Goal: Task Accomplishment & Management: Use online tool/utility

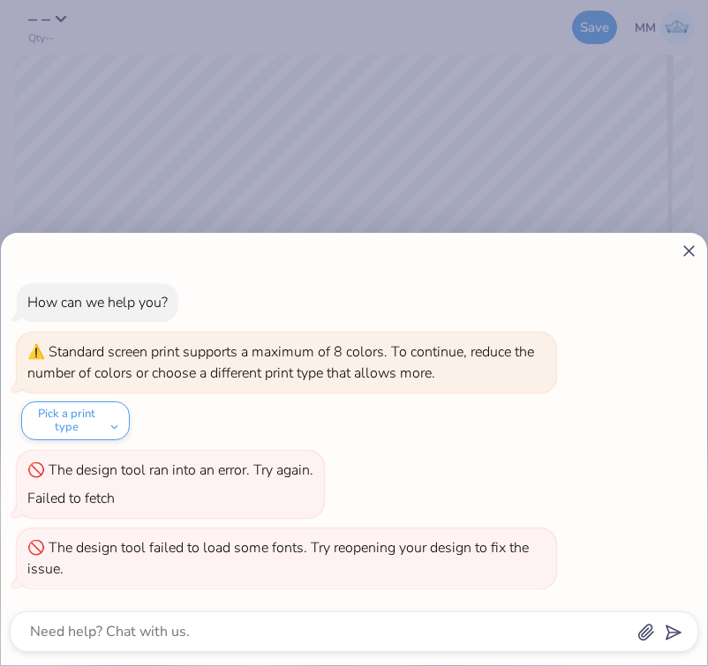
click at [687, 251] on line at bounding box center [689, 251] width 10 height 10
type textarea "x"
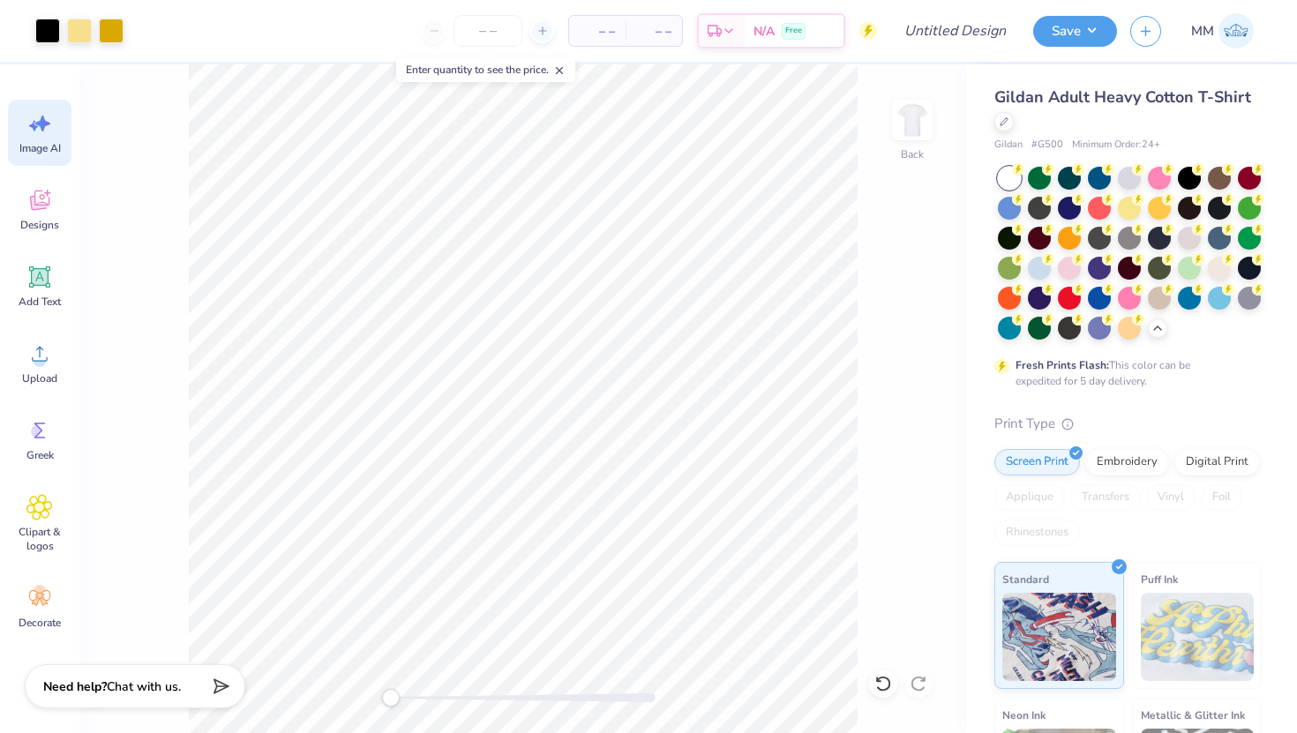
click at [17, 137] on div "Image AI" at bounding box center [40, 133] width 64 height 66
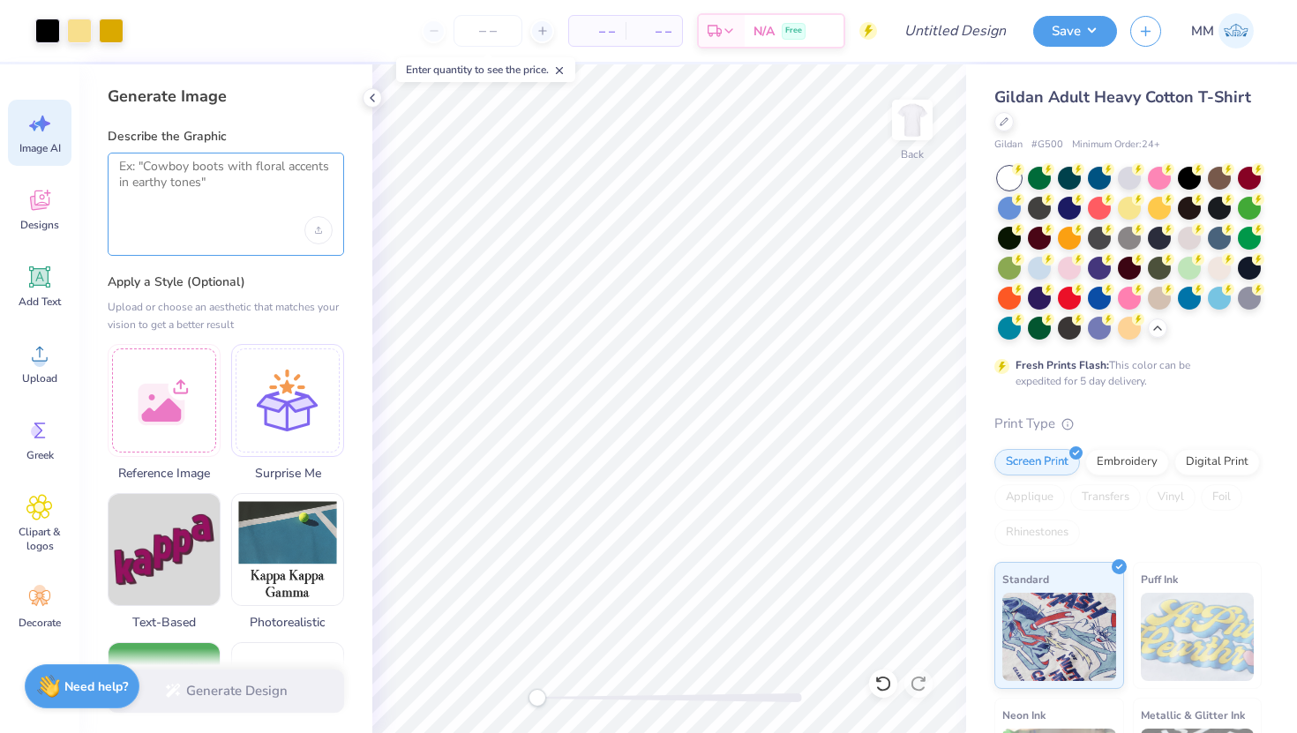
click at [252, 199] on textarea at bounding box center [225, 181] width 213 height 44
click at [296, 442] on div at bounding box center [287, 397] width 113 height 113
click at [248, 203] on div at bounding box center [226, 204] width 236 height 103
click at [273, 160] on textarea at bounding box center [225, 181] width 213 height 44
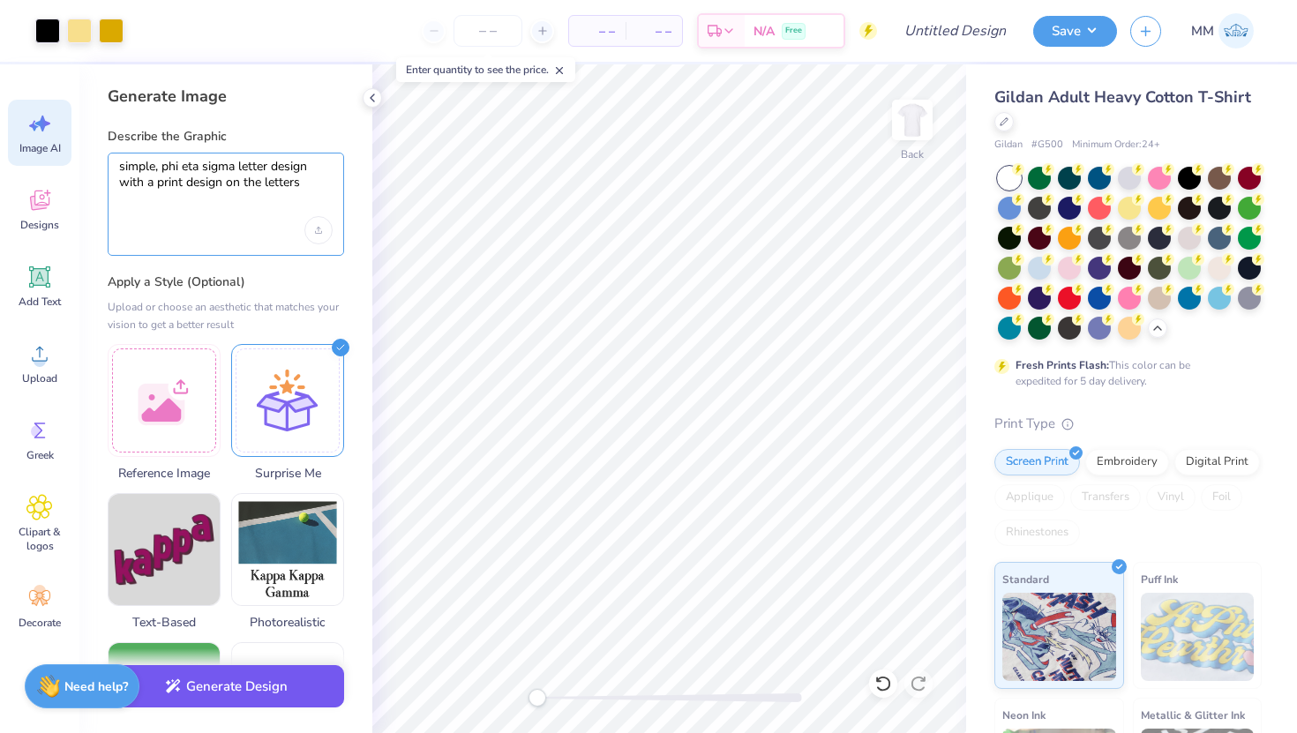
type textarea "simple, phi eta sigma letter design with a print design on the letters"
click at [253, 665] on button "Generate Design" at bounding box center [226, 686] width 236 height 43
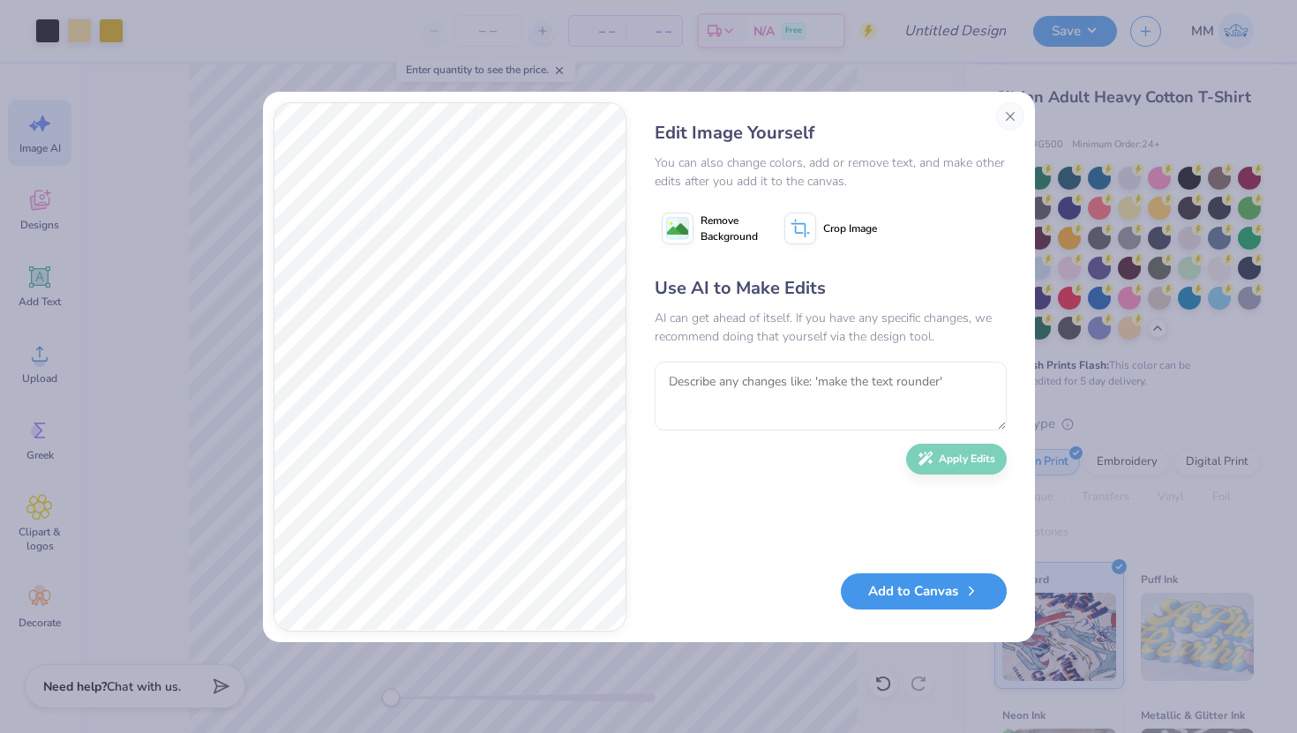
click at [707, 586] on button "Add to Canvas" at bounding box center [924, 591] width 166 height 36
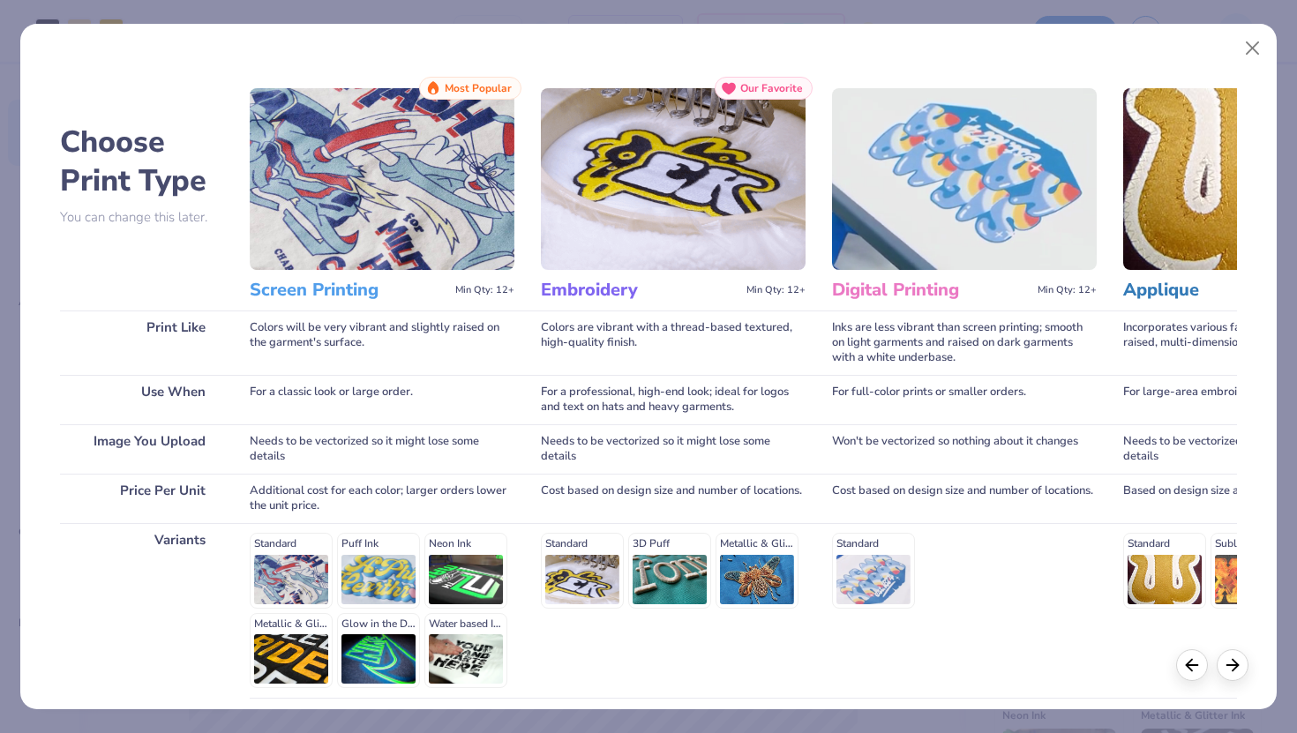
scroll to position [146, 0]
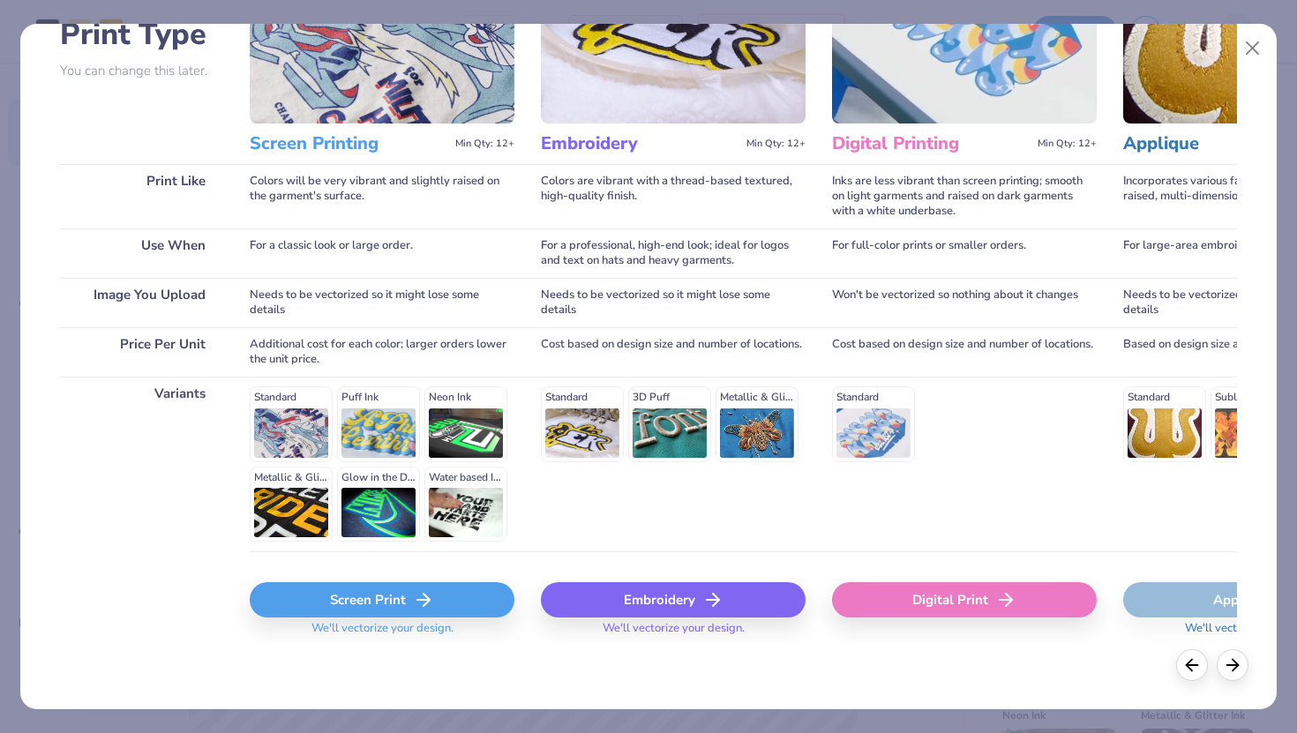
click at [385, 611] on div "Screen Print" at bounding box center [382, 599] width 265 height 35
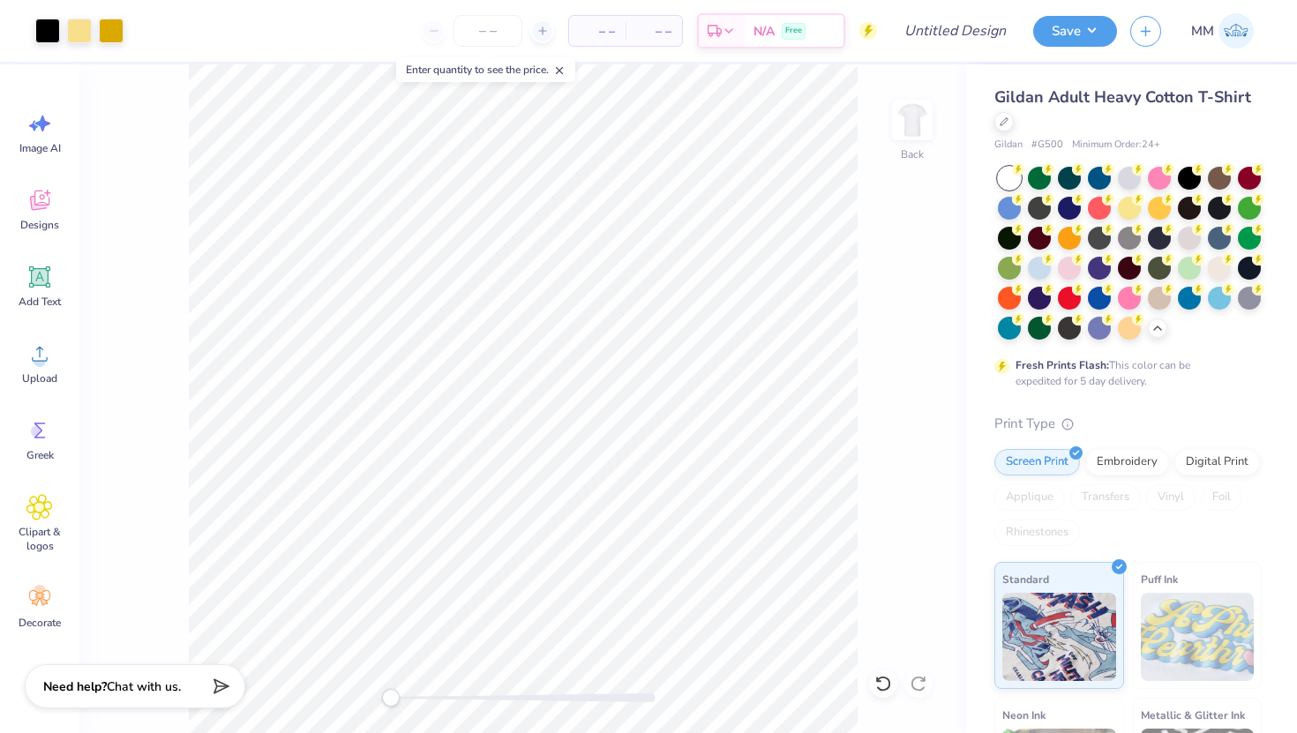
scroll to position [0, 0]
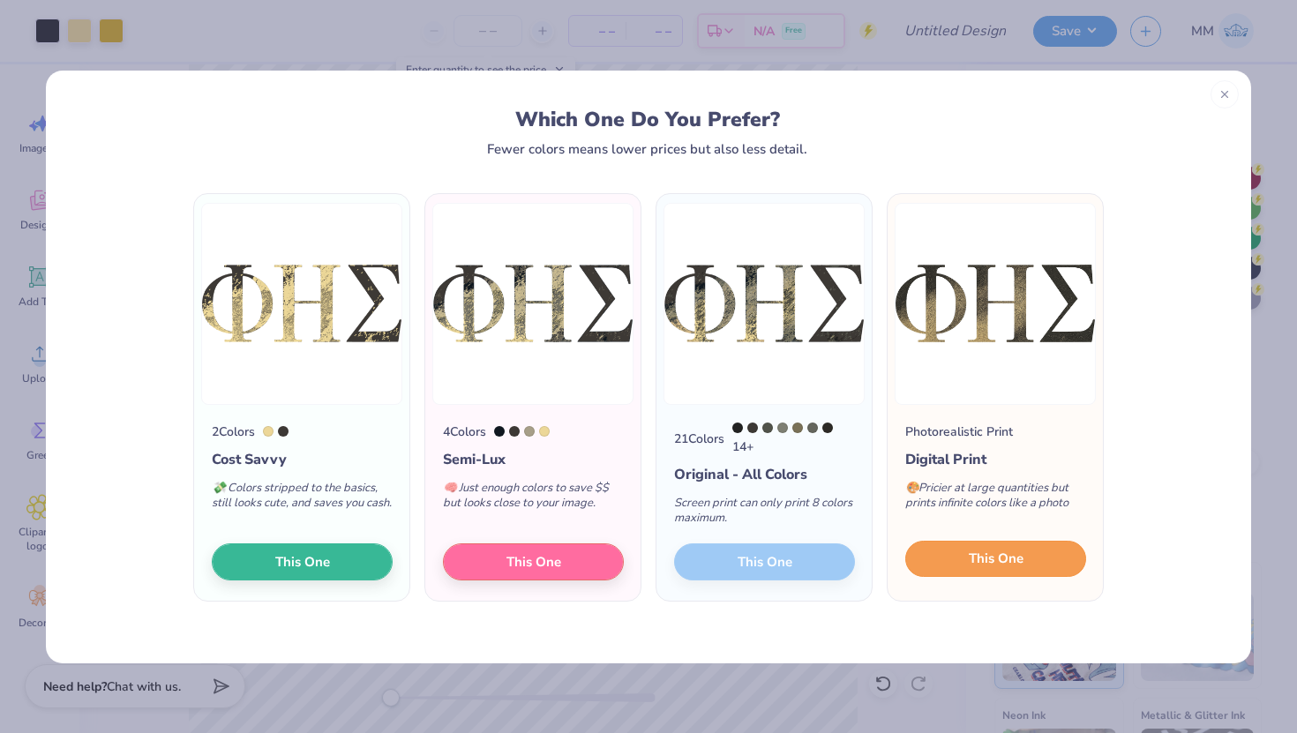
click at [707, 566] on span "This One" at bounding box center [996, 559] width 55 height 20
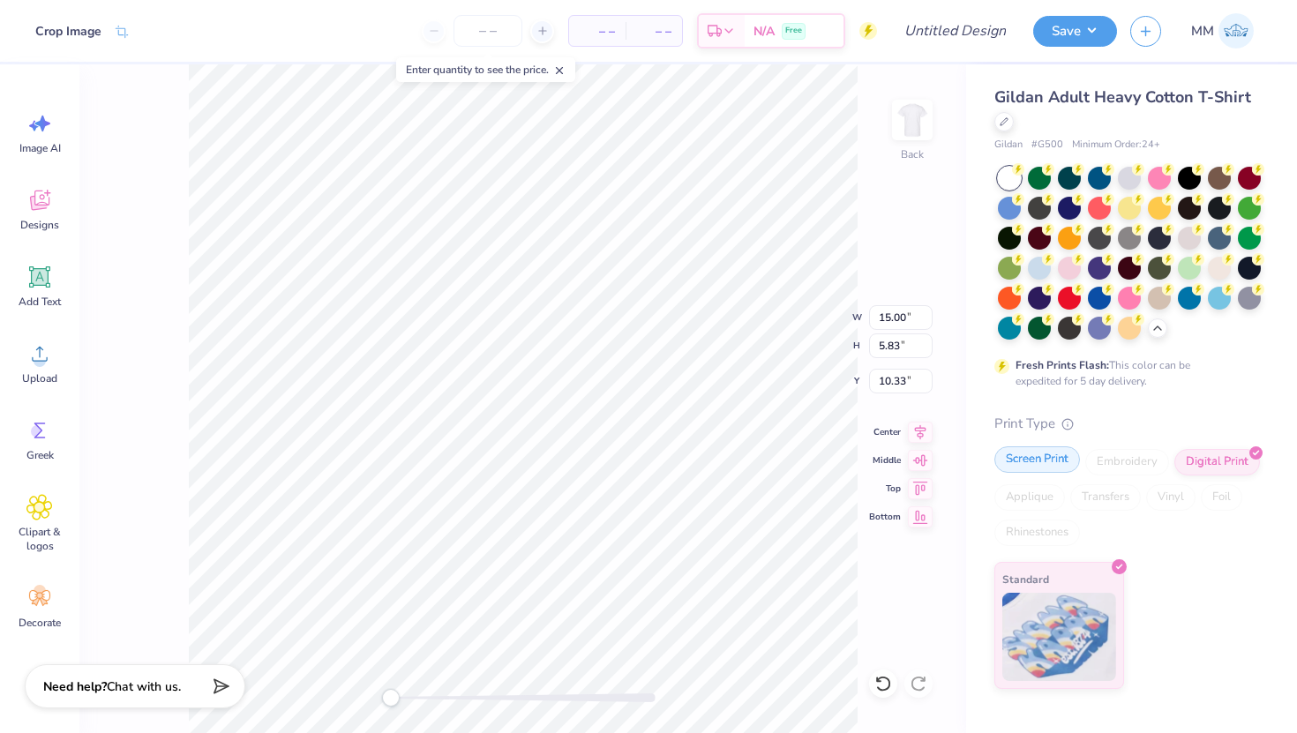
click at [707, 471] on div "Screen Print" at bounding box center [1037, 459] width 86 height 26
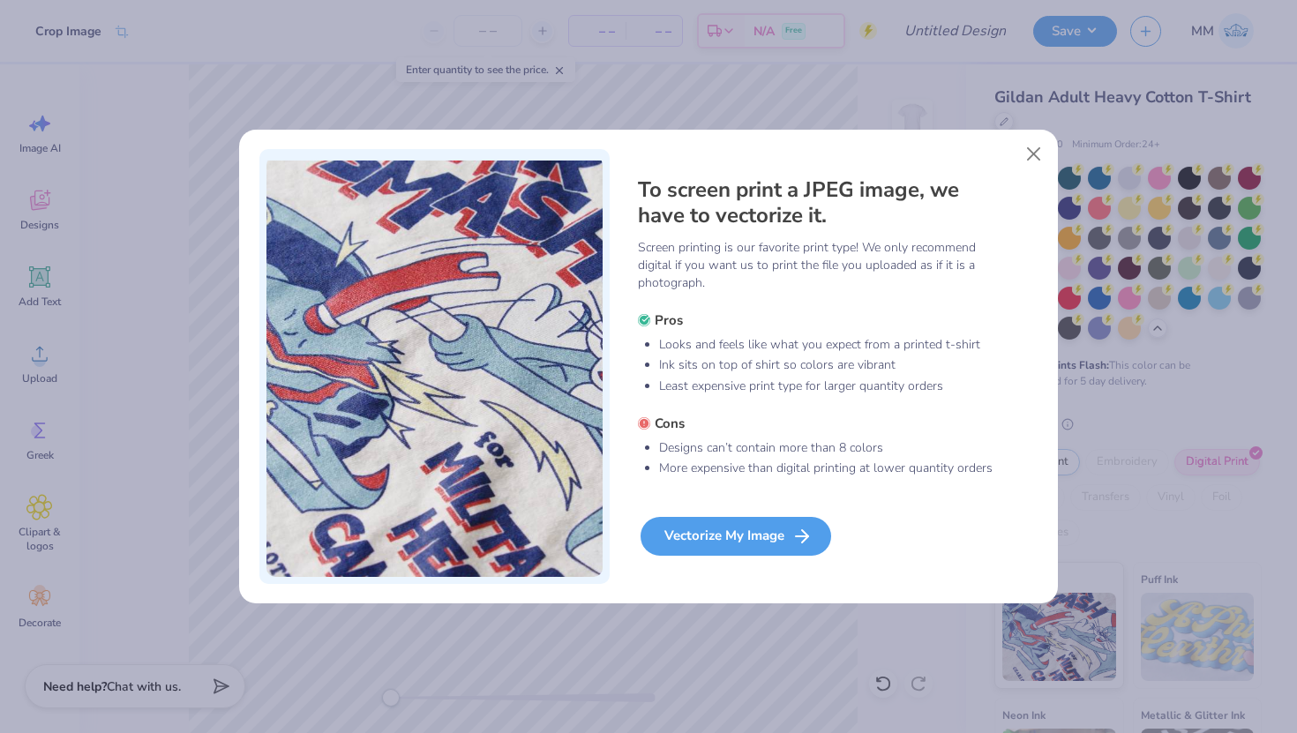
click at [707, 544] on div "Vectorize My Image" at bounding box center [735, 536] width 191 height 39
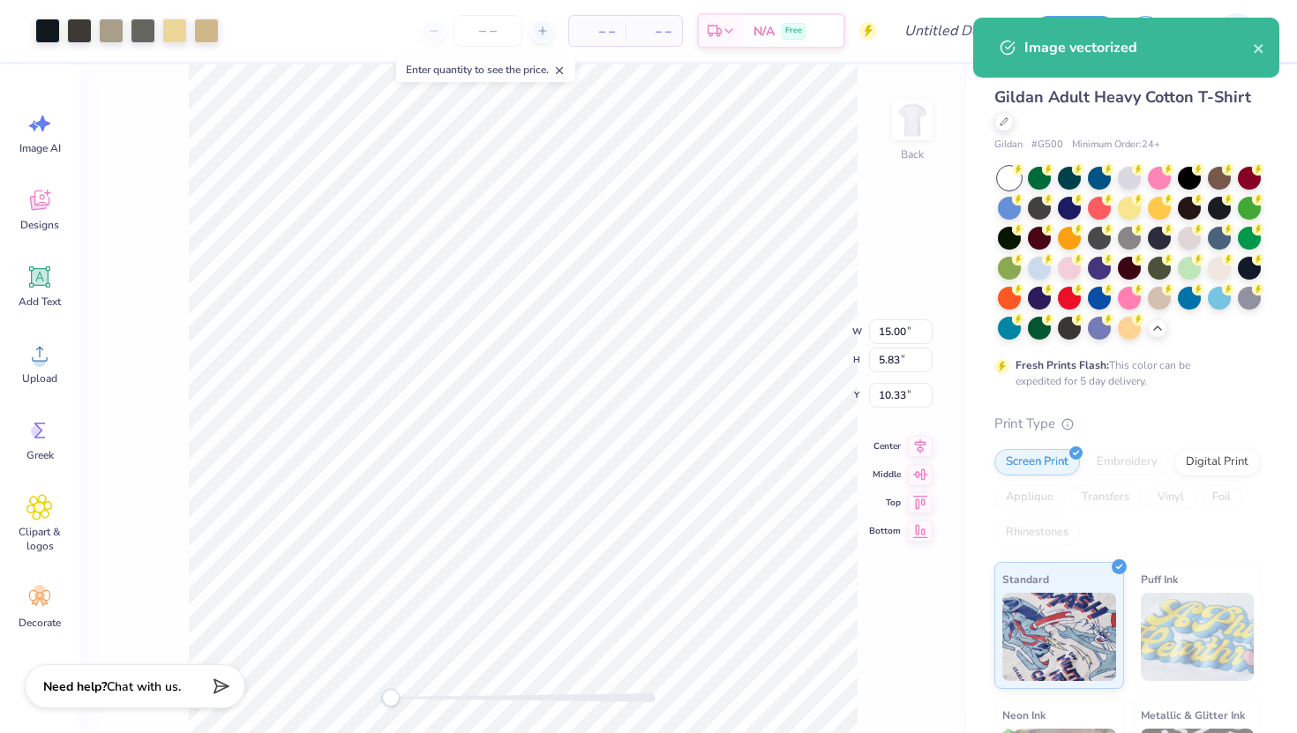
type textarea "x"
type input "14.96"
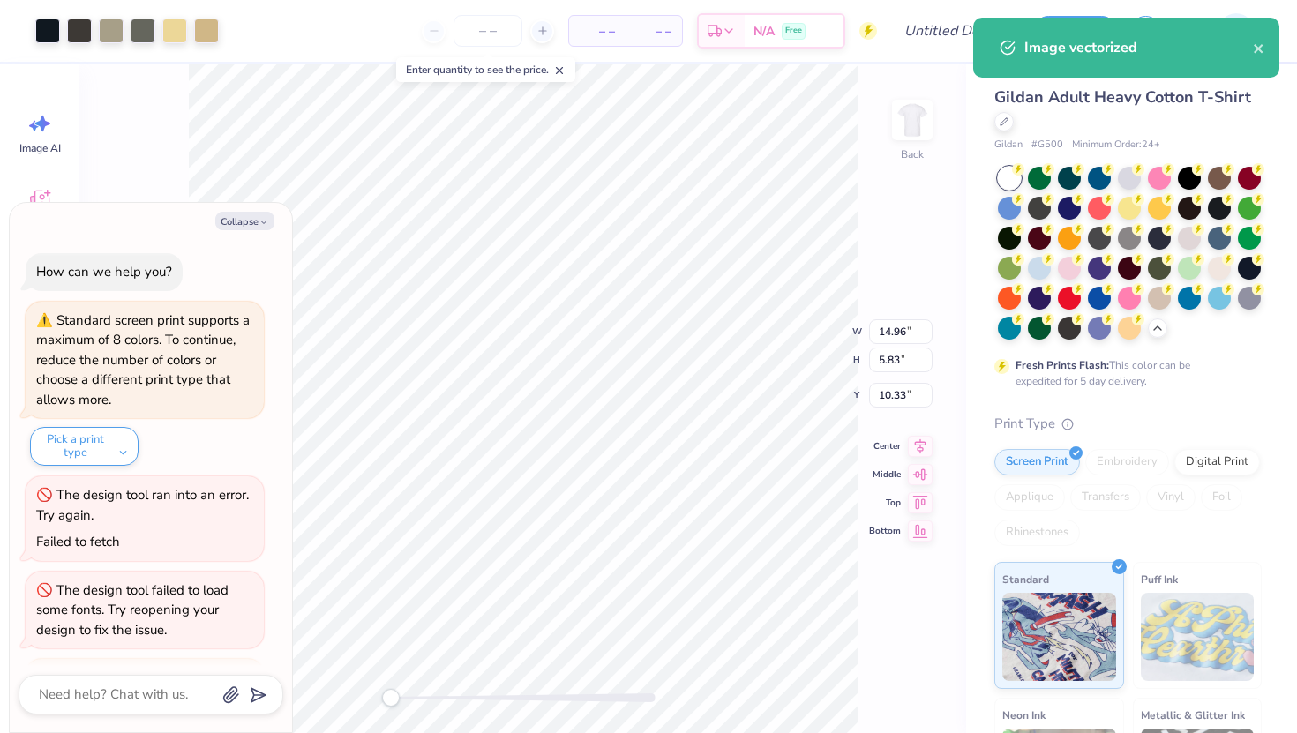
scroll to position [318, 0]
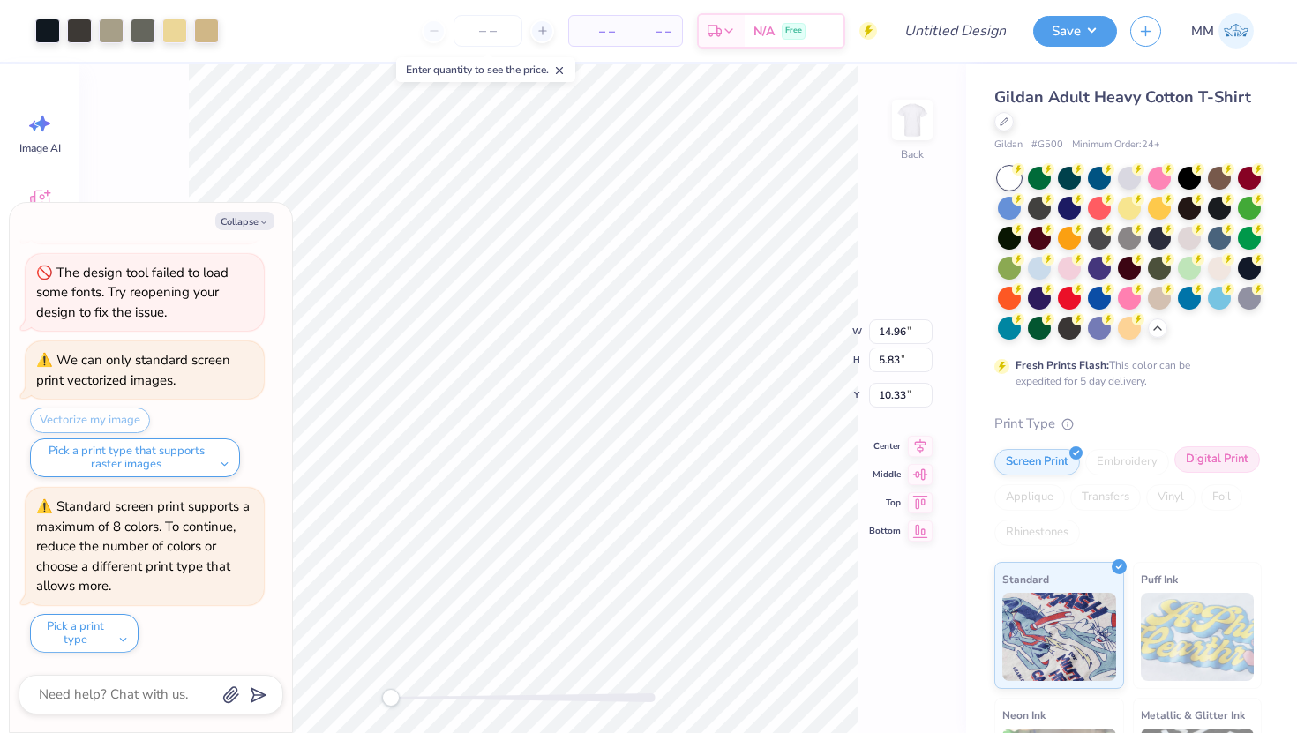
click at [707, 463] on div "Digital Print" at bounding box center [1217, 459] width 86 height 26
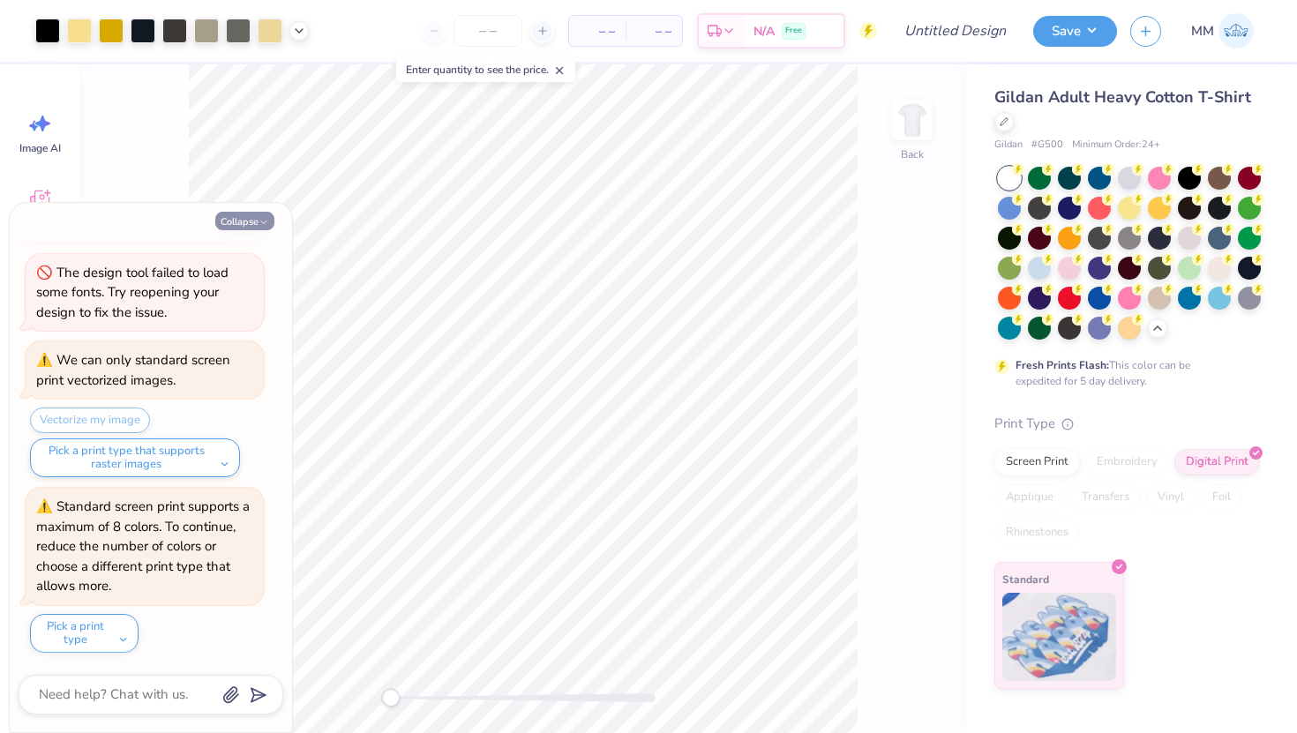
click at [258, 214] on button "Collapse" at bounding box center [244, 221] width 59 height 19
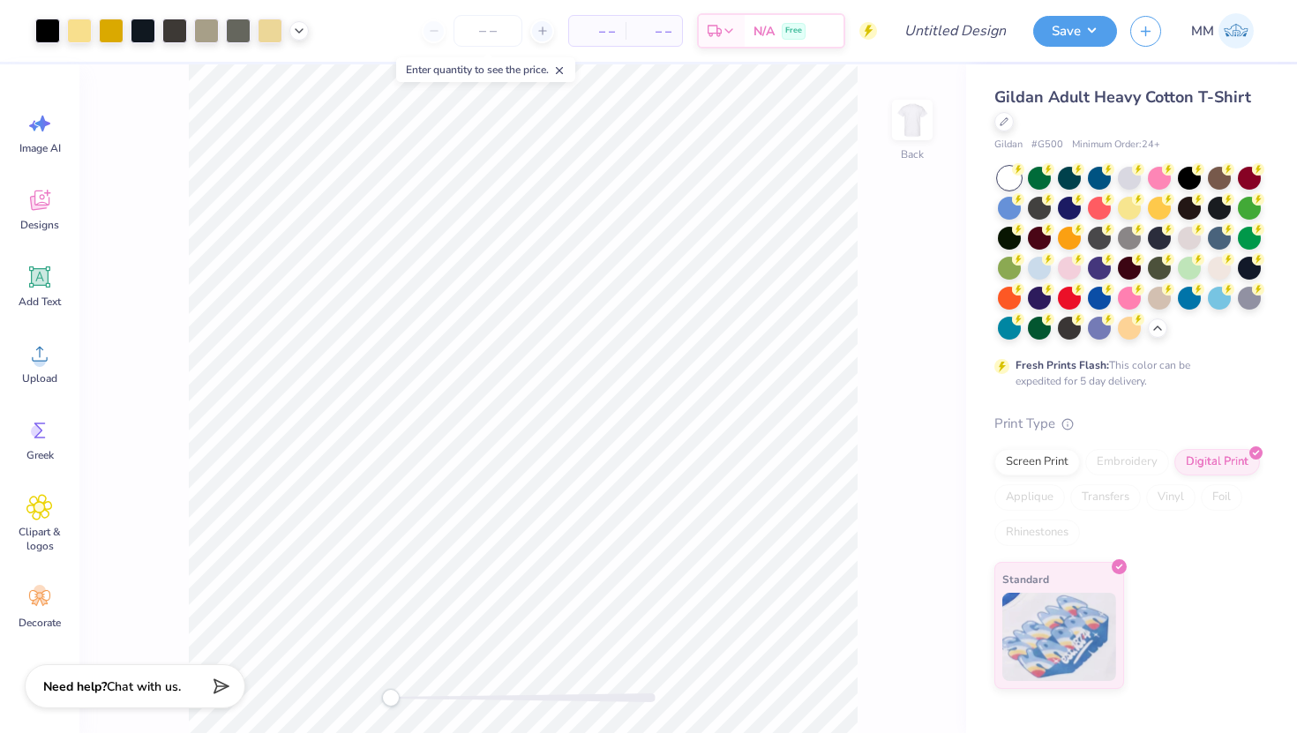
click at [707, 665] on div "Back" at bounding box center [522, 398] width 887 height 669
click at [707, 462] on div "Screen Print" at bounding box center [1037, 459] width 86 height 26
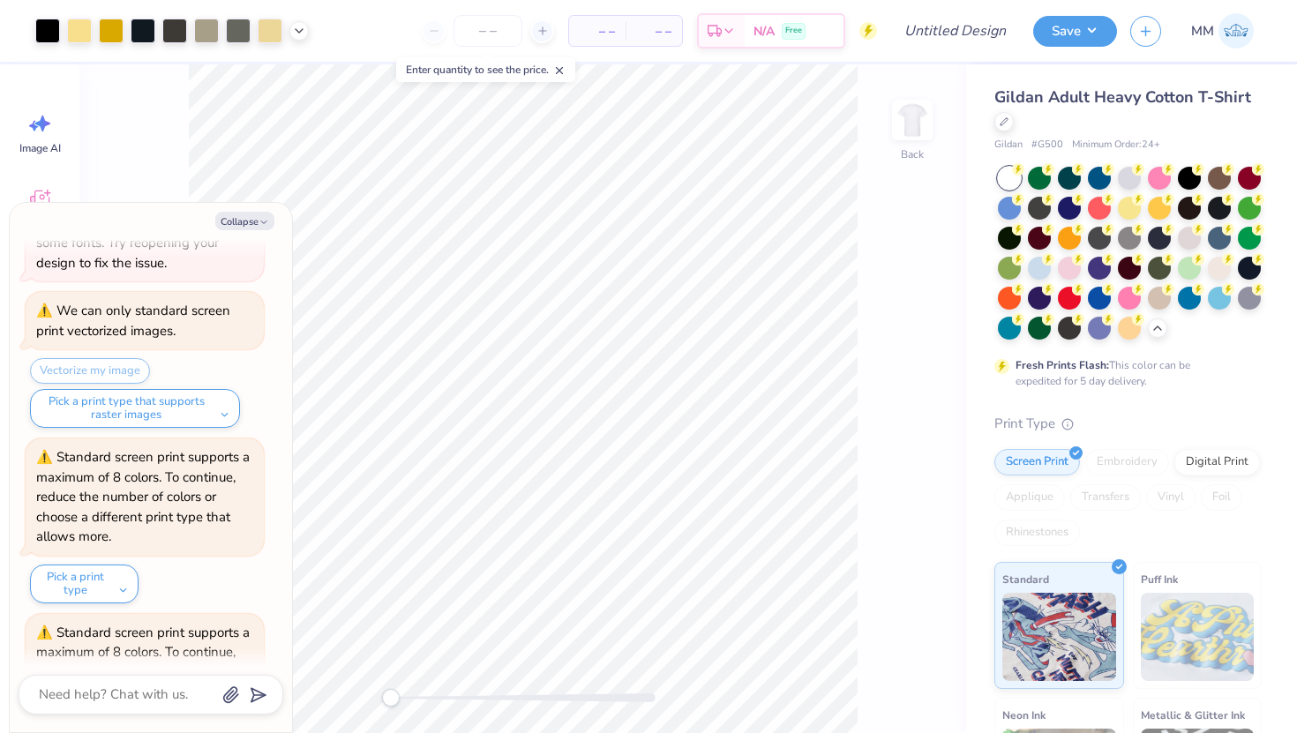
scroll to position [343, 0]
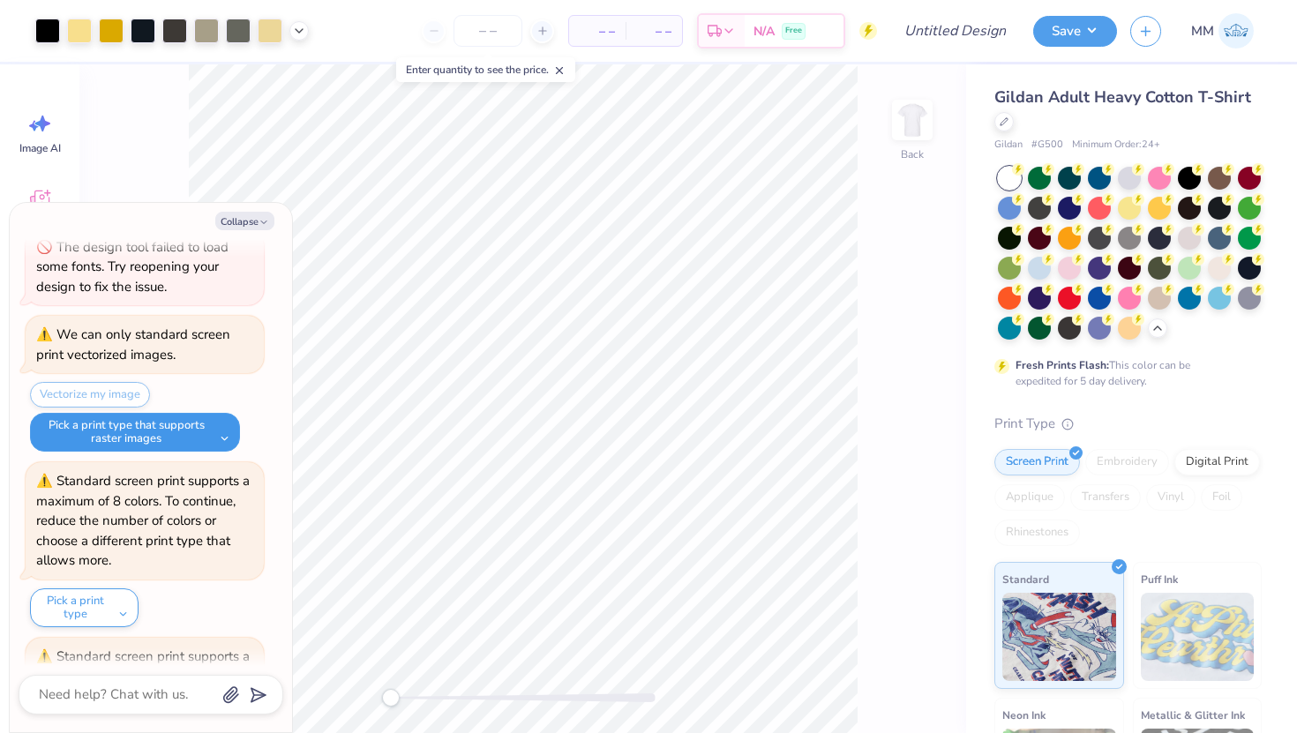
click at [161, 440] on button "Pick a print type that supports raster images" at bounding box center [135, 432] width 210 height 39
click at [109, 468] on button "digital print" at bounding box center [96, 475] width 118 height 29
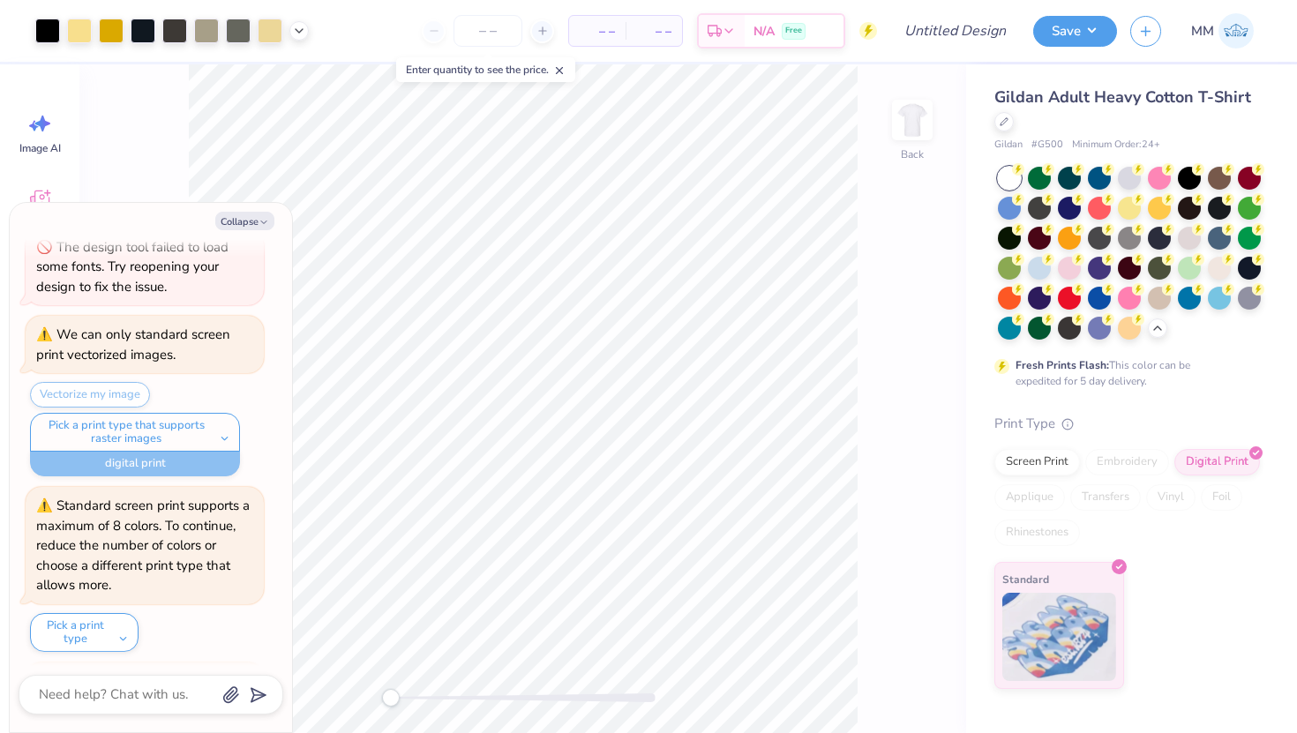
scroll to position [518, 0]
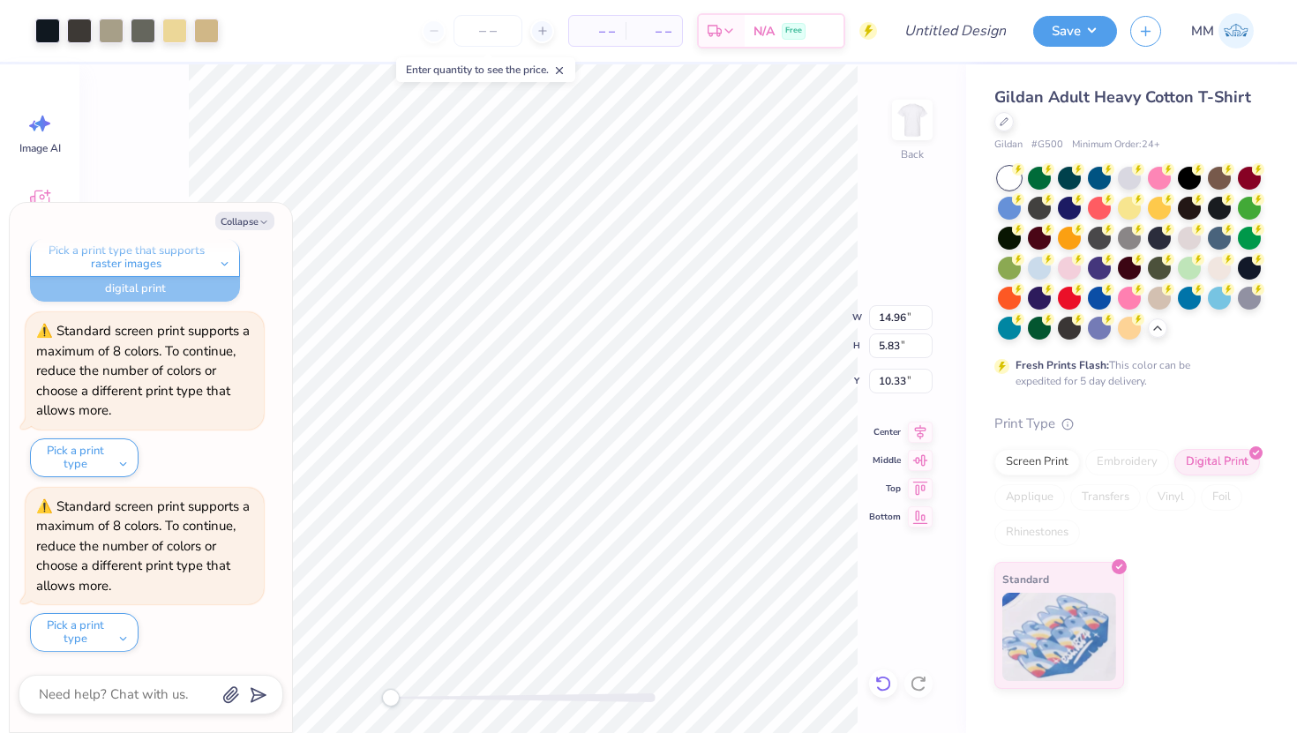
click at [707, 665] on icon at bounding box center [883, 684] width 18 height 18
click at [707, 665] on div "Back W 14.96 14.96 " H 5.83 5.83 " Y 10.33 10.33 " Center Middle Top Bottom" at bounding box center [522, 398] width 887 height 669
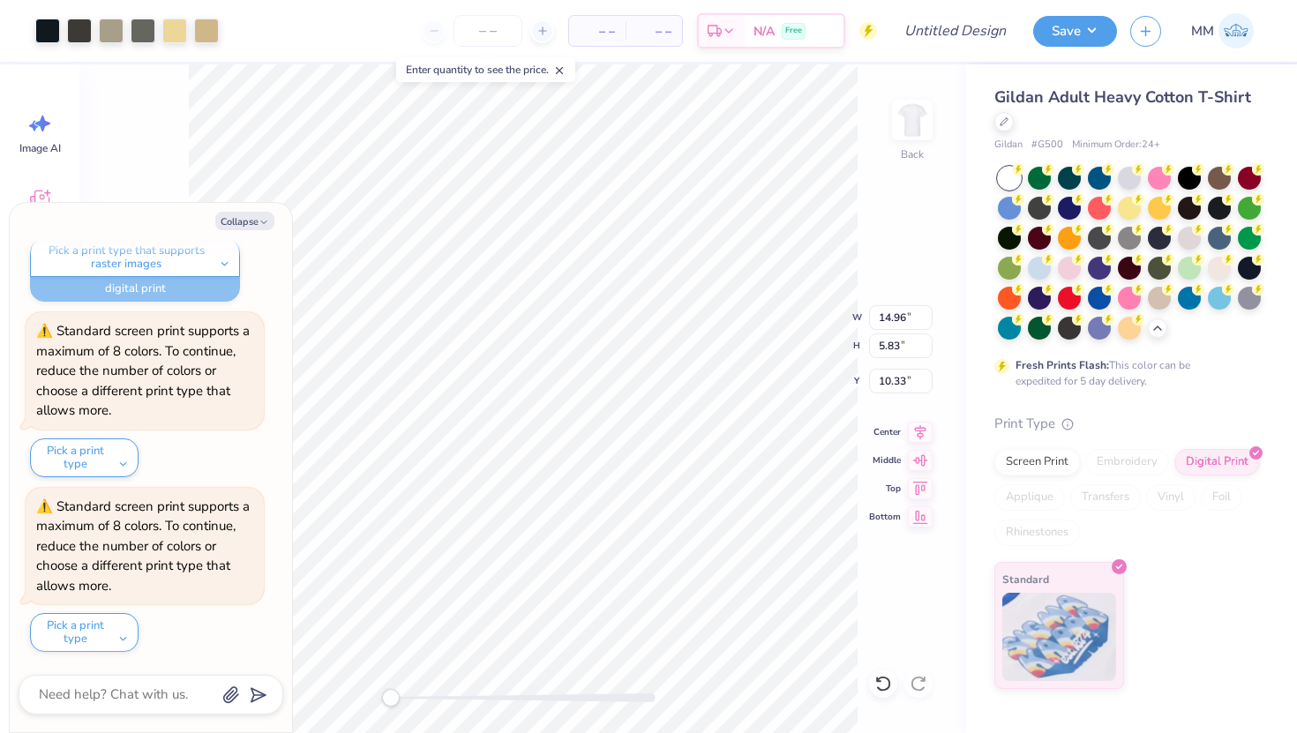
click at [707, 665] on div "Back W 14.96 14.96 " H 5.83 5.83 " Y 10.33 10.33 " Center Middle Top Bottom" at bounding box center [522, 398] width 887 height 669
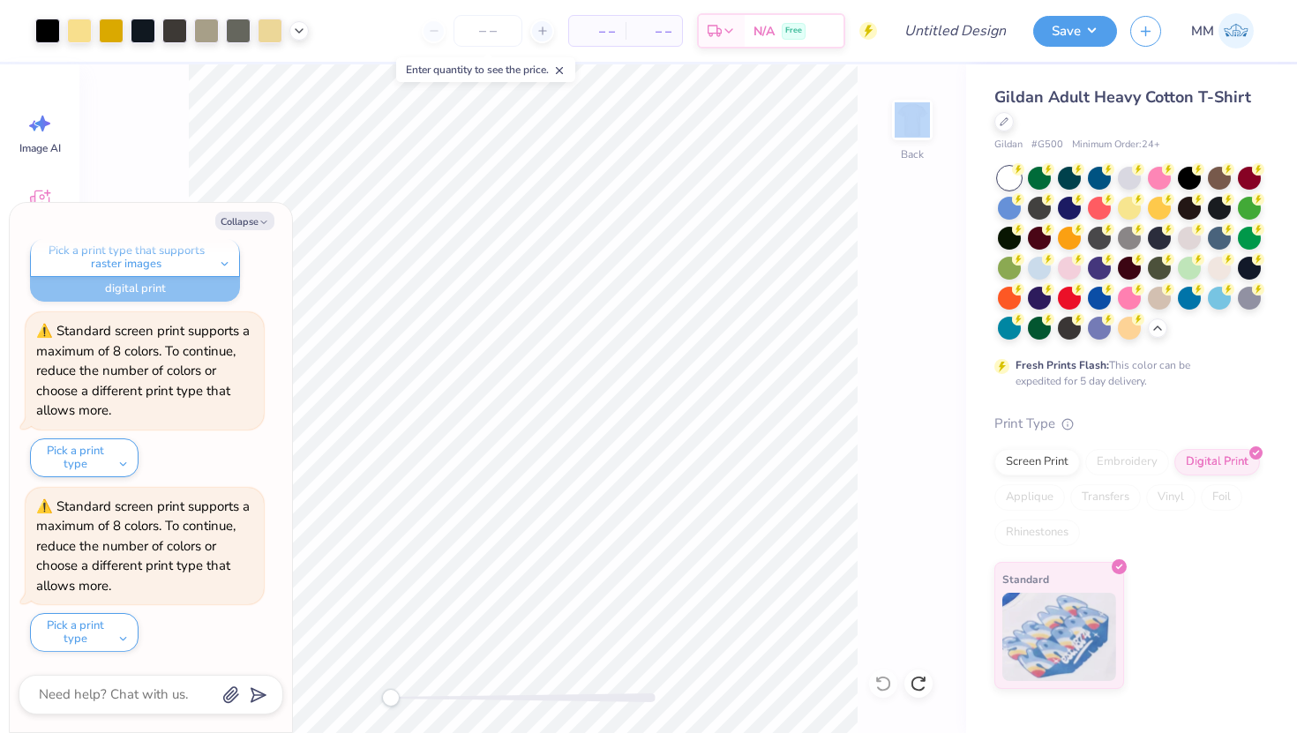
click at [707, 665] on div "Back" at bounding box center [522, 398] width 887 height 669
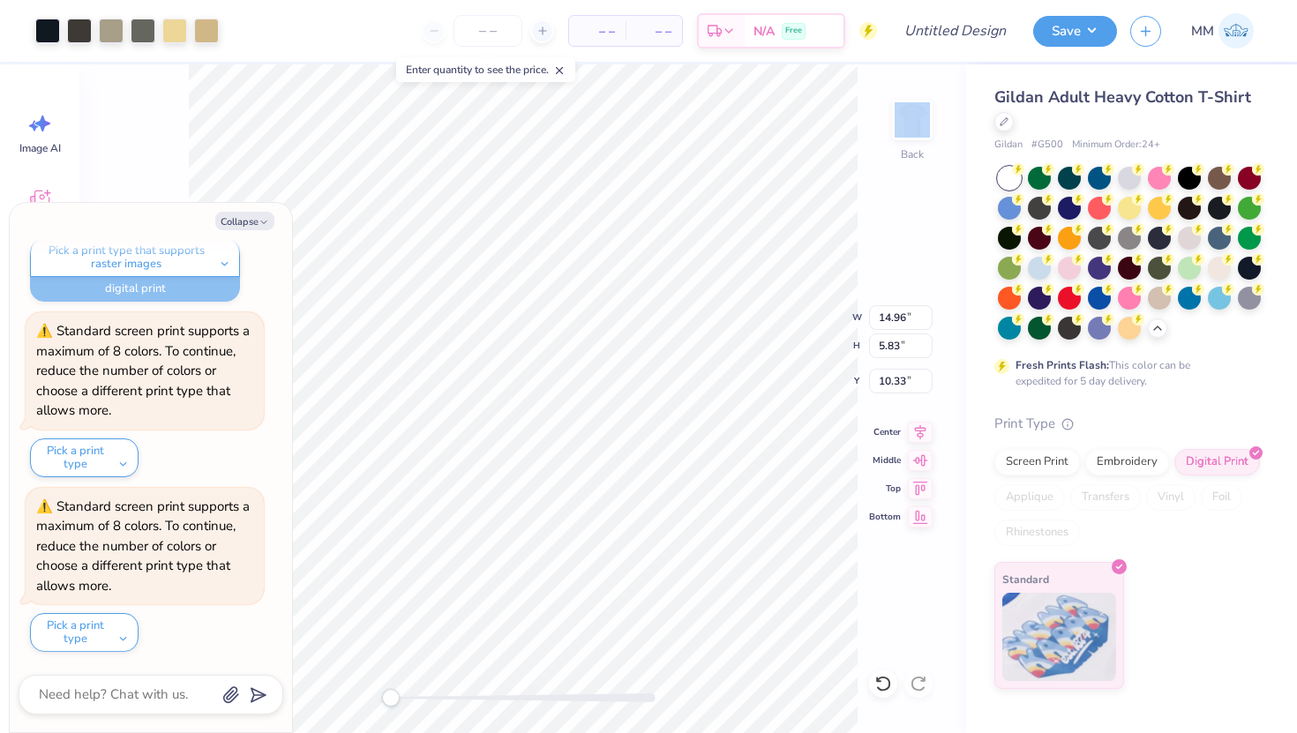
type textarea "x"
type input "8.73"
type input "3.40"
type input "14.54"
click at [250, 221] on button "Collapse" at bounding box center [244, 221] width 59 height 19
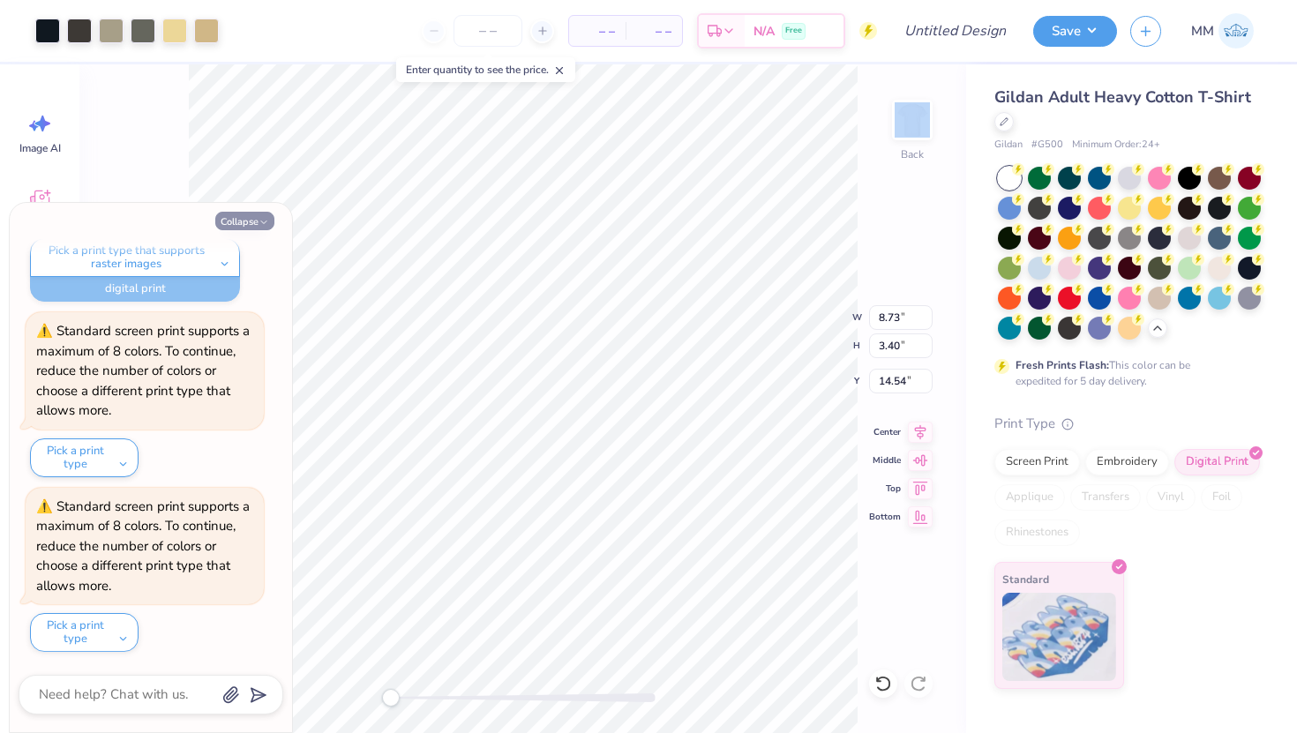
type textarea "x"
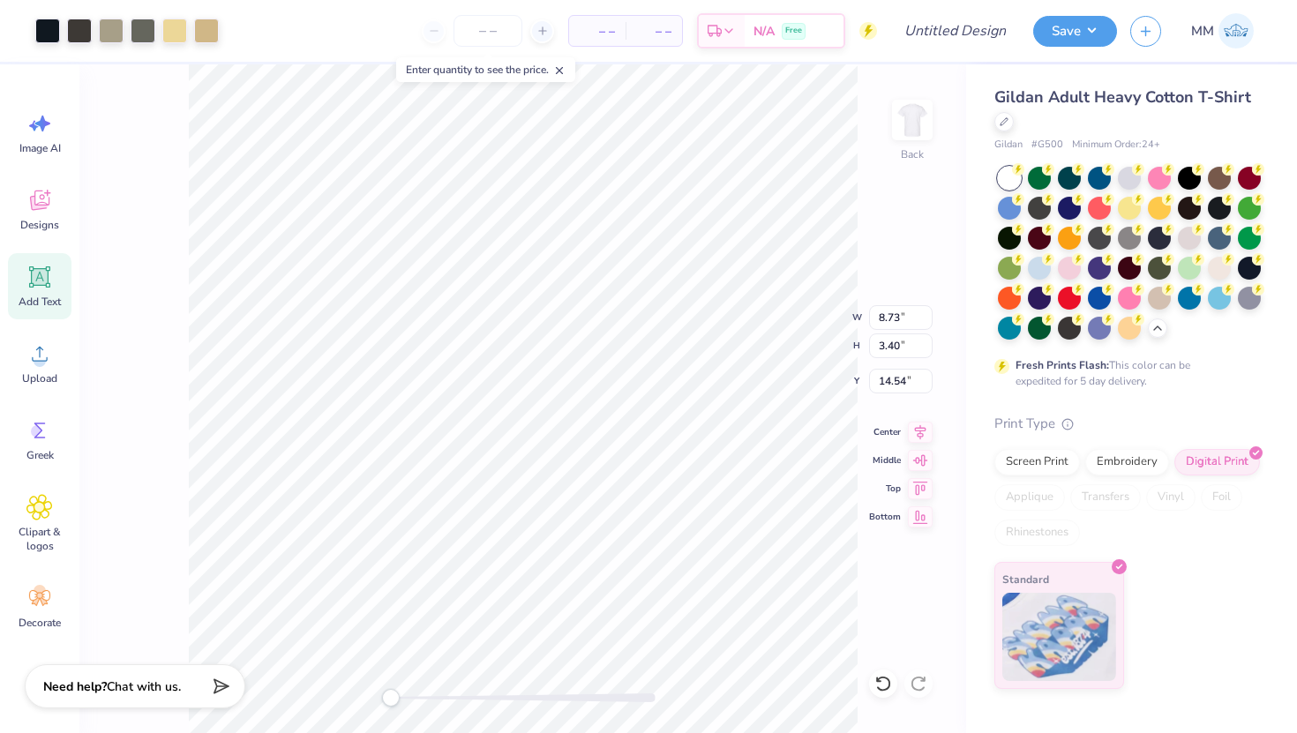
click at [46, 287] on icon at bounding box center [39, 276] width 21 height 21
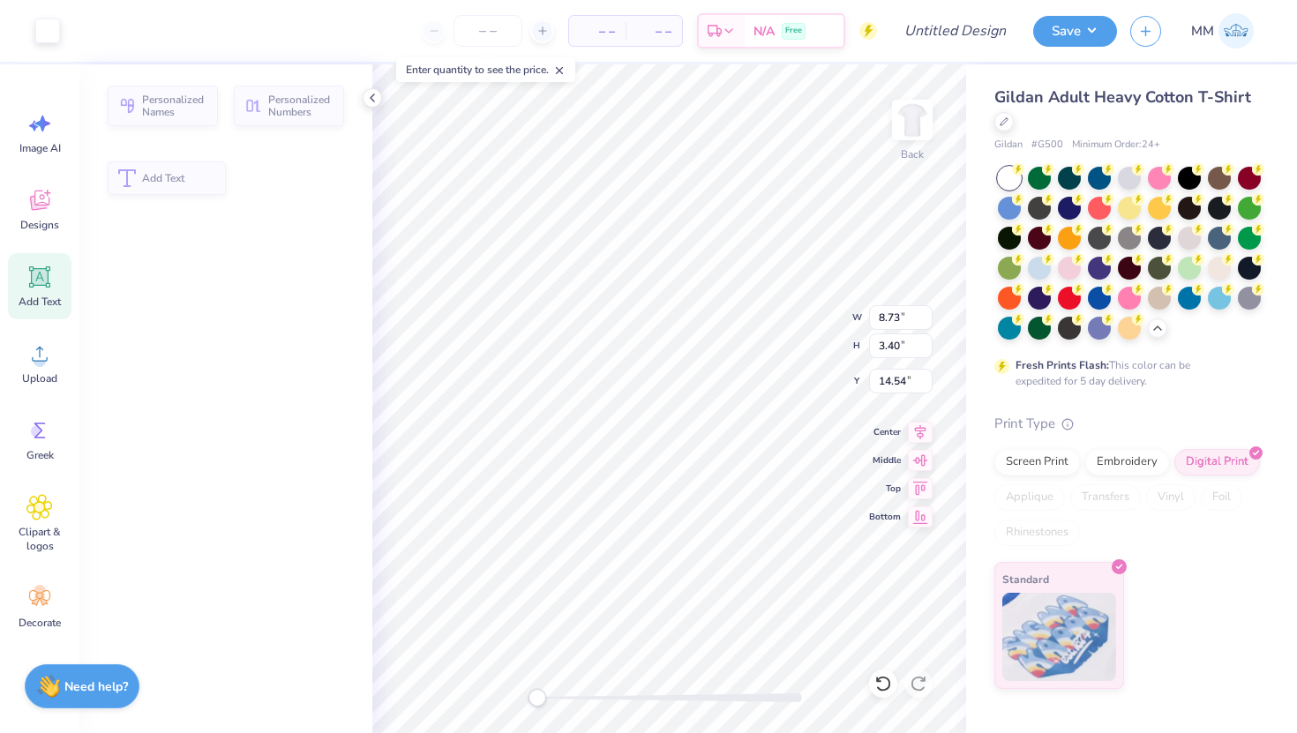
type input "6.00"
type input "1.74"
type input "12.38"
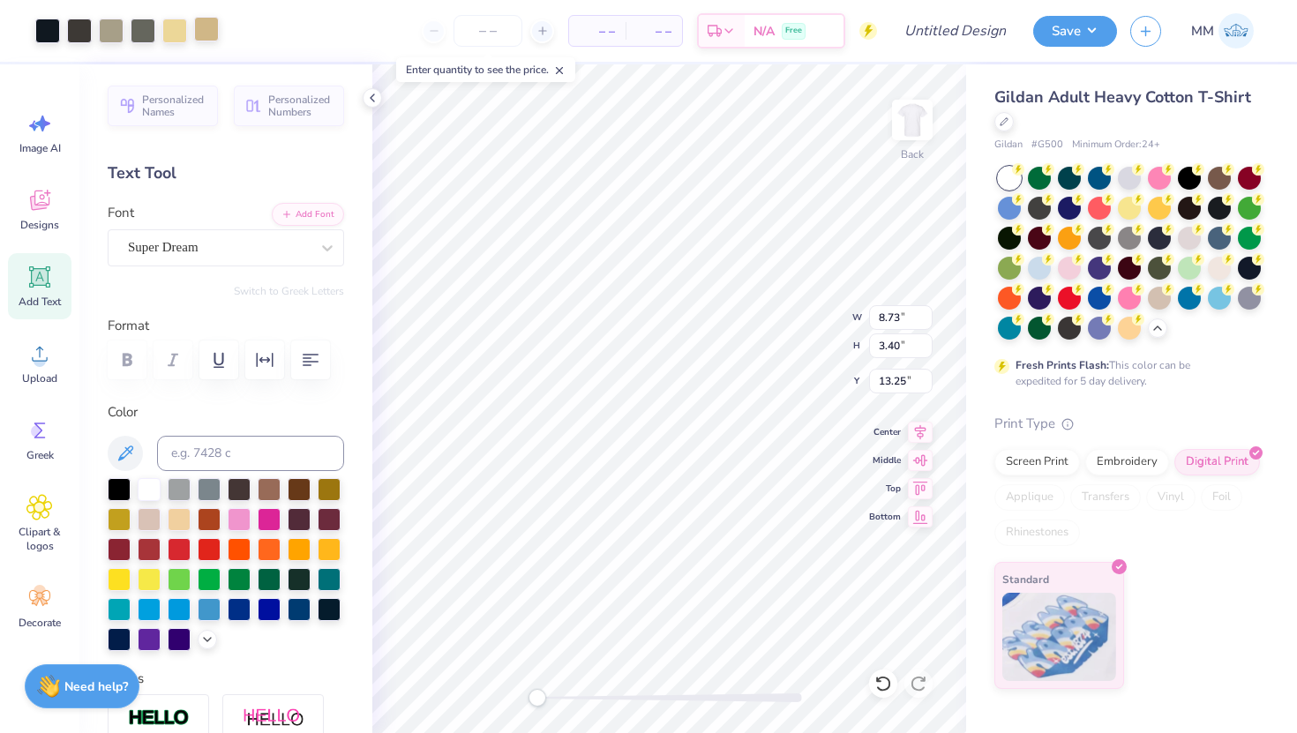
click at [210, 28] on div at bounding box center [206, 29] width 25 height 25
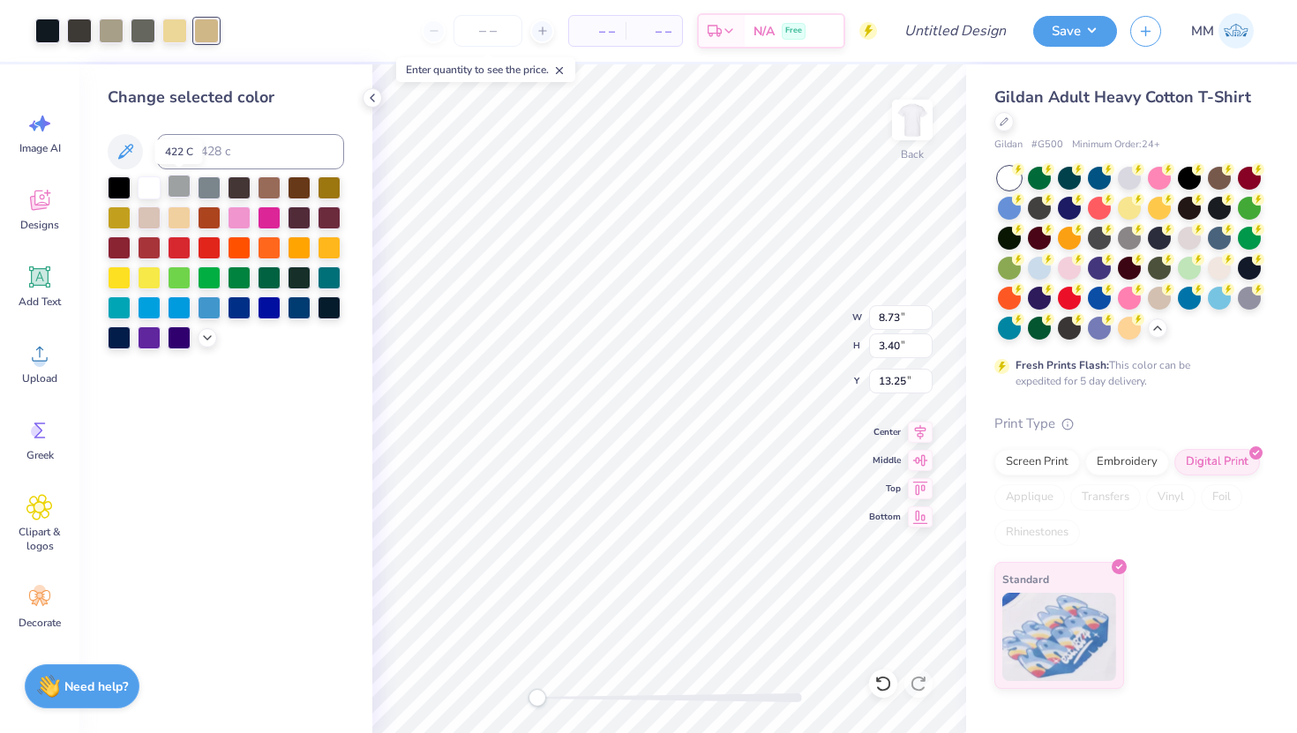
click at [186, 185] on div at bounding box center [179, 186] width 23 height 23
click at [185, 185] on div at bounding box center [179, 186] width 23 height 23
click at [210, 338] on icon at bounding box center [207, 336] width 14 height 14
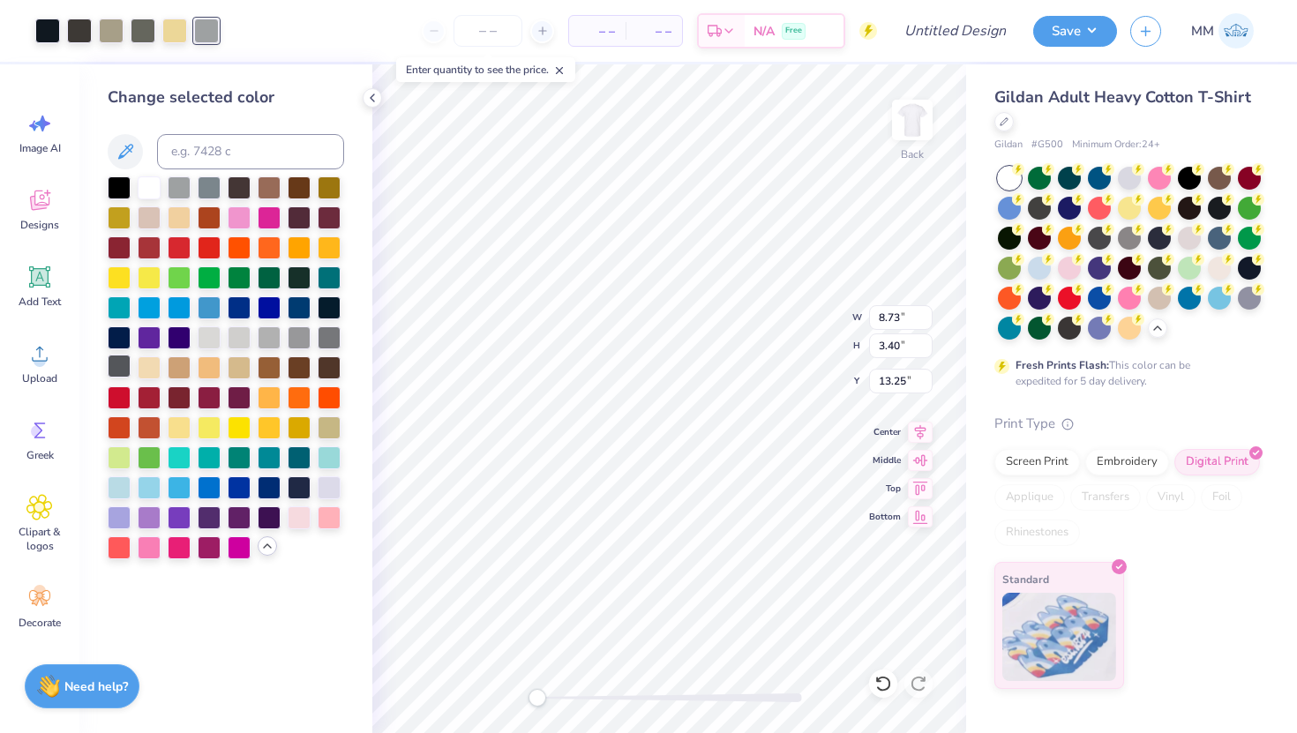
click at [121, 367] on div at bounding box center [119, 366] width 23 height 23
click at [329, 333] on div at bounding box center [329, 336] width 23 height 23
click at [234, 159] on input at bounding box center [250, 151] width 187 height 35
type input "417"
type input "c"
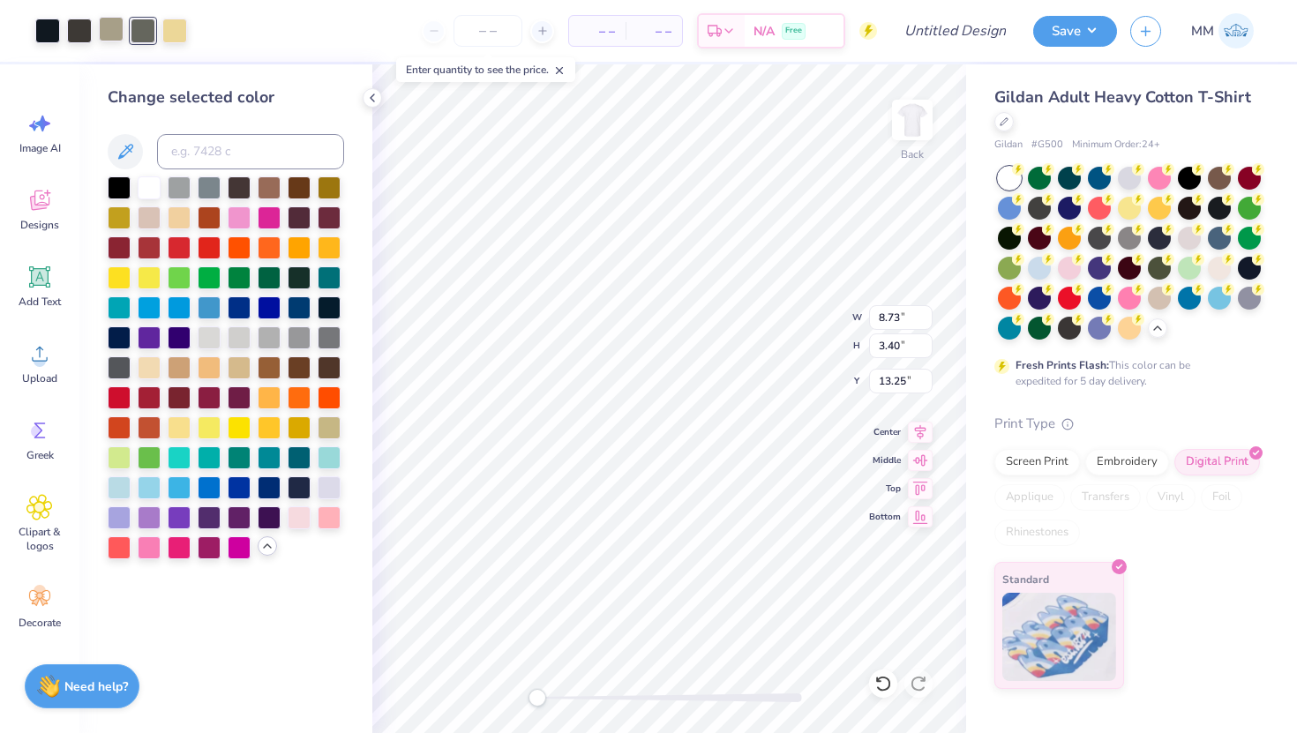
click at [115, 36] on div at bounding box center [111, 29] width 25 height 25
click at [86, 34] on div at bounding box center [79, 29] width 25 height 25
click at [124, 190] on div at bounding box center [119, 186] width 23 height 23
click at [41, 34] on div at bounding box center [47, 29] width 25 height 25
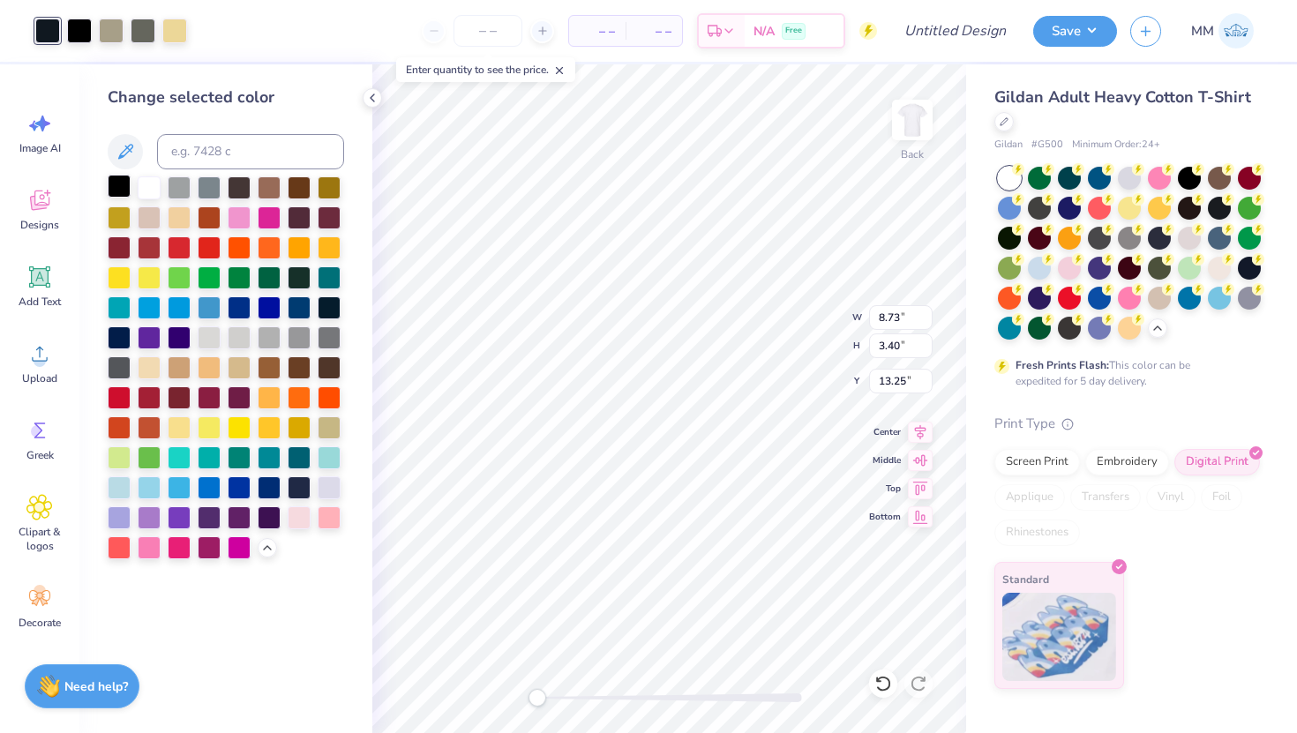
click at [110, 182] on div at bounding box center [119, 186] width 23 height 23
click at [307, 612] on div "Change selected color" at bounding box center [225, 398] width 293 height 669
click at [376, 94] on icon at bounding box center [372, 98] width 14 height 14
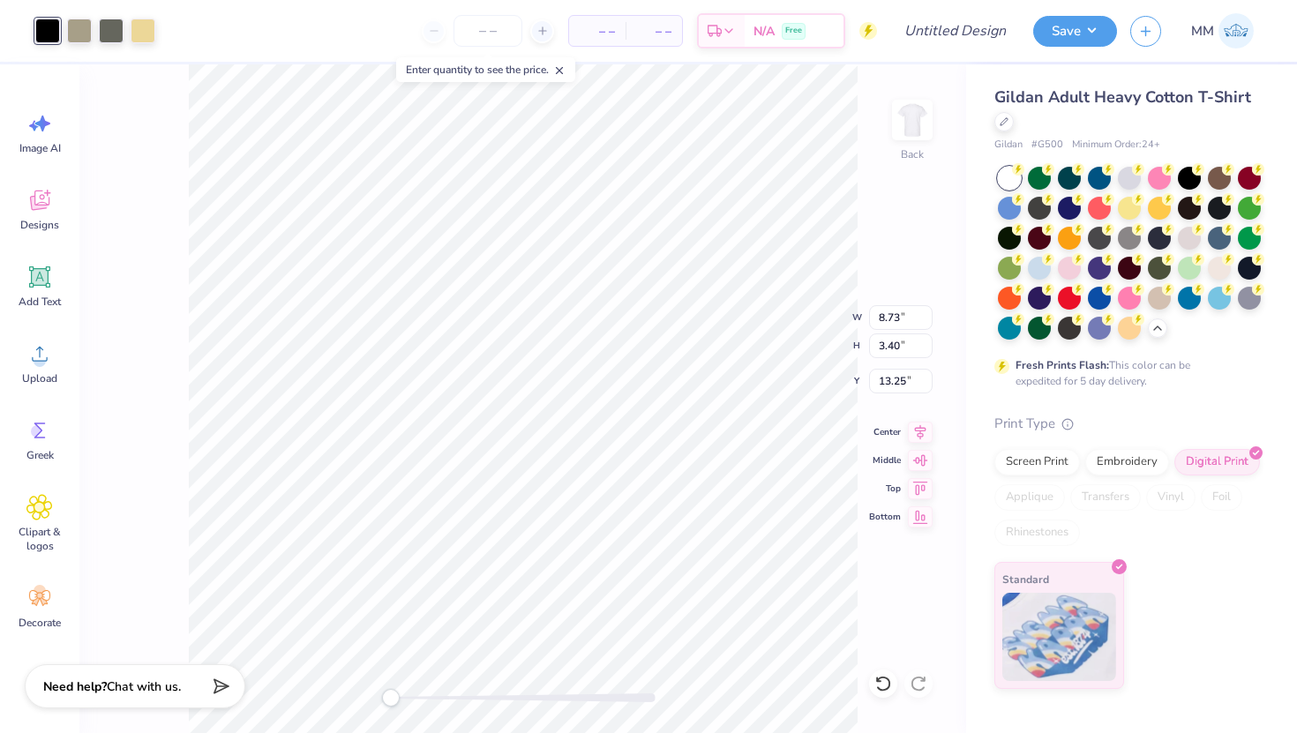
type input "10.35"
type input "6.02"
type input "5.48"
type input "8.73"
type input "3.40"
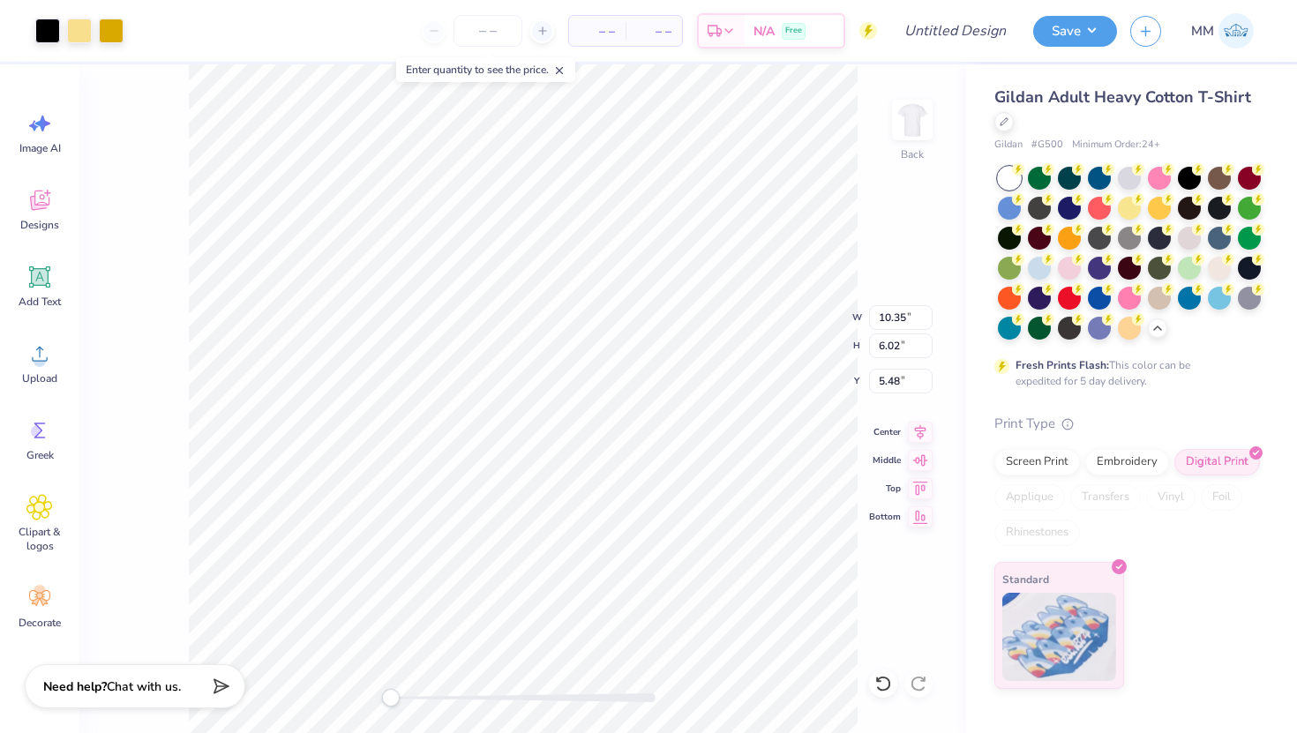
type input "12.30"
type input "10.35"
type input "6.02"
type input "4.82"
click at [578, 573] on li "Ungroup" at bounding box center [601, 574] width 139 height 34
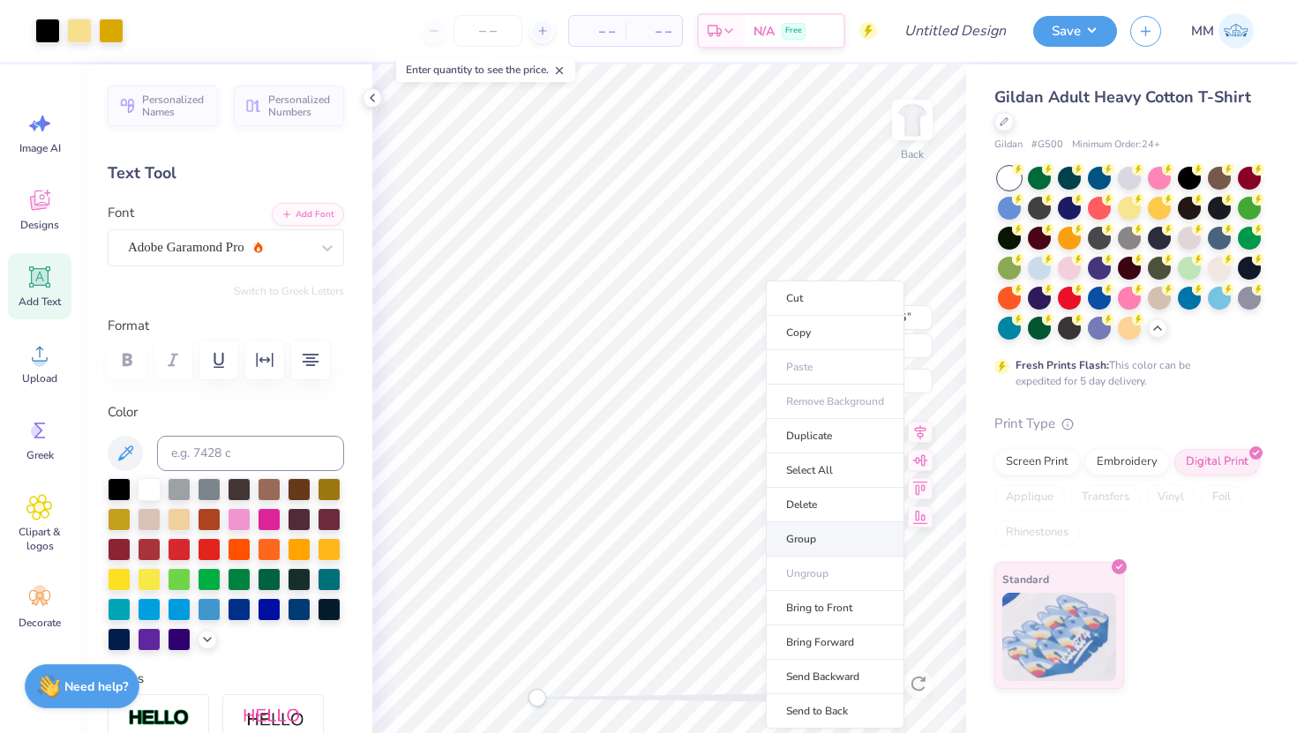
click at [796, 541] on li "Group" at bounding box center [835, 539] width 139 height 34
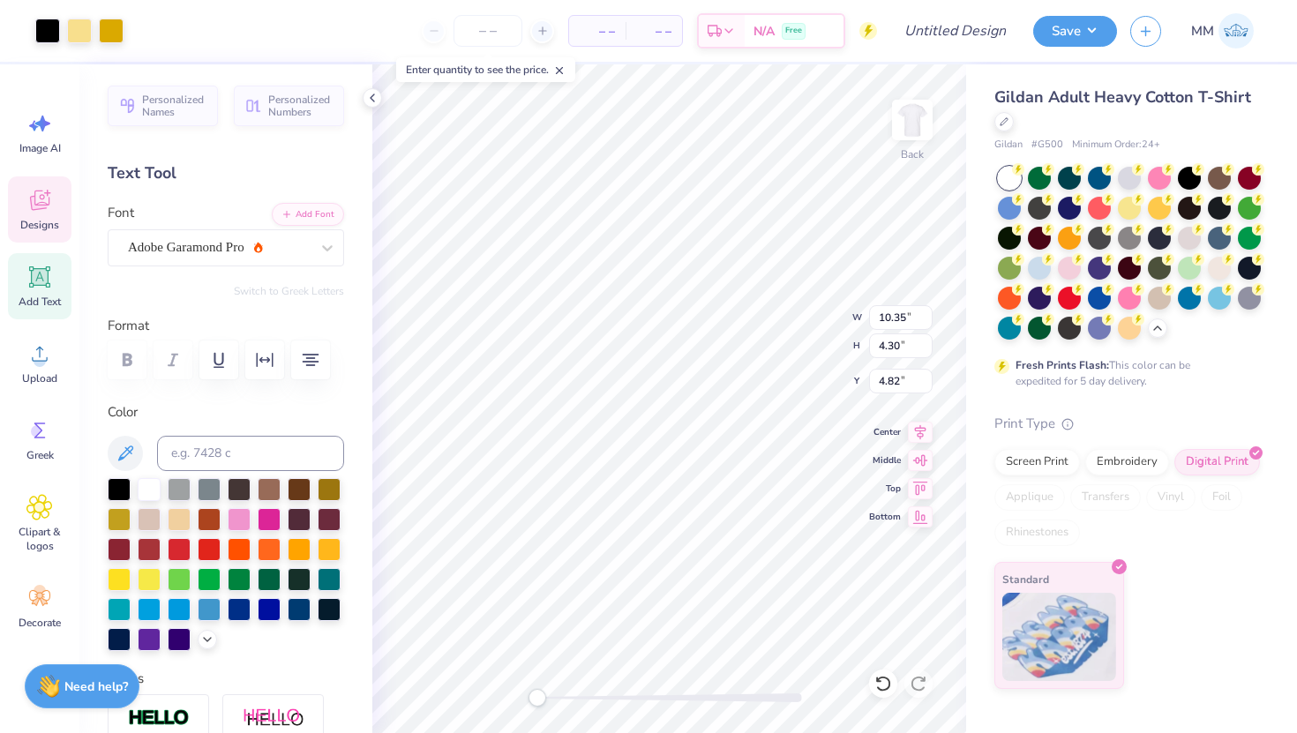
click at [49, 221] on span "Designs" at bounding box center [39, 225] width 39 height 14
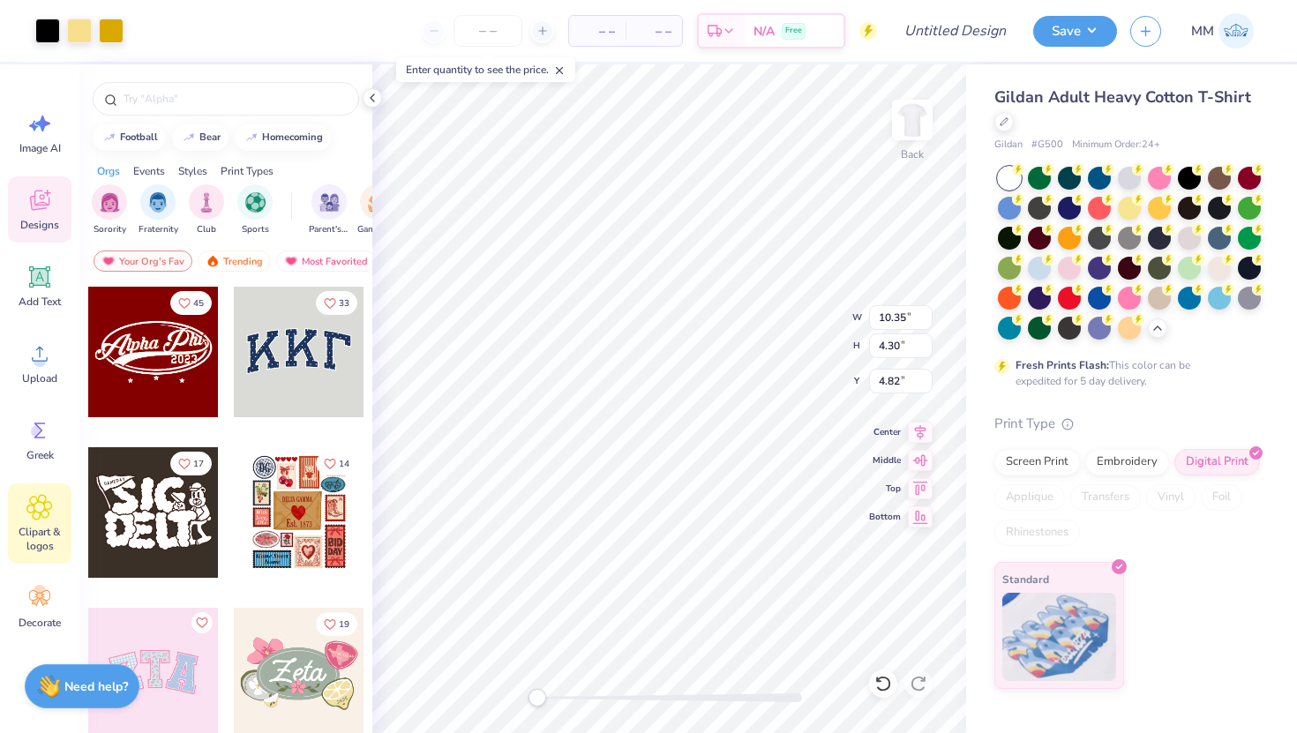
click at [36, 521] on div "Clipart & logos" at bounding box center [40, 523] width 64 height 80
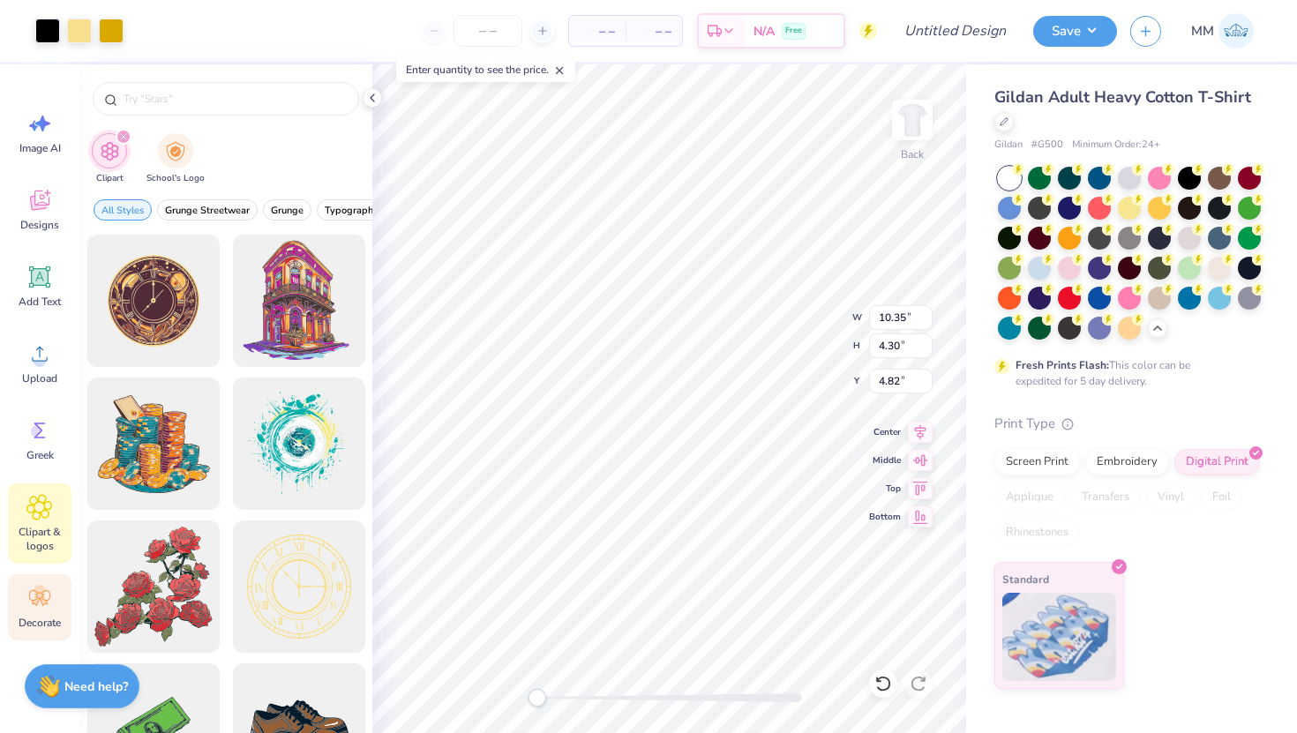
click at [40, 613] on div "Decorate" at bounding box center [40, 607] width 64 height 66
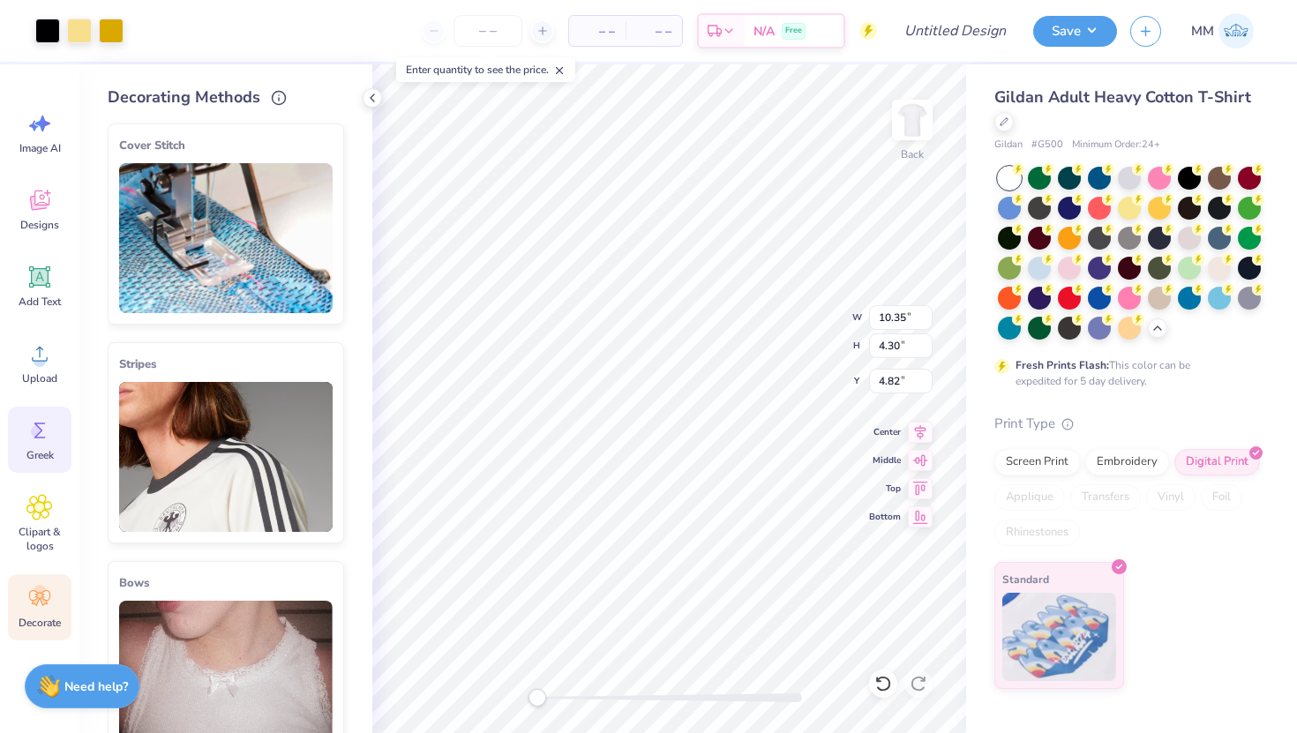
click at [37, 461] on span "Greek" at bounding box center [39, 455] width 27 height 14
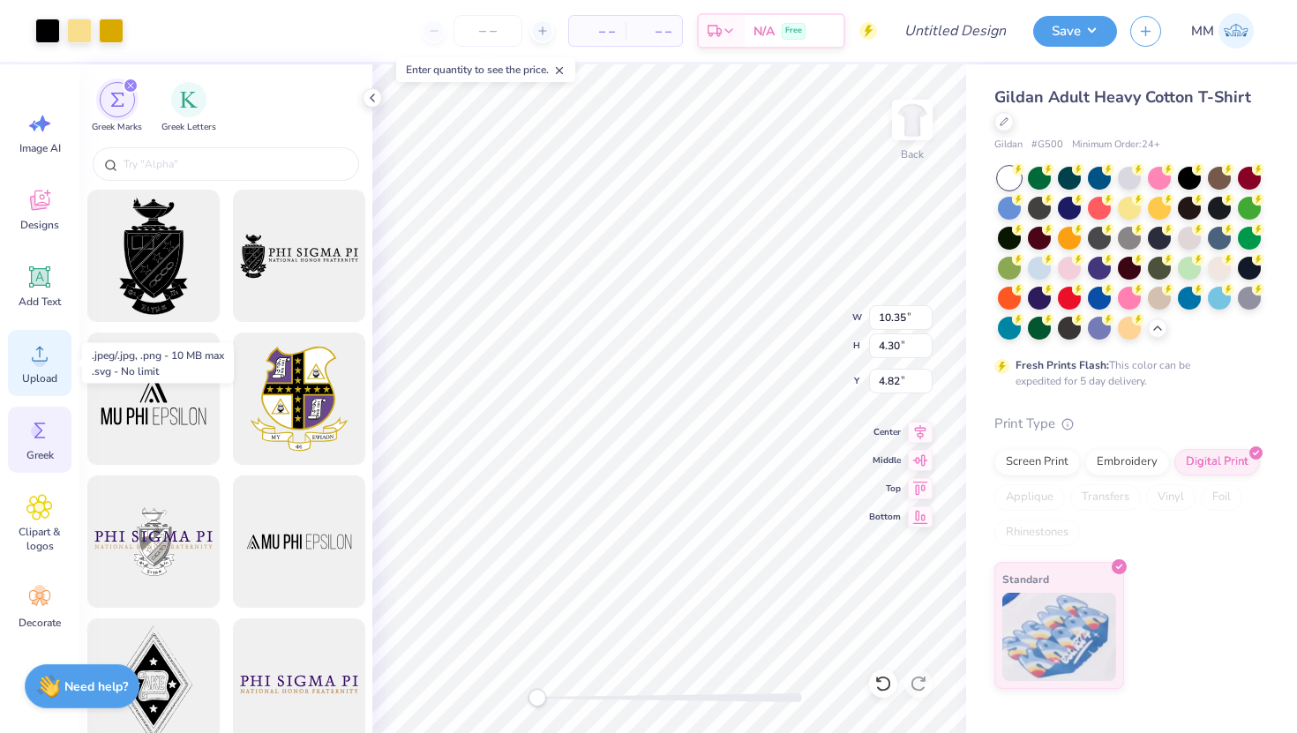
click at [29, 343] on icon at bounding box center [39, 354] width 26 height 26
click at [44, 213] on div "Designs" at bounding box center [40, 209] width 64 height 66
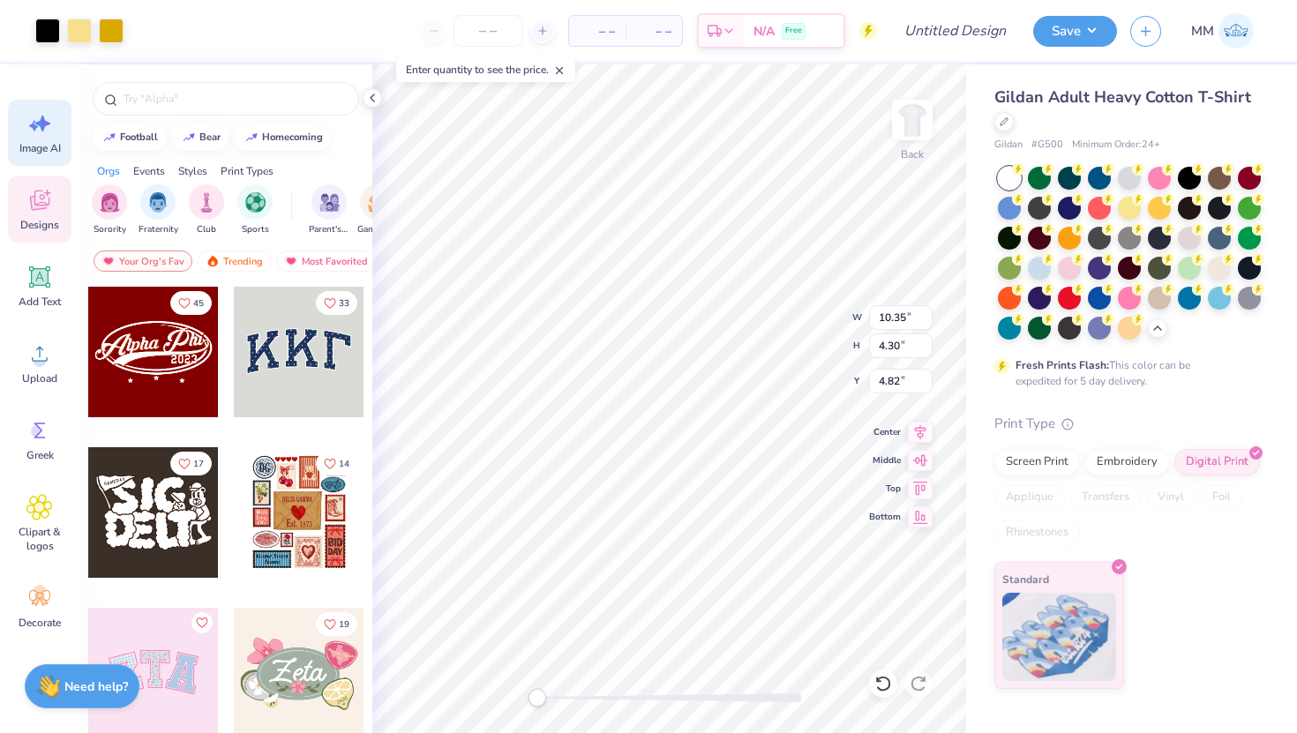
click at [33, 154] on span "Image AI" at bounding box center [39, 148] width 41 height 14
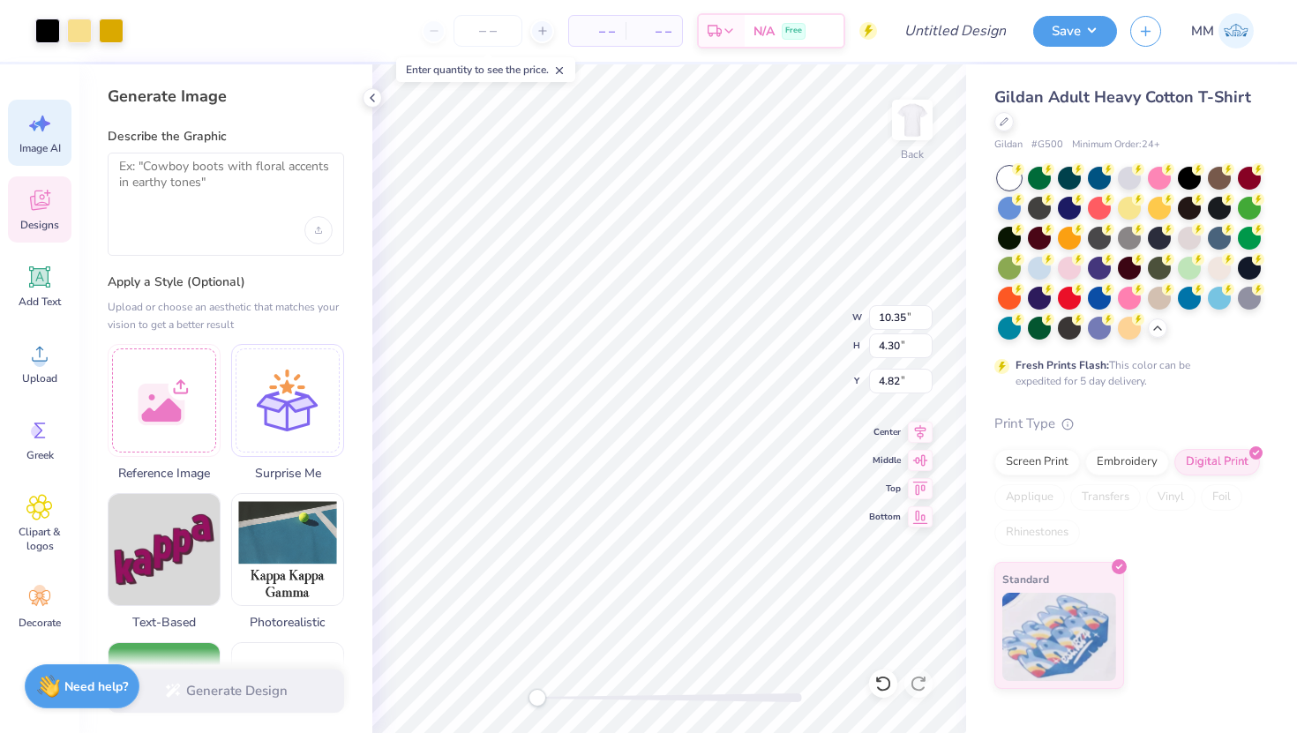
click at [40, 214] on div "Designs" at bounding box center [40, 209] width 64 height 66
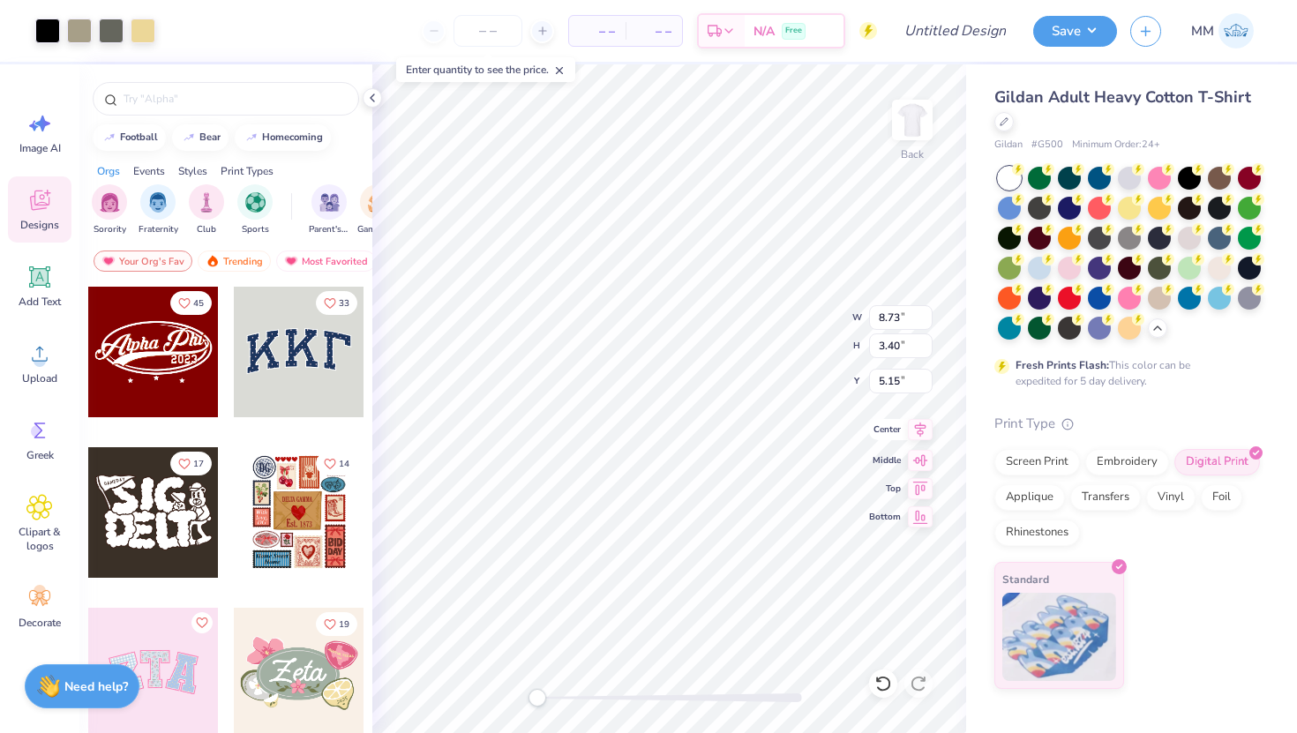
click at [917, 425] on icon at bounding box center [920, 429] width 25 height 21
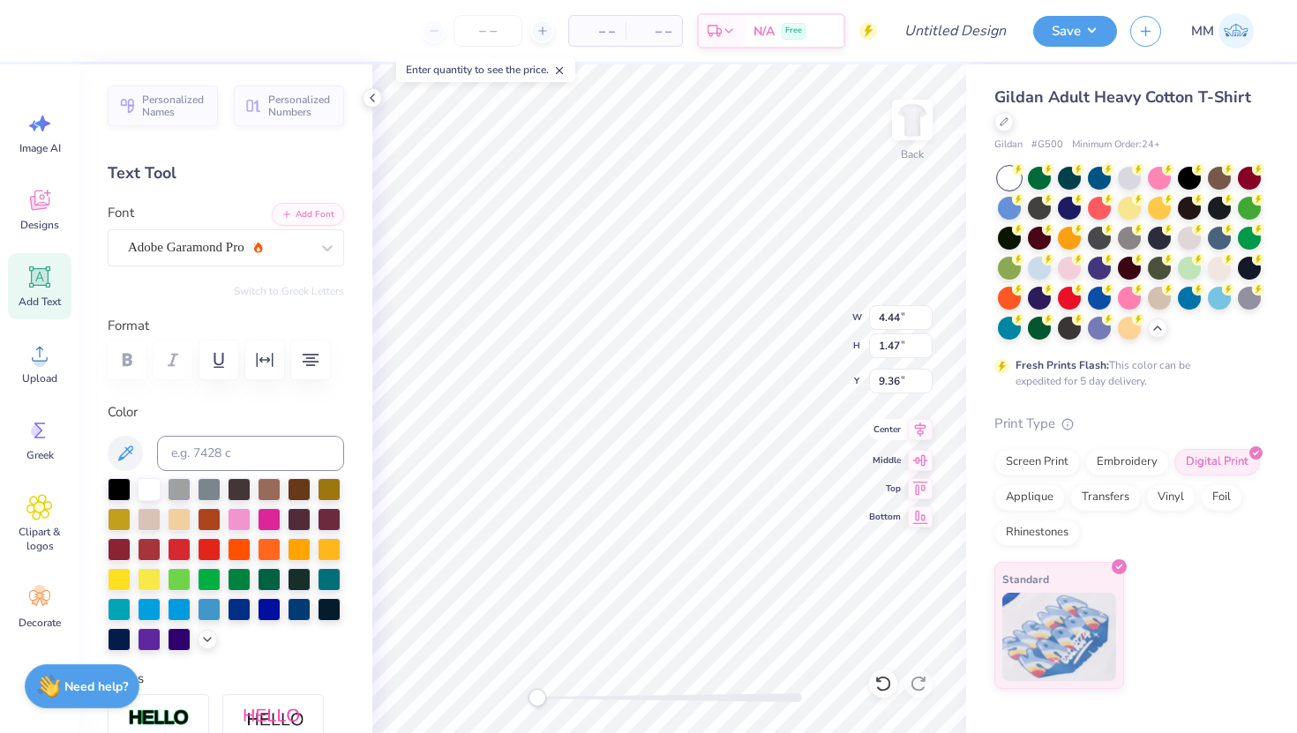
click at [919, 431] on icon at bounding box center [920, 429] width 11 height 15
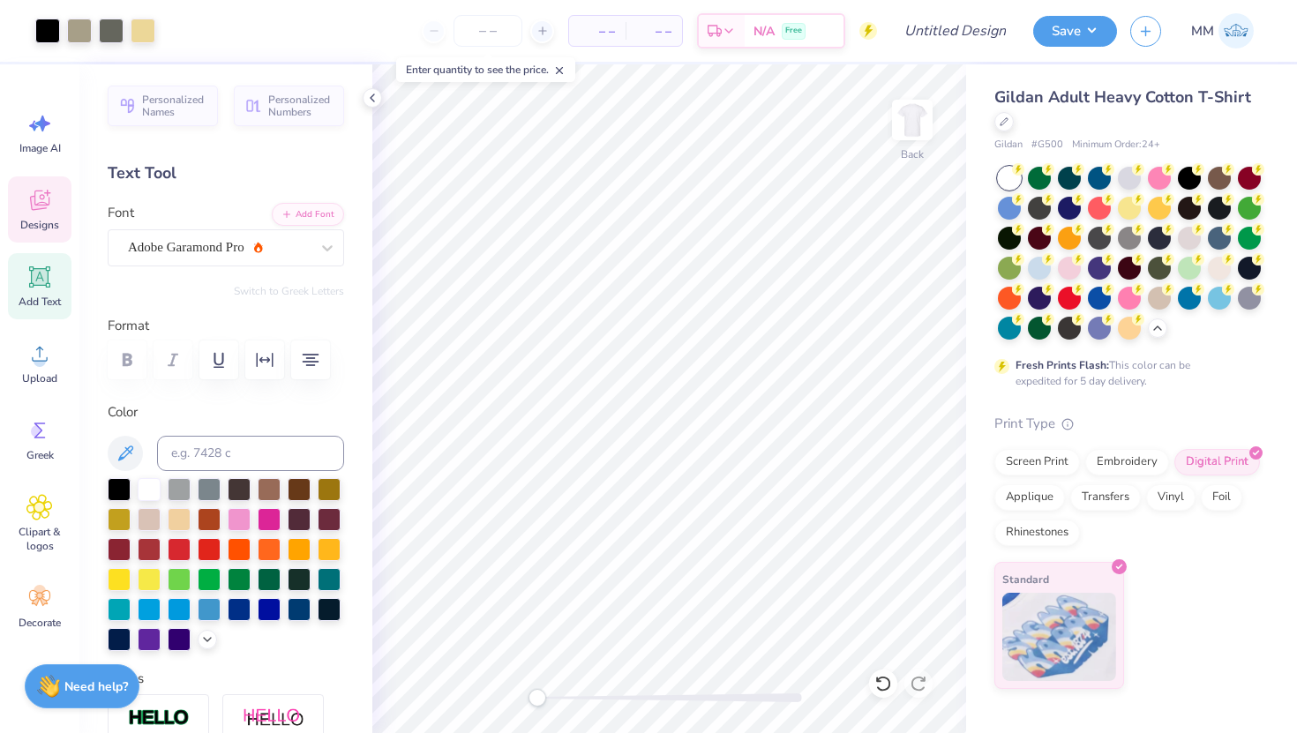
click at [47, 214] on div "Designs" at bounding box center [40, 209] width 64 height 66
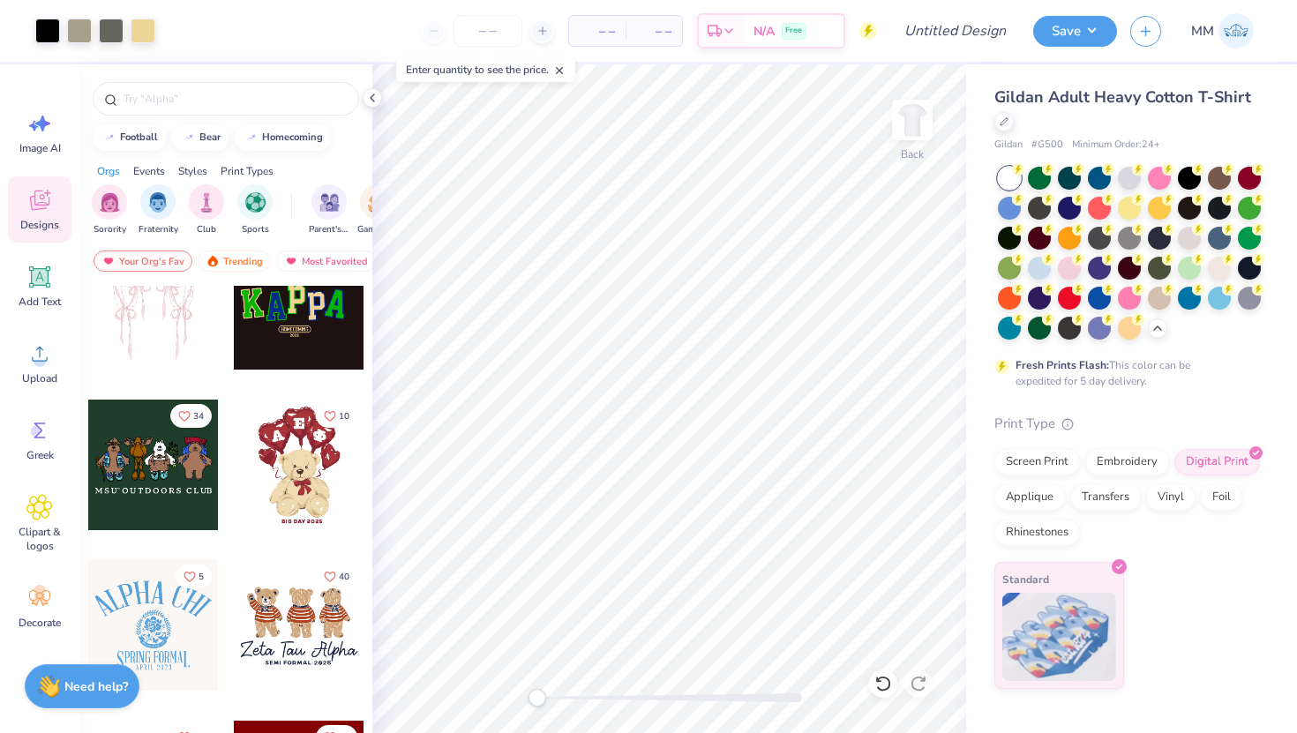
scroll to position [676, 0]
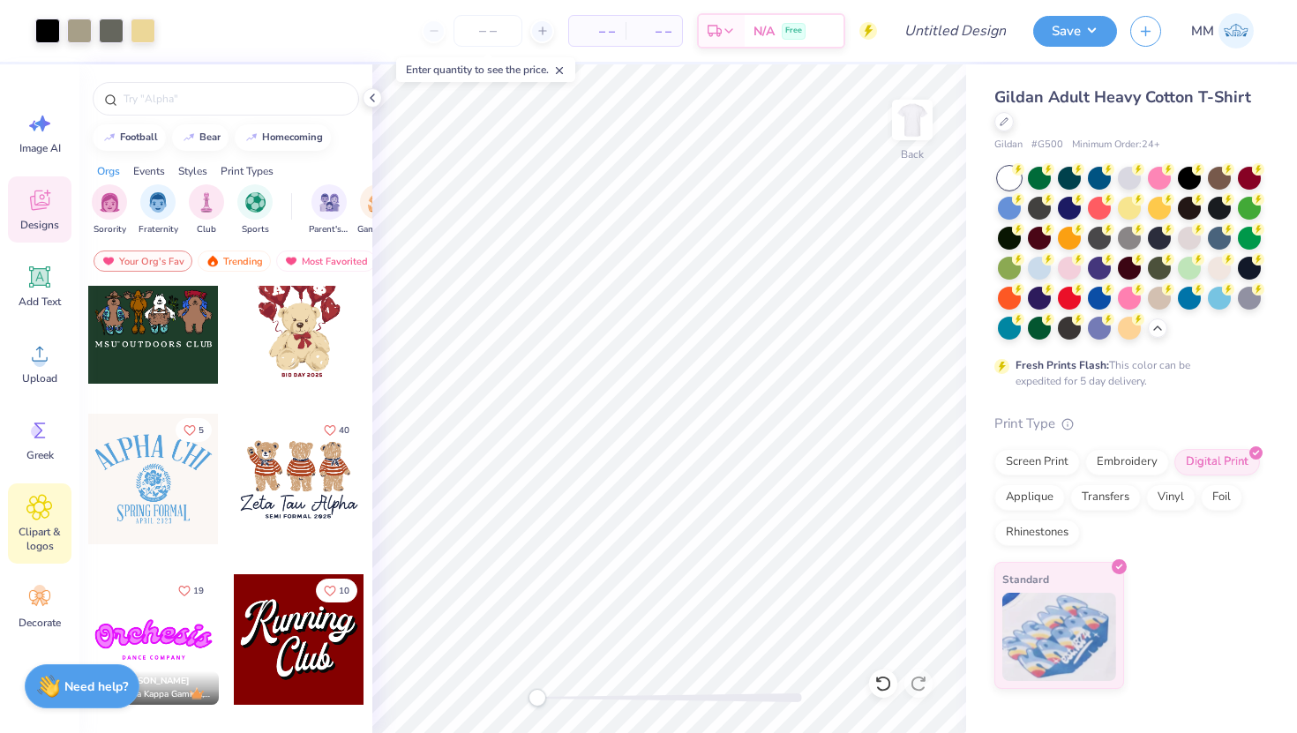
click at [22, 505] on div "Clipart & logos" at bounding box center [40, 523] width 64 height 80
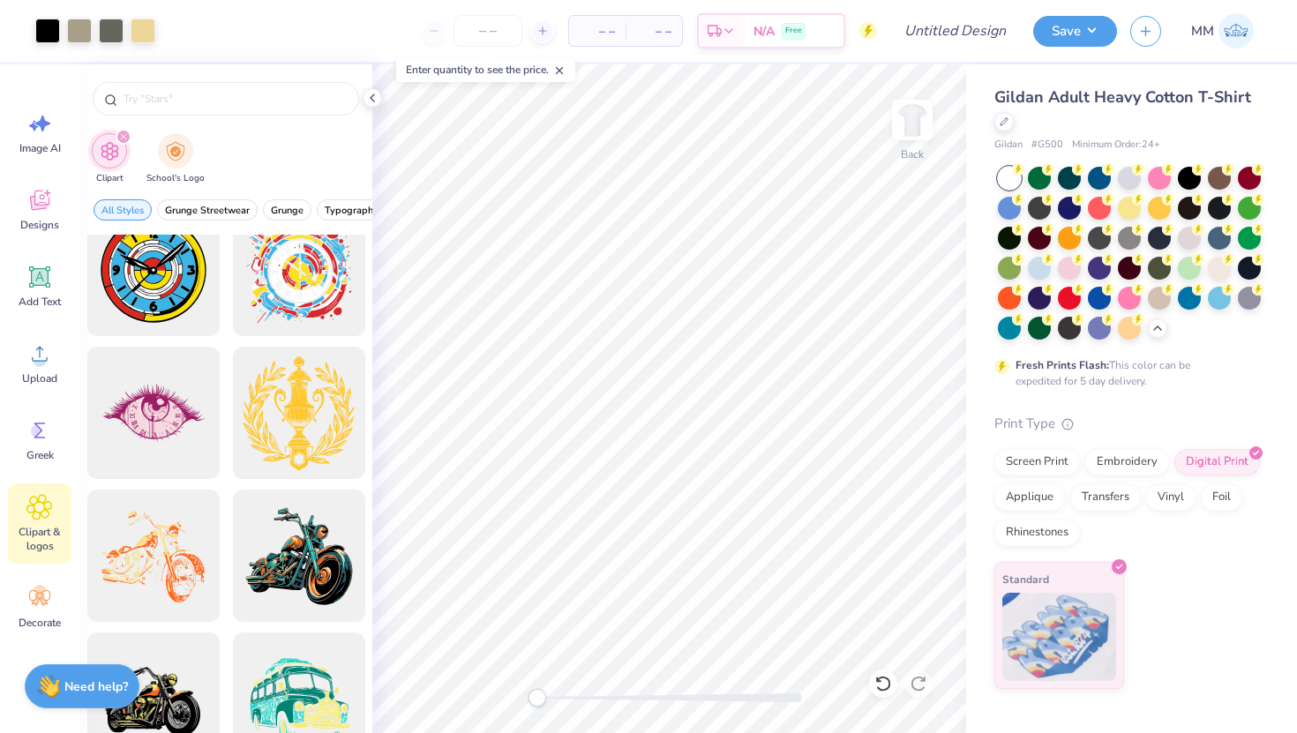
scroll to position [1337, 0]
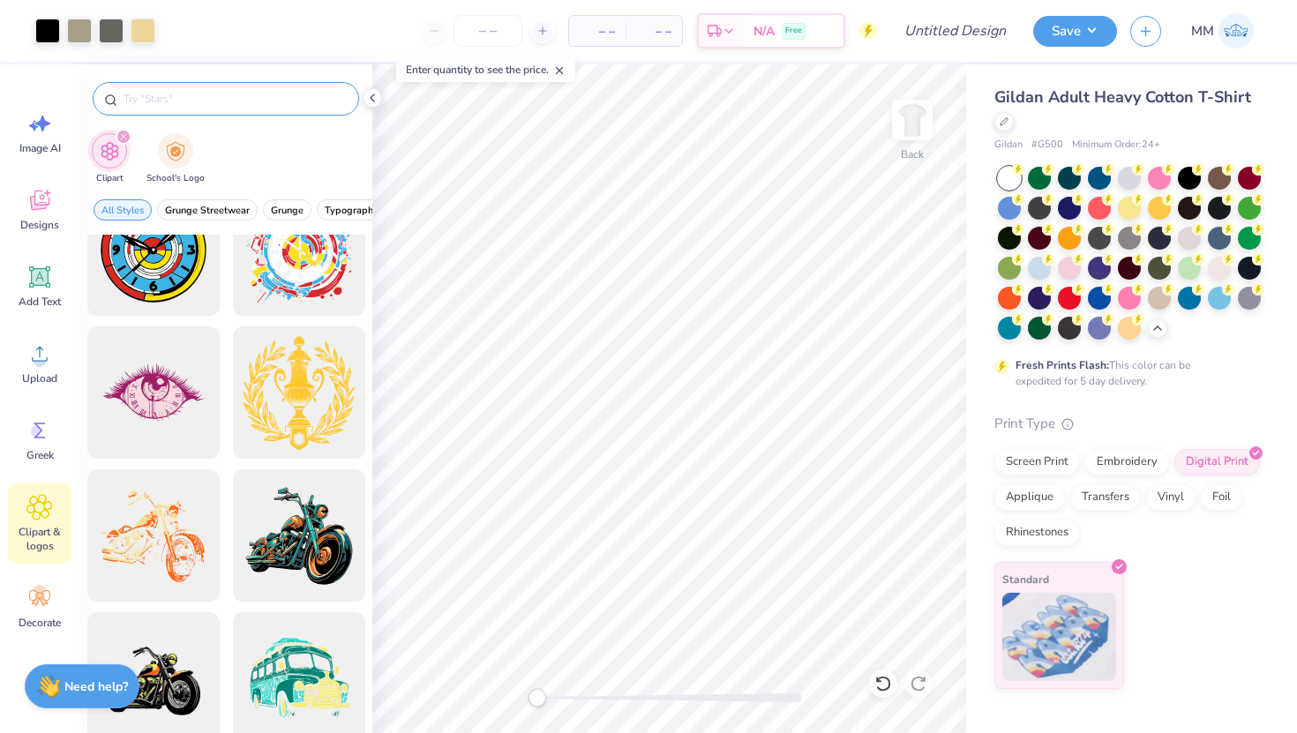
click at [234, 108] on div at bounding box center [226, 99] width 266 height 34
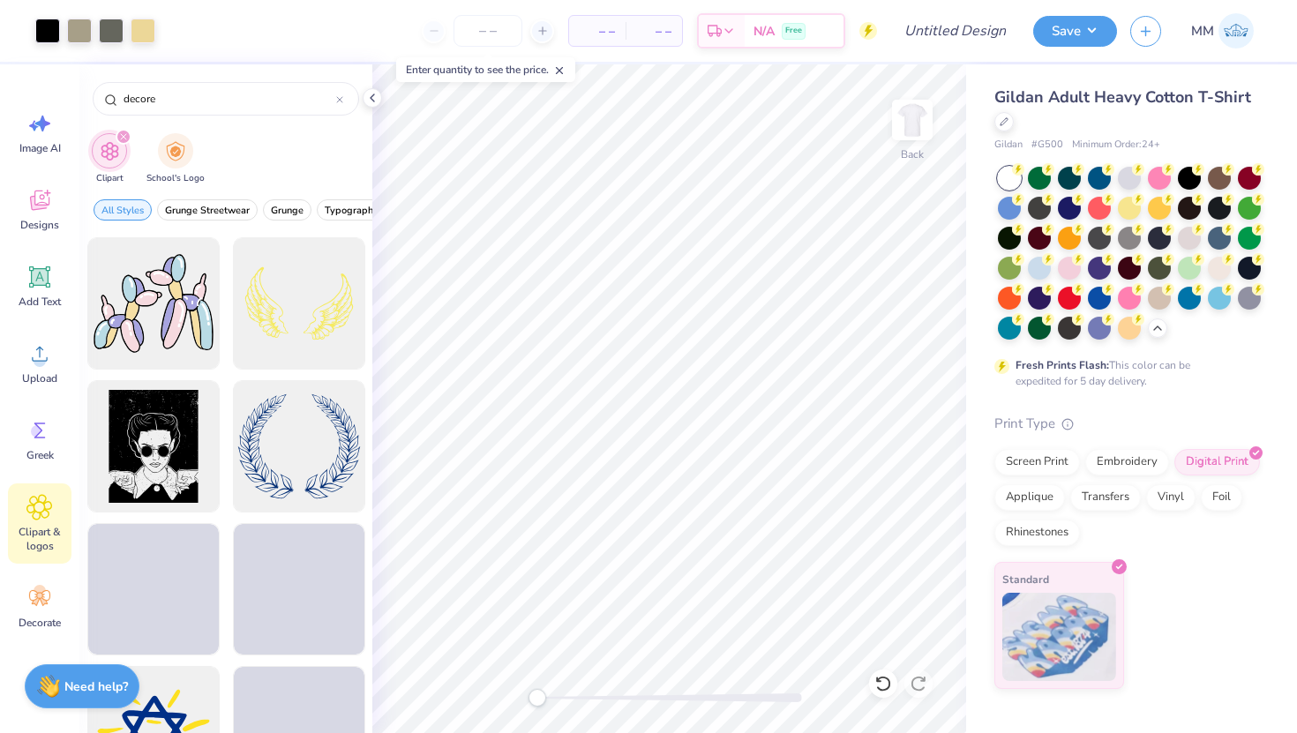
scroll to position [1293, 0]
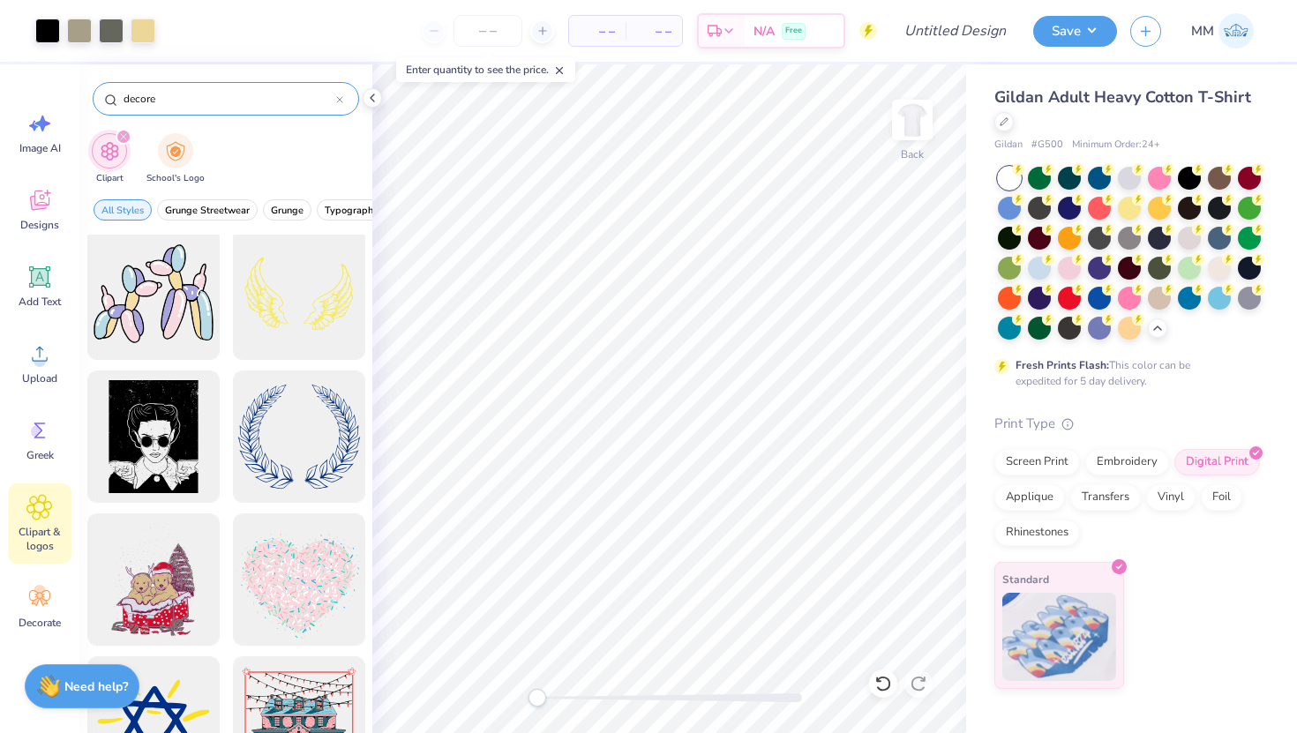
type input "decore"
click at [344, 94] on div "decore" at bounding box center [226, 99] width 266 height 34
click at [340, 96] on icon at bounding box center [339, 99] width 7 height 7
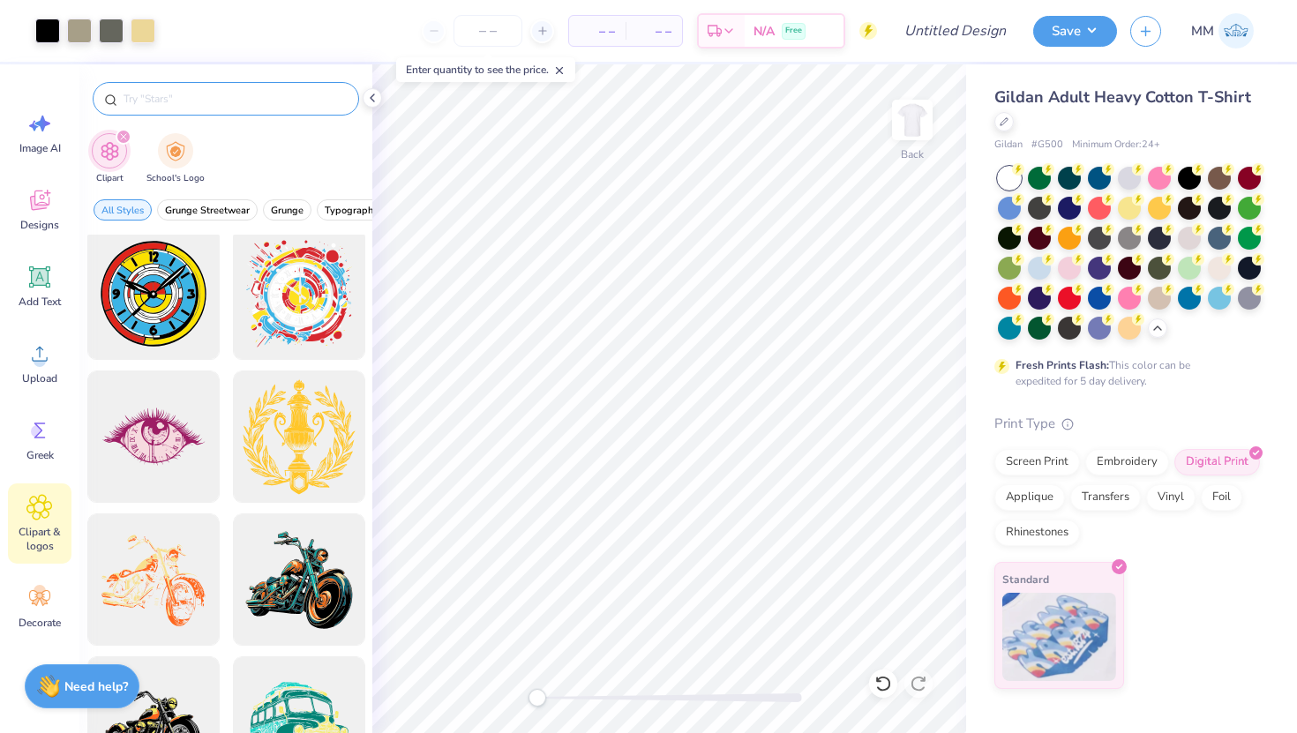
click at [287, 110] on div at bounding box center [226, 99] width 266 height 34
click at [295, 95] on input "text" at bounding box center [235, 99] width 226 height 18
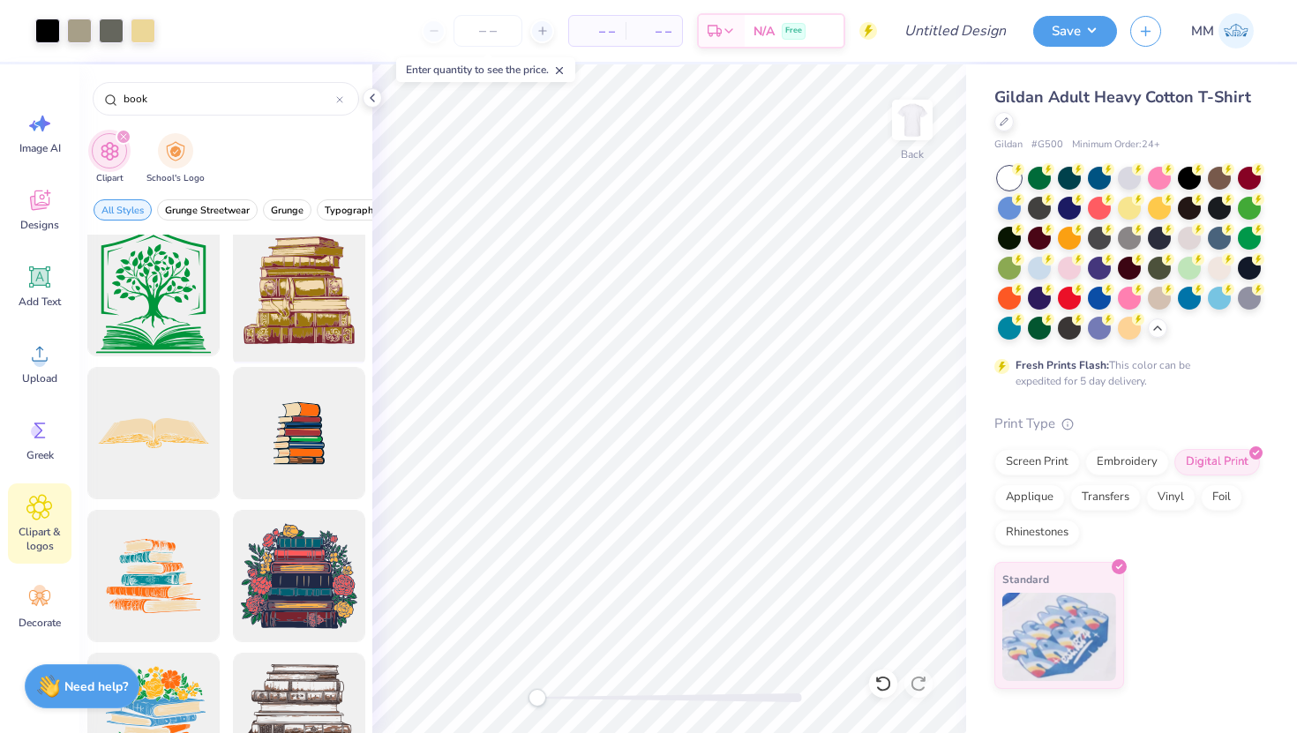
scroll to position [0, 0]
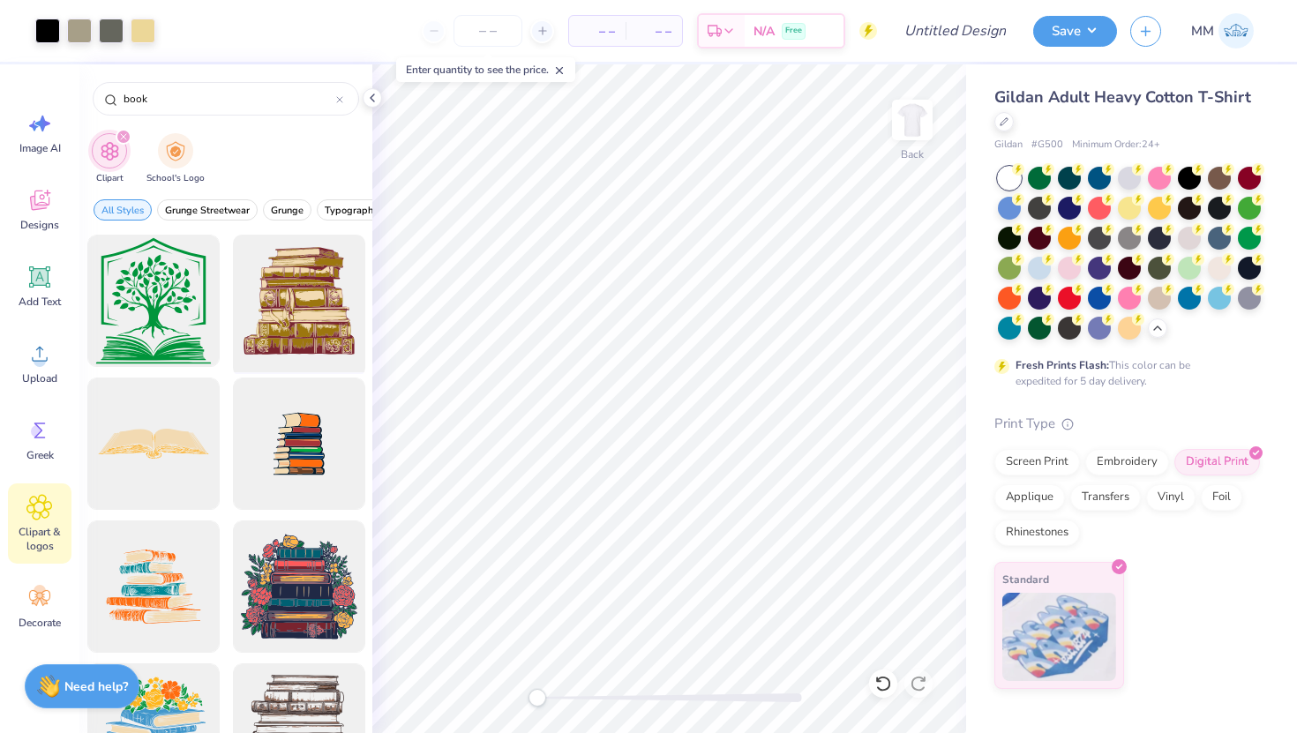
type input "book"
click at [296, 341] on div at bounding box center [299, 301] width 146 height 146
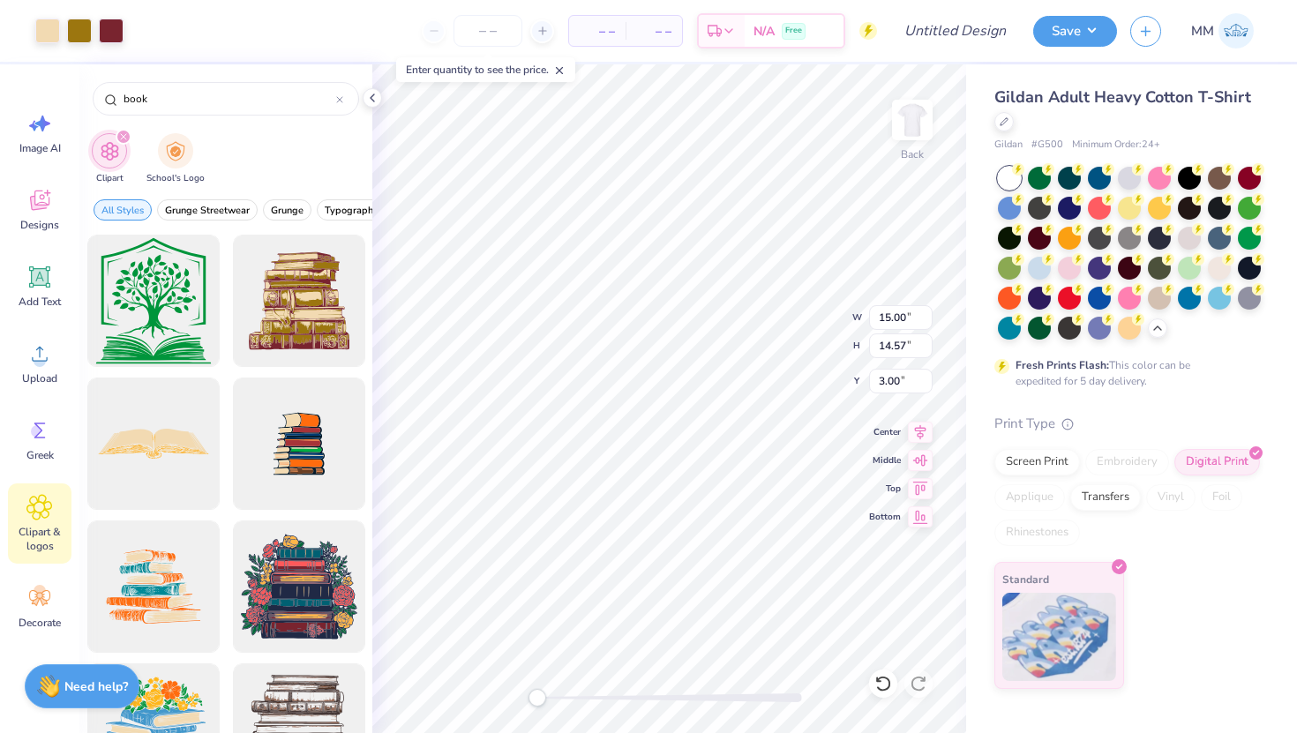
type input "6.09"
type input "5.92"
click at [803, 701] on li "Send to Back" at bounding box center [813, 711] width 139 height 34
type input "4.48"
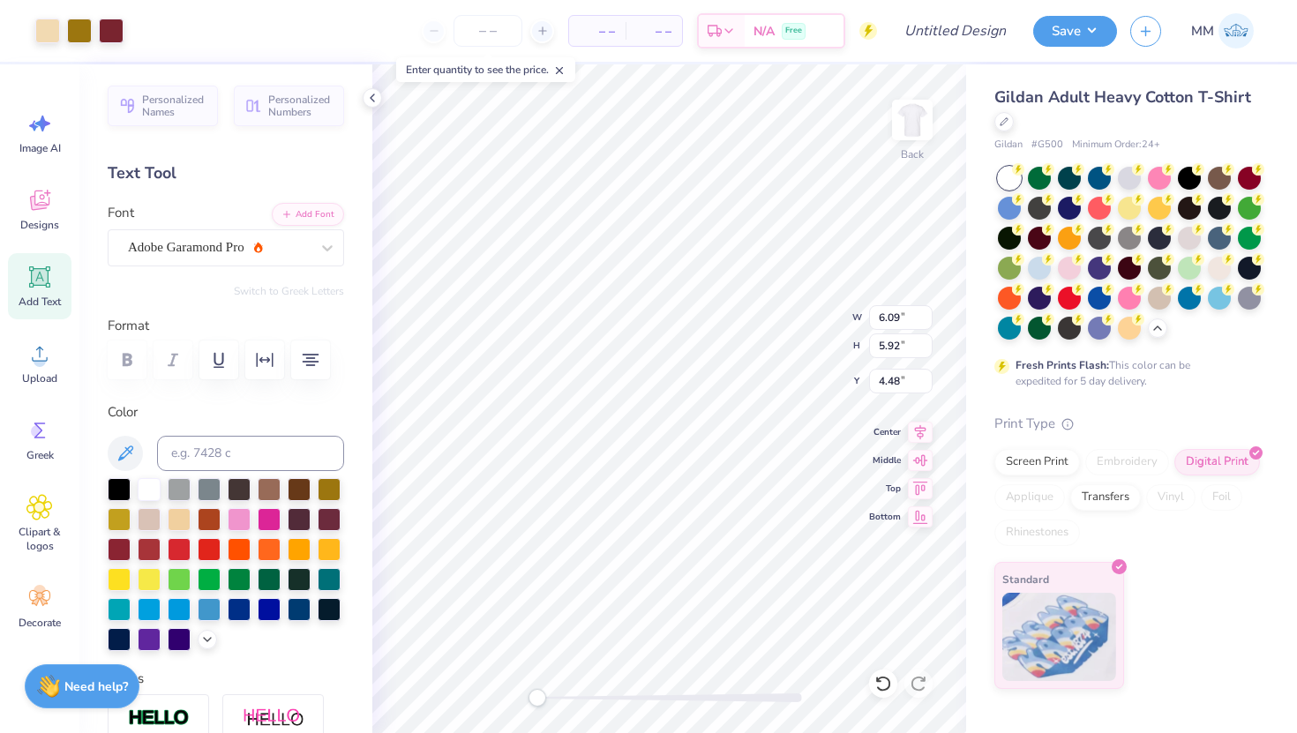
type input "8.73"
type input "3.40"
type input "5.11"
type input "6.09"
type input "5.92"
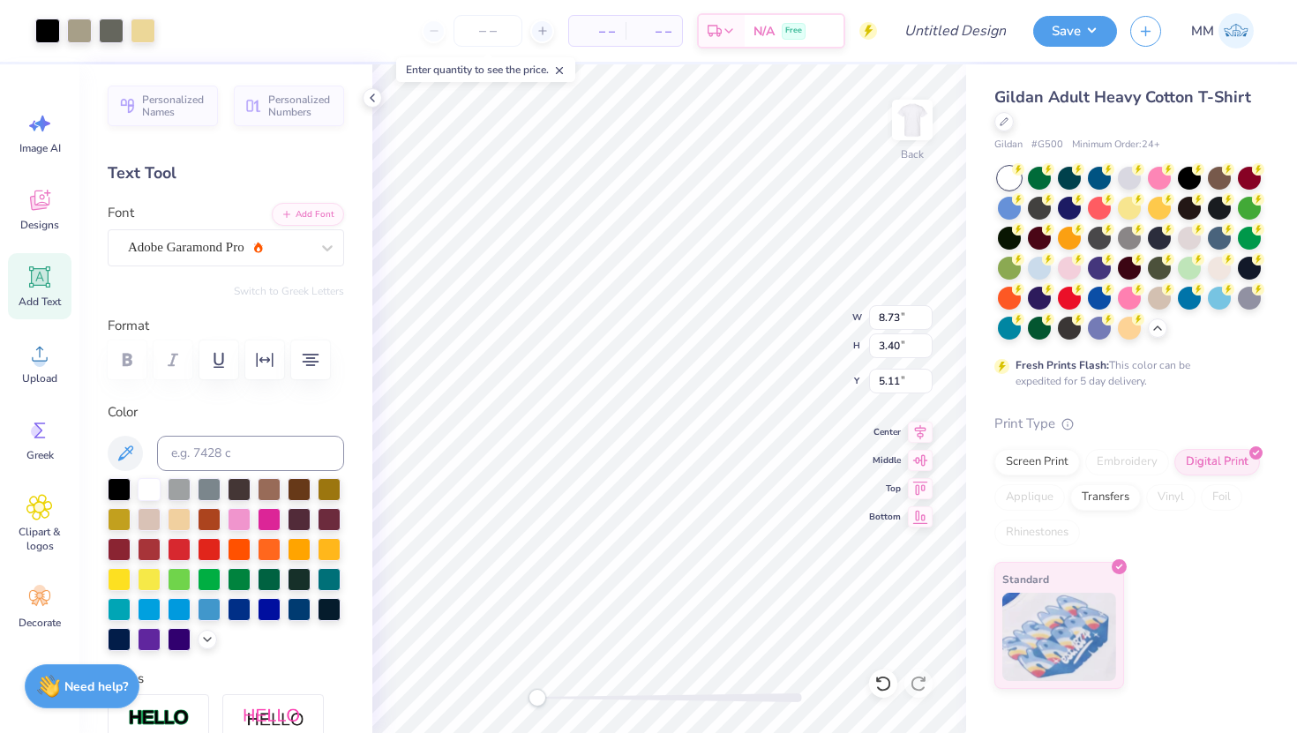
type input "4.48"
click at [50, 23] on div at bounding box center [47, 29] width 25 height 25
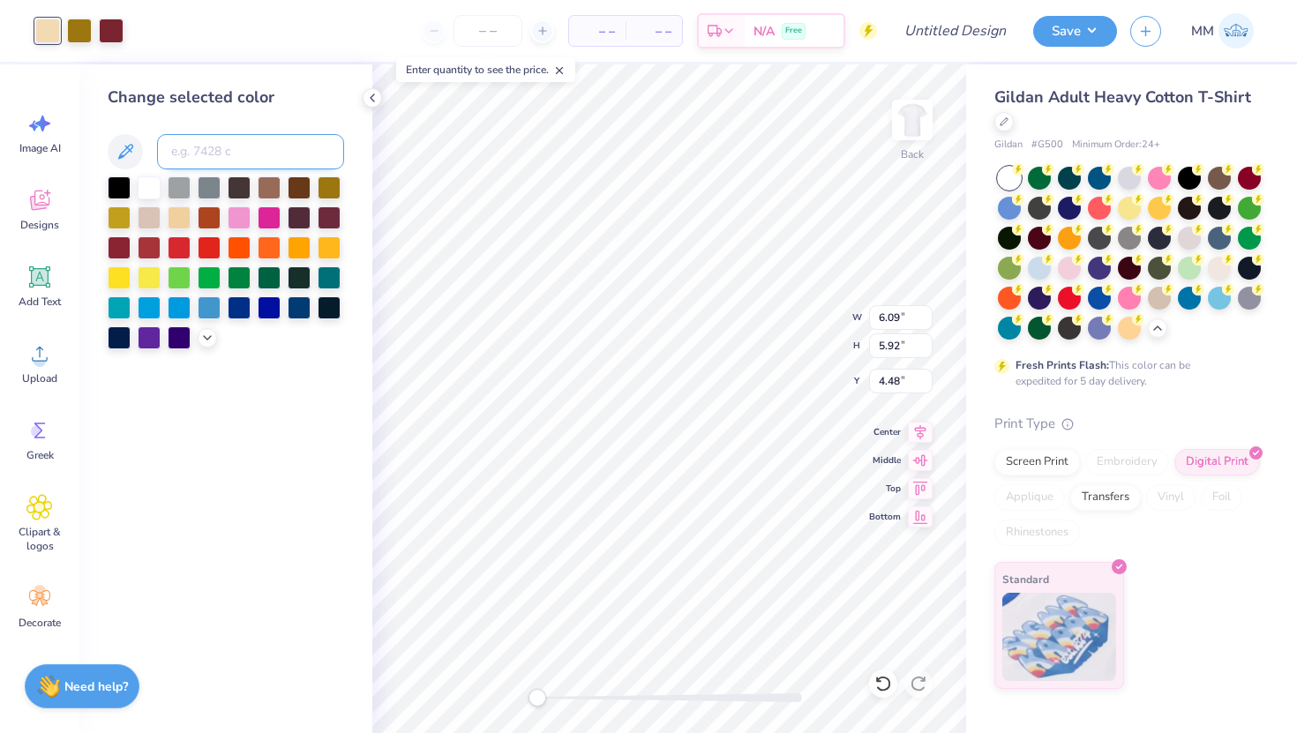
click at [241, 154] on input at bounding box center [250, 151] width 187 height 35
type input "7402"
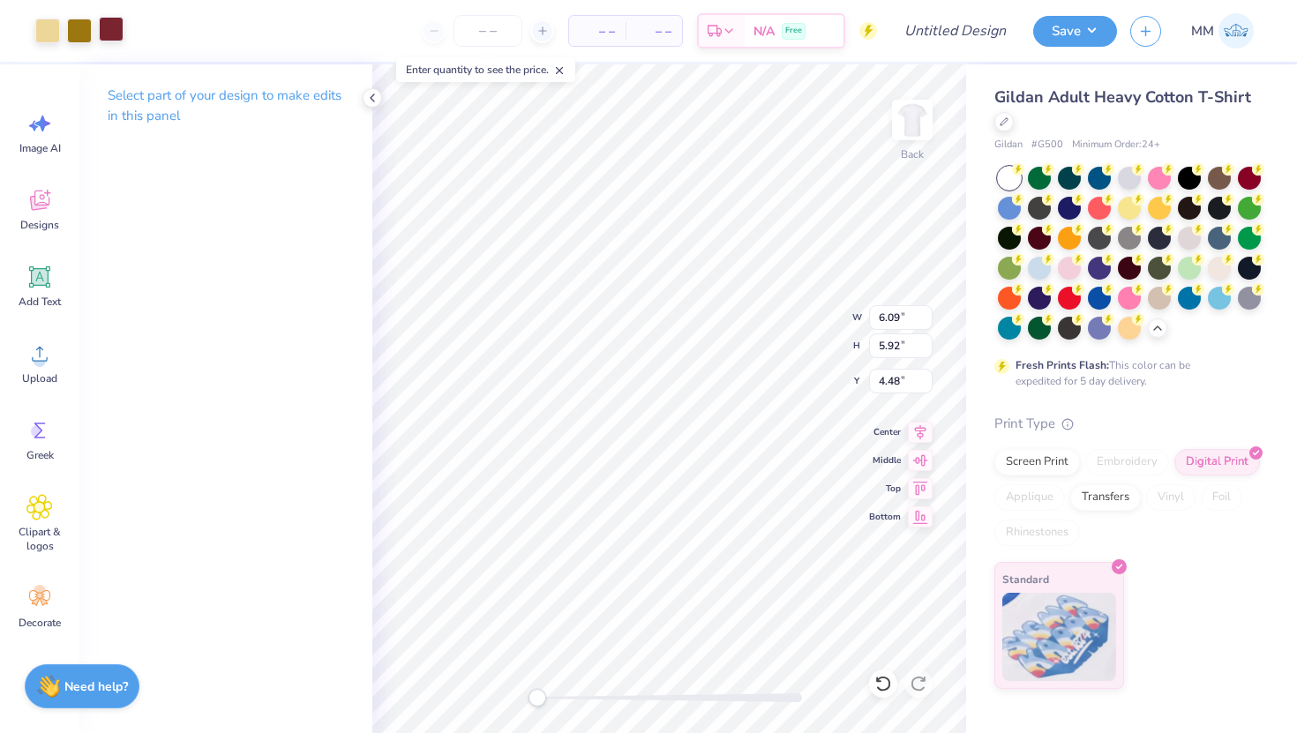
click at [117, 33] on div at bounding box center [111, 29] width 25 height 25
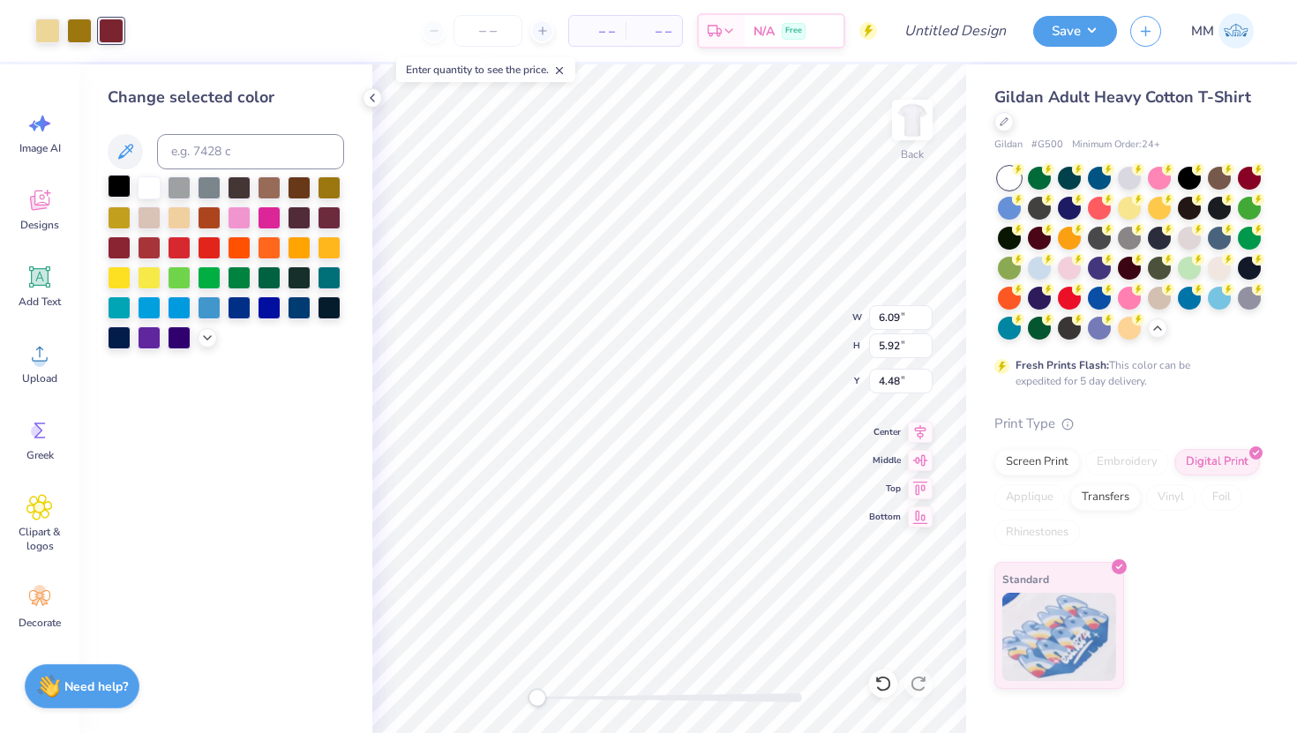
click at [125, 185] on div at bounding box center [119, 186] width 23 height 23
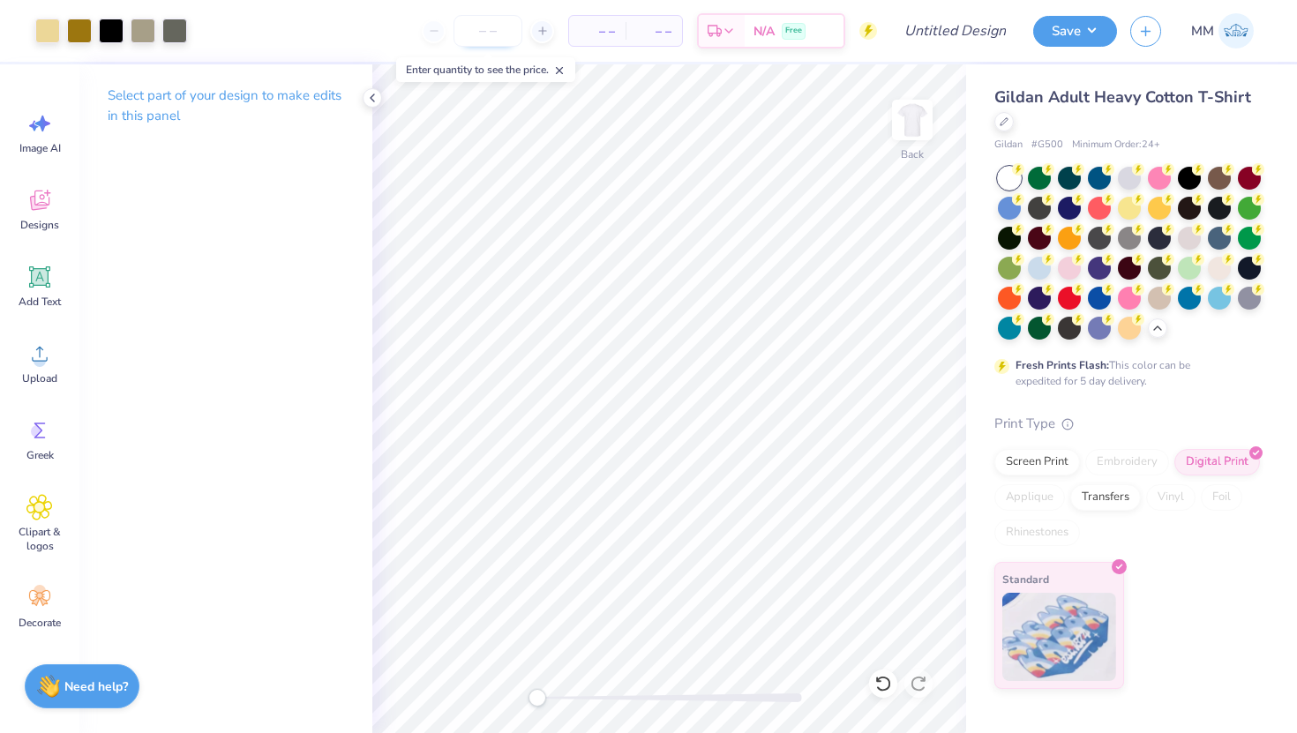
click at [493, 35] on input "number" at bounding box center [487, 31] width 69 height 32
type input "50"
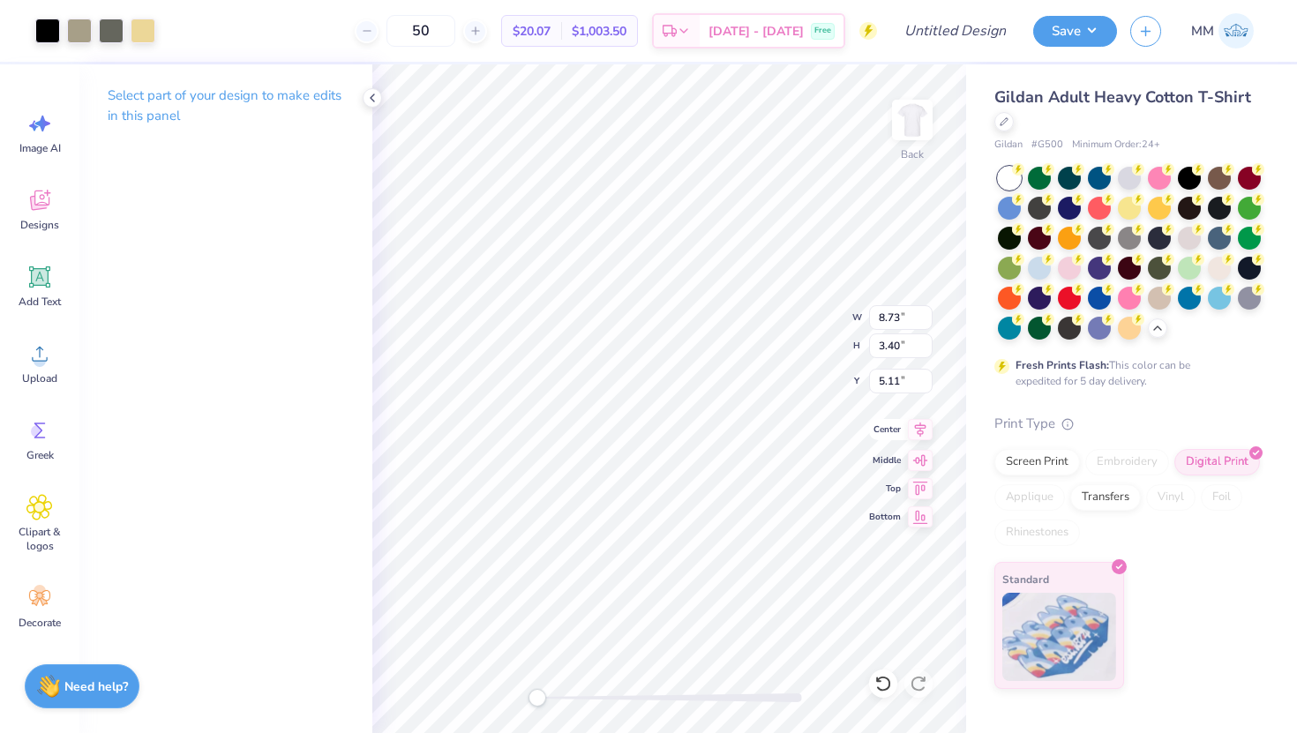
click at [922, 426] on icon at bounding box center [920, 429] width 25 height 21
type input "6.09"
type input "5.92"
type input "4.48"
click at [919, 460] on icon at bounding box center [920, 457] width 25 height 21
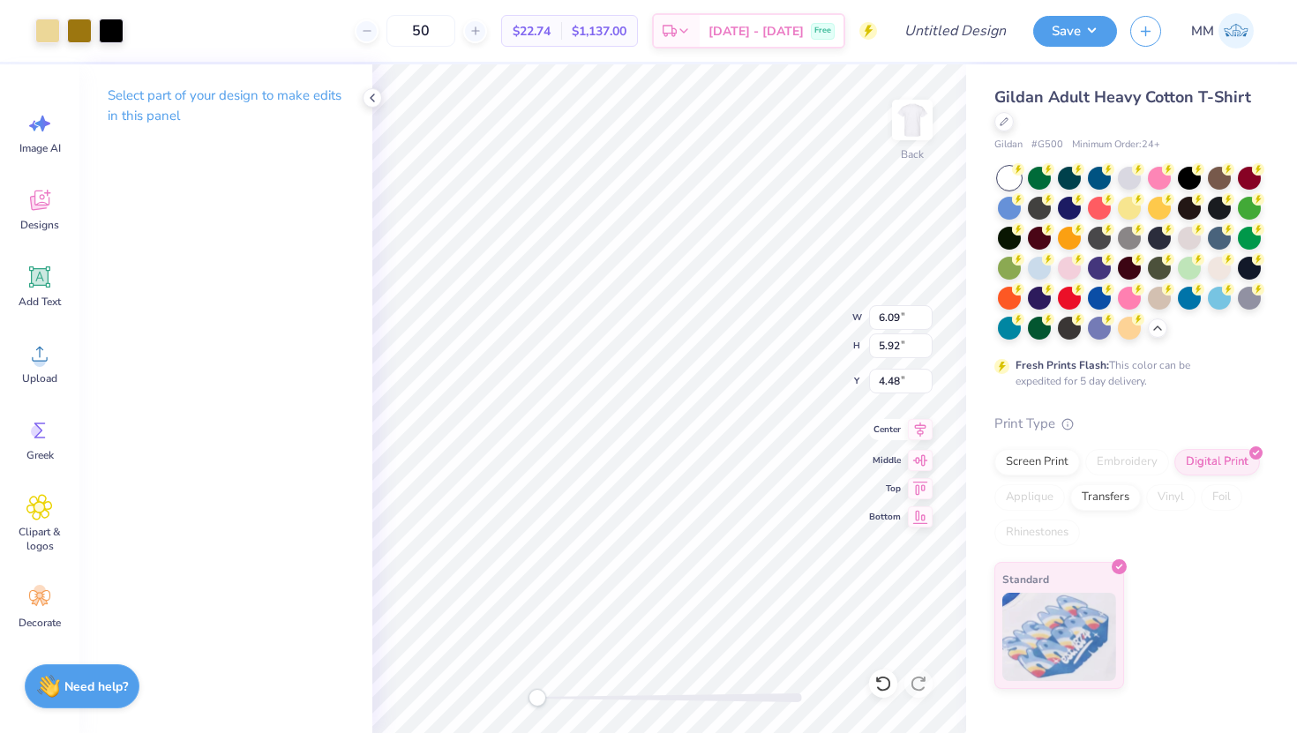
click at [921, 437] on icon at bounding box center [920, 429] width 25 height 21
click at [923, 485] on icon at bounding box center [920, 486] width 25 height 21
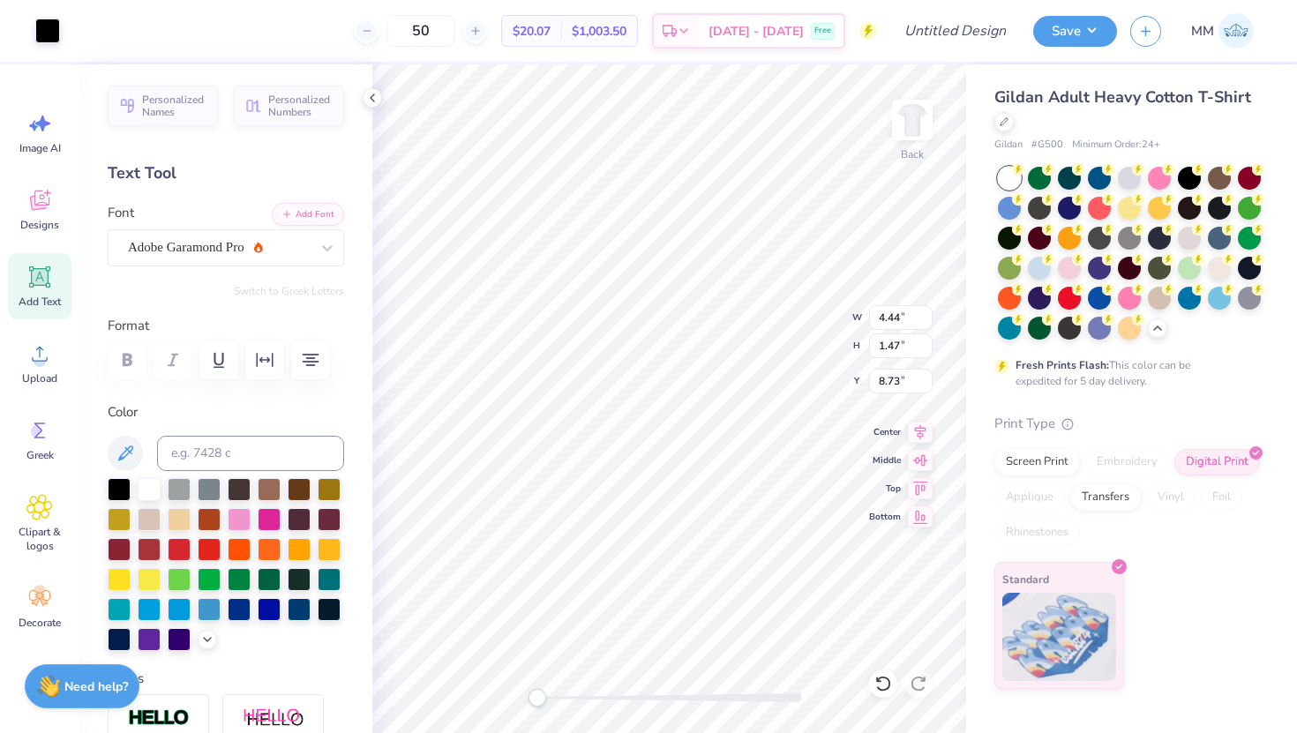
type input "9.03"
type input "6.09"
type input "5.92"
click at [56, 34] on div at bounding box center [47, 29] width 25 height 25
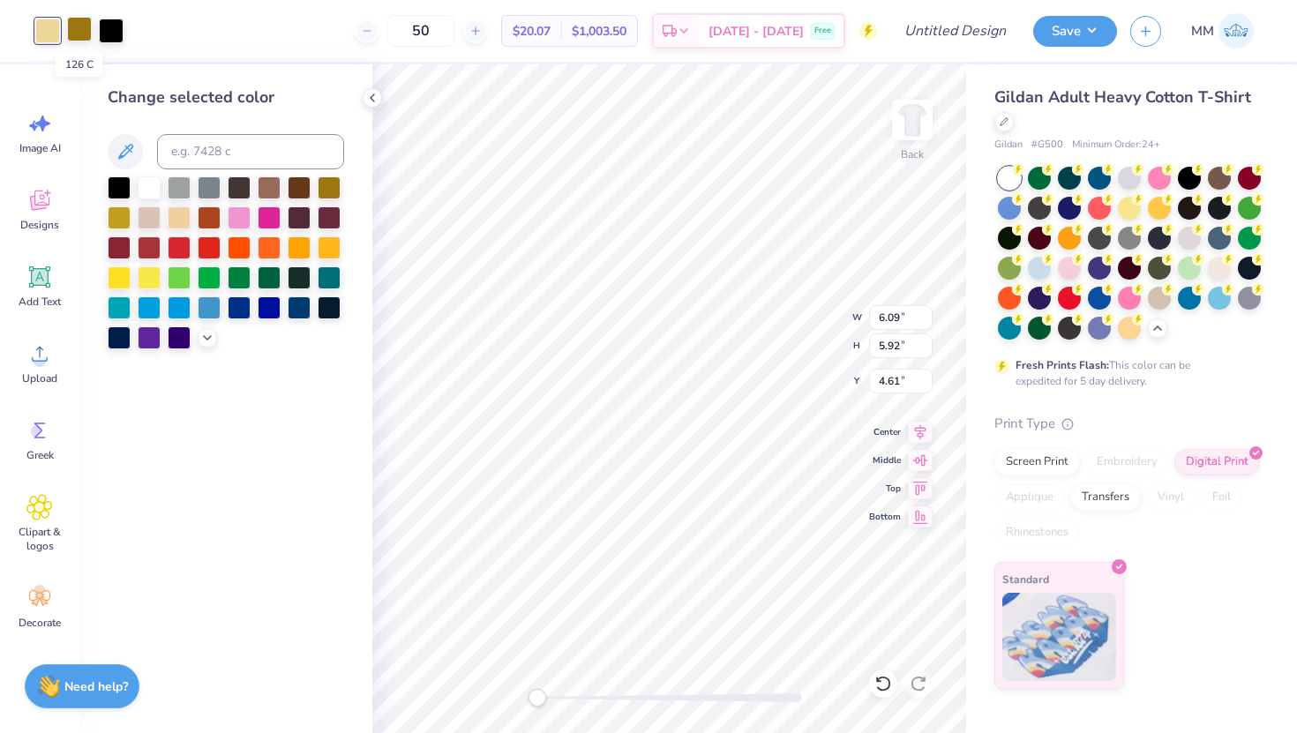
click at [77, 33] on div at bounding box center [79, 29] width 25 height 25
click at [50, 31] on div at bounding box center [47, 29] width 25 height 25
click at [159, 183] on div at bounding box center [149, 186] width 23 height 23
type input "4.48"
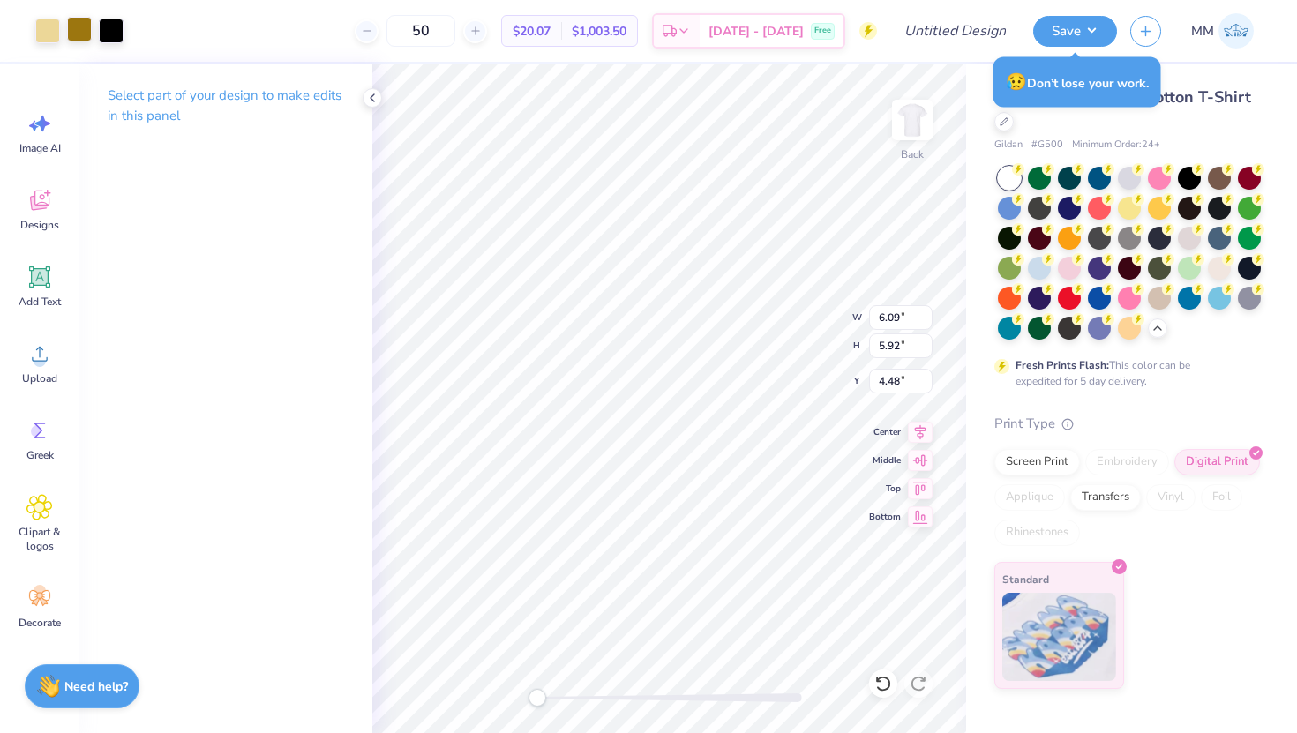
click at [79, 30] on div at bounding box center [79, 29] width 25 height 25
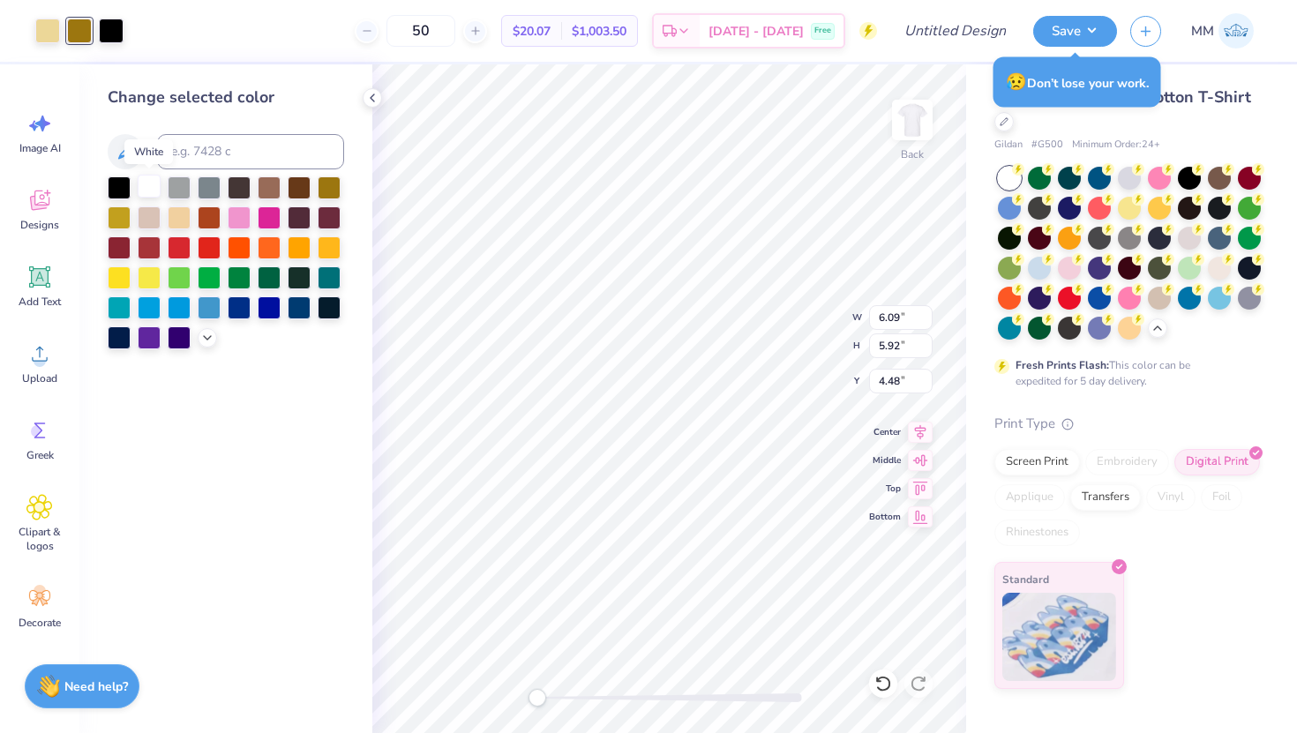
click at [153, 178] on div at bounding box center [149, 186] width 23 height 23
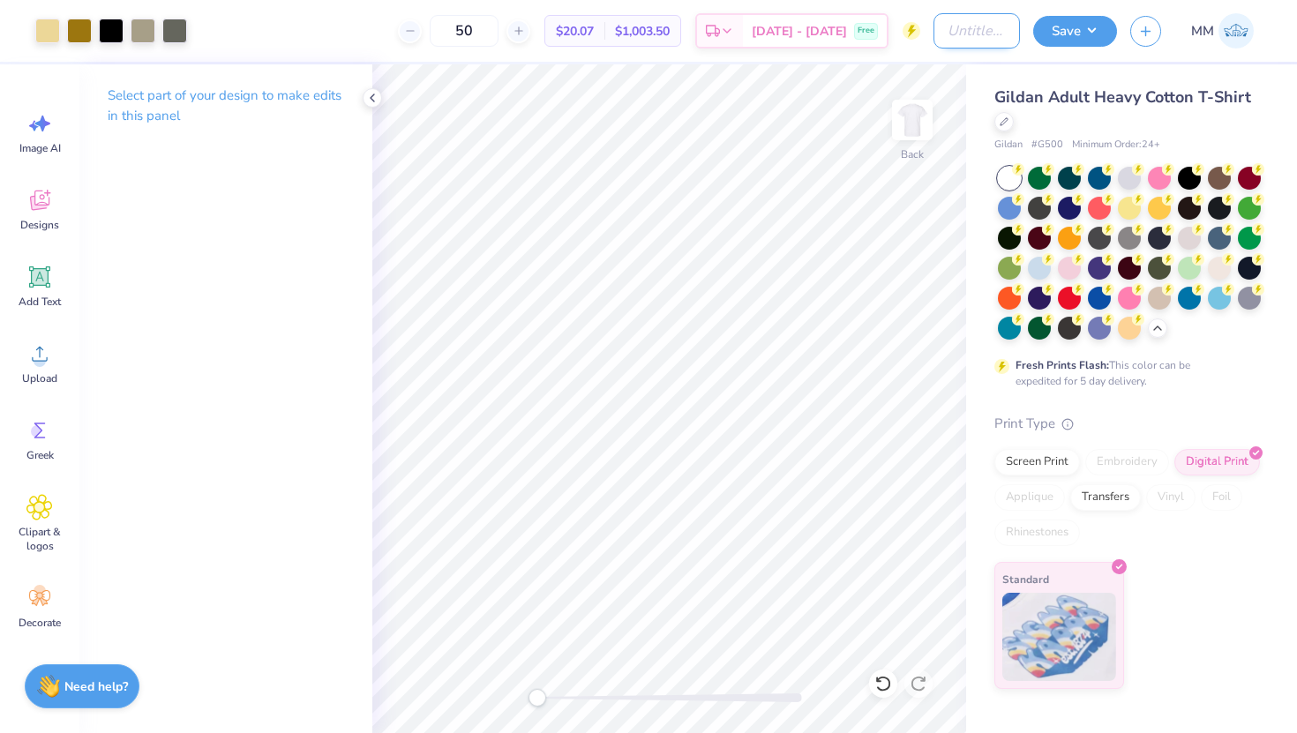
click at [942, 36] on input "Design Title" at bounding box center [976, 30] width 86 height 35
type input "Phi Eta Sigma 1.3"
click at [1063, 28] on button "Save" at bounding box center [1075, 28] width 84 height 31
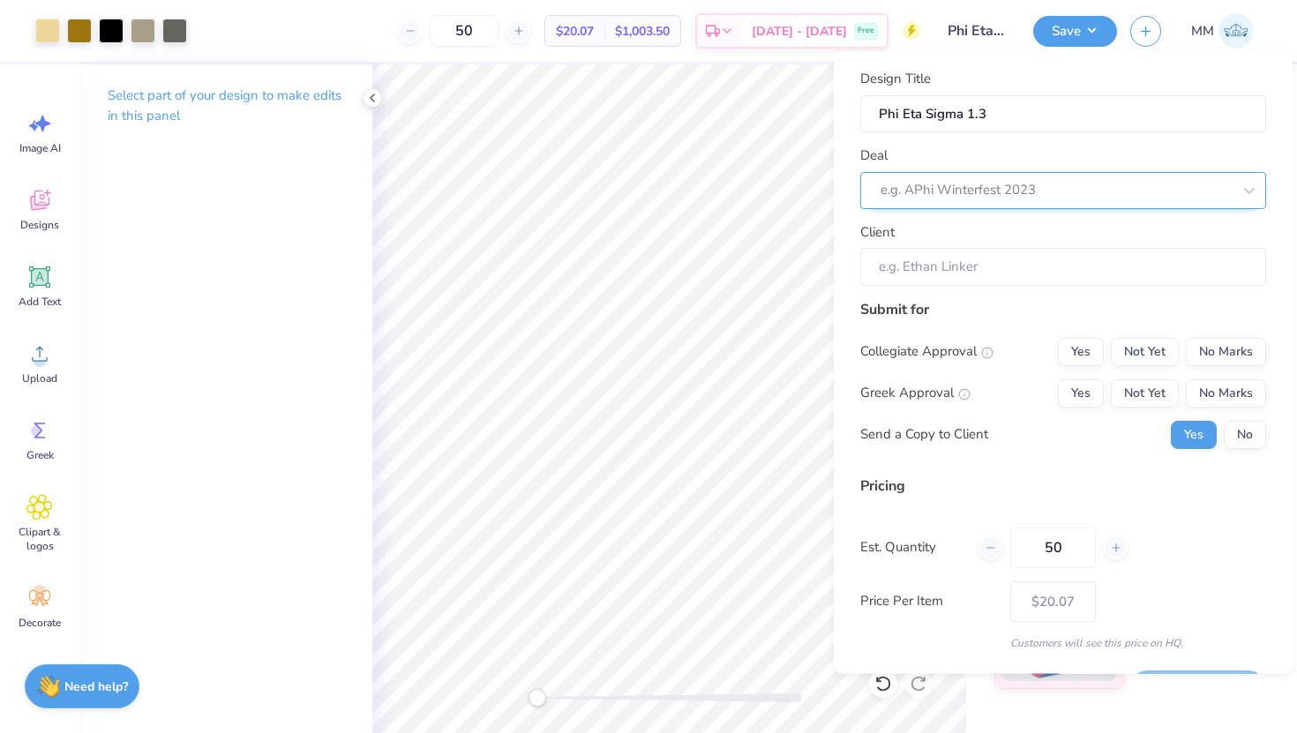
click at [1023, 192] on div at bounding box center [1055, 190] width 351 height 24
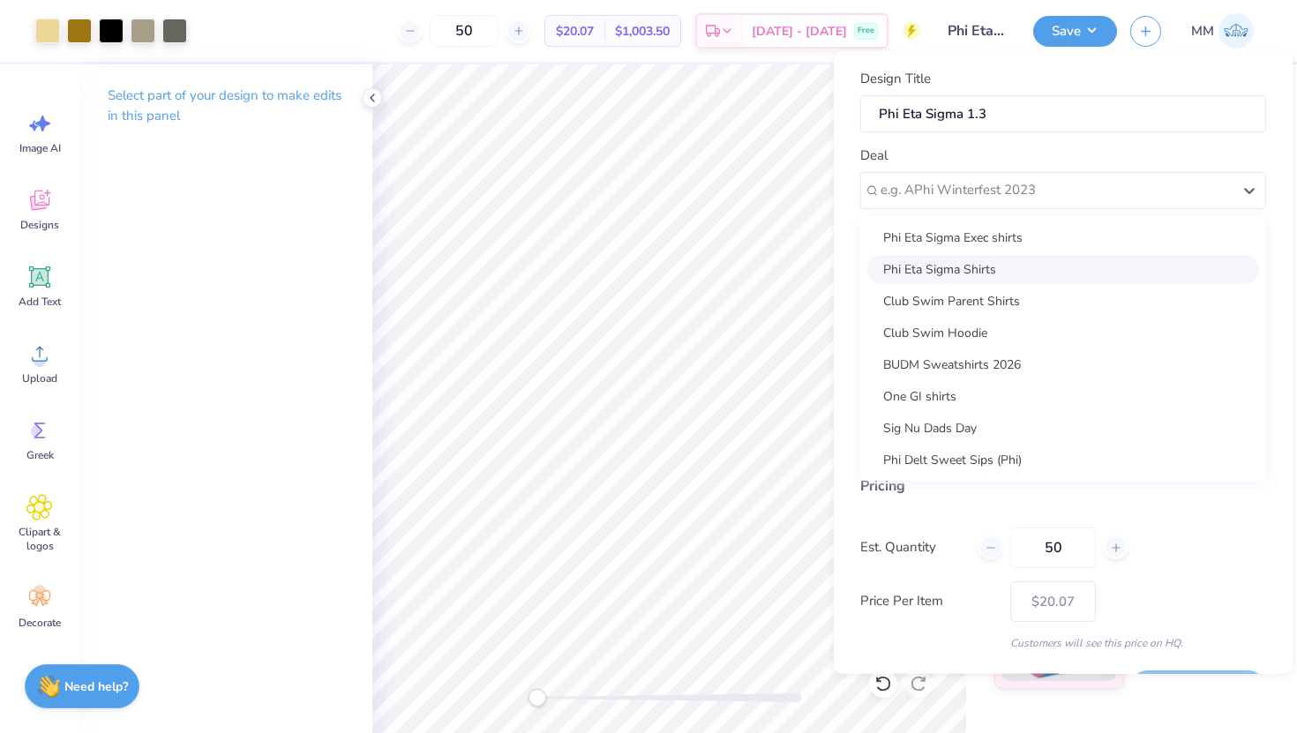
click at [988, 266] on div "Phi Eta Sigma Shirts" at bounding box center [1063, 268] width 392 height 29
type input "Ali Trueblood"
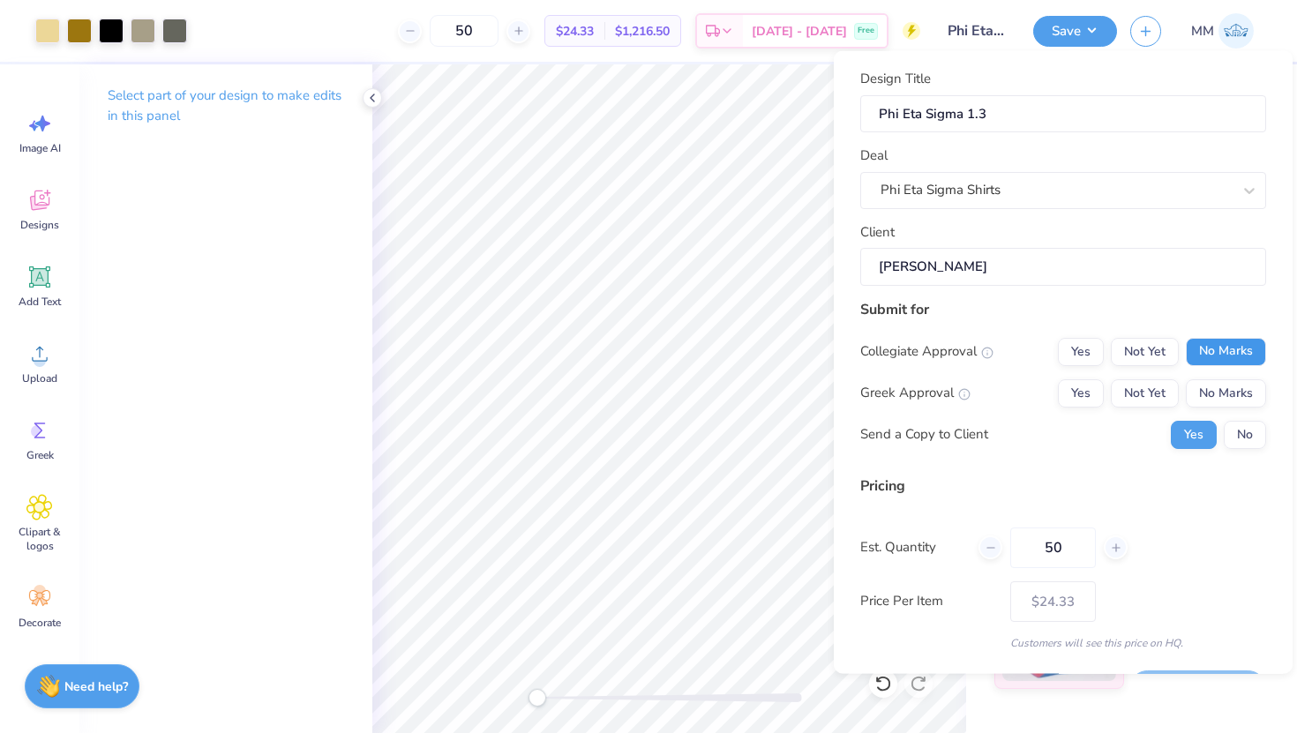
click at [1211, 347] on button "No Marks" at bounding box center [1226, 351] width 80 height 28
click at [1088, 392] on button "Yes" at bounding box center [1081, 392] width 46 height 28
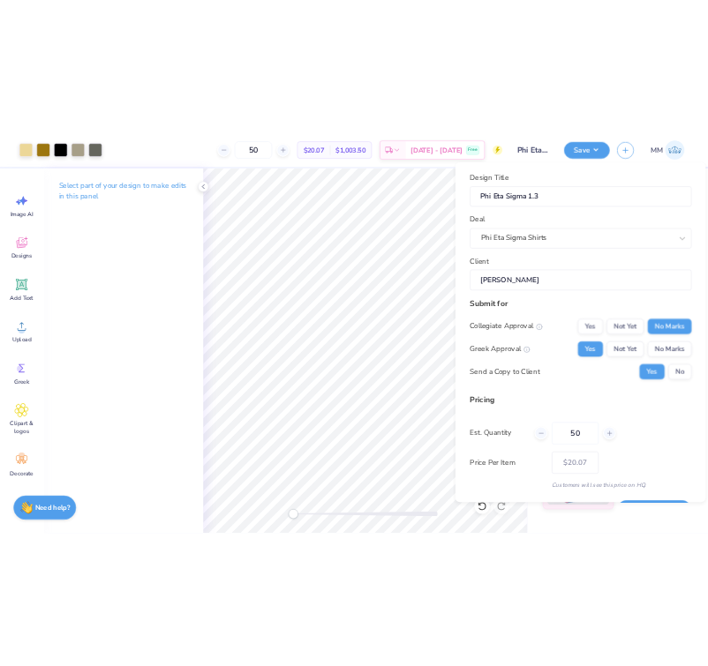
scroll to position [49, 0]
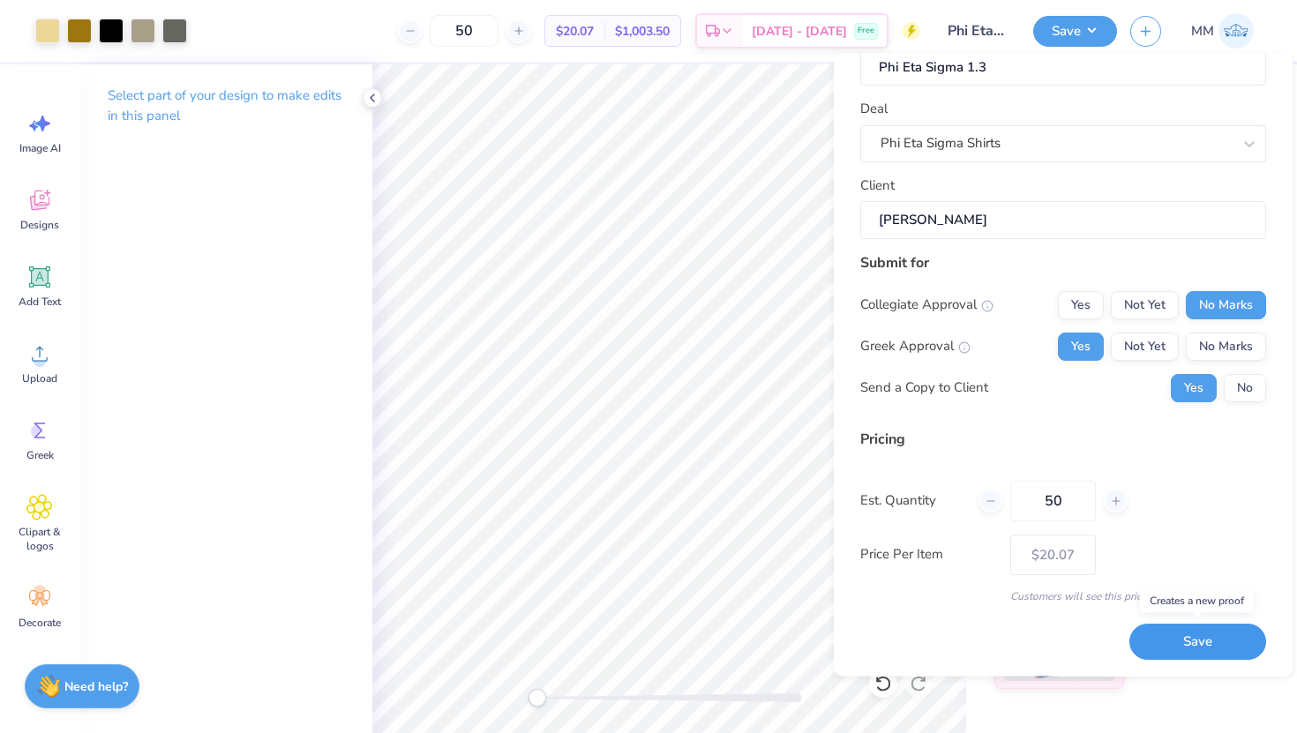
click at [1209, 652] on button "Save" at bounding box center [1197, 642] width 137 height 36
type input "$20.07"
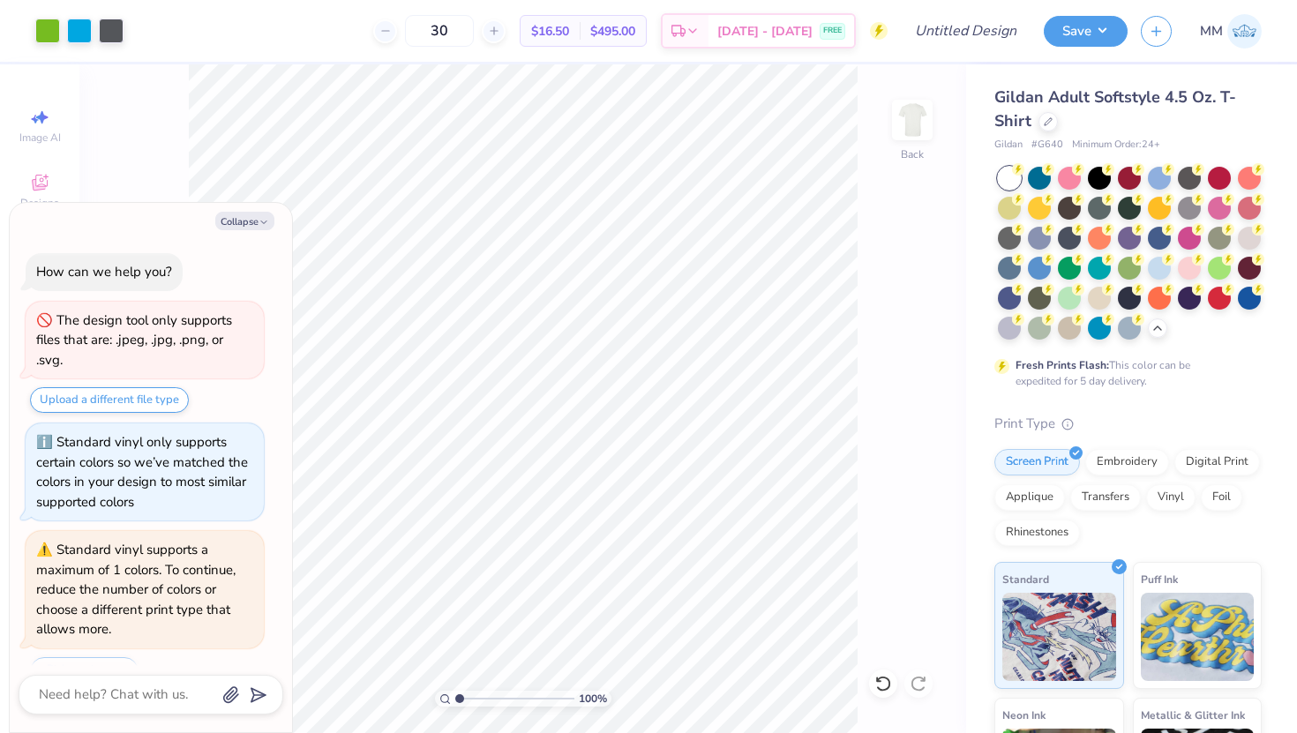
scroll to position [2508, 0]
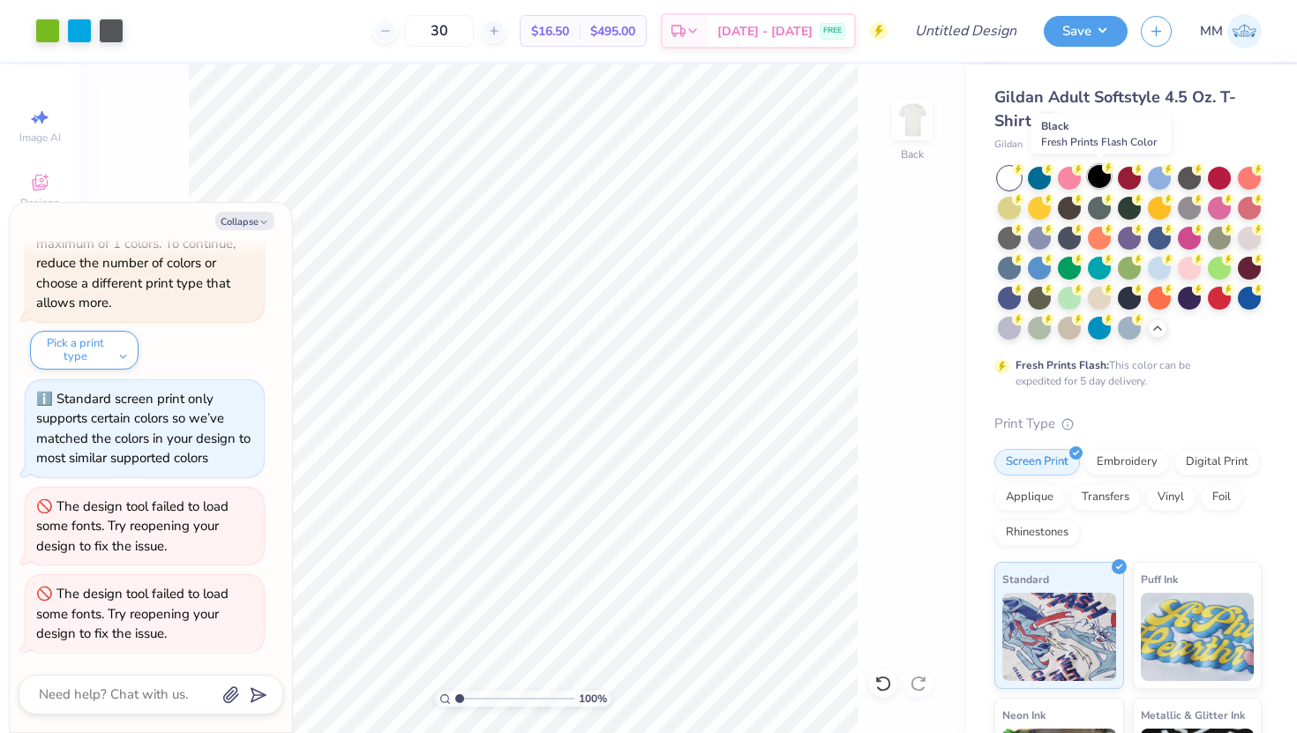
click at [1095, 178] on div at bounding box center [1099, 176] width 23 height 23
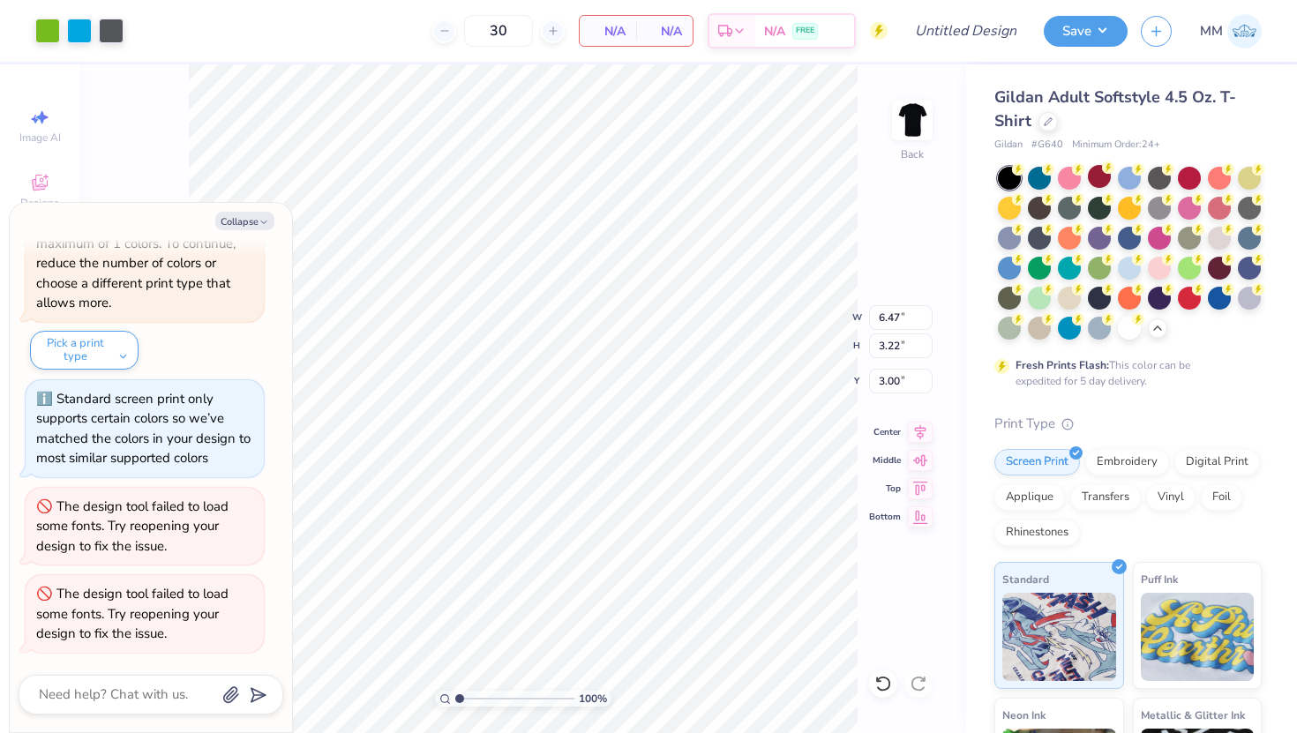
click at [213, 42] on div "30 N/A Per Item N/A Total Est. Delivery N/A FREE" at bounding box center [512, 31] width 751 height 62
type textarea "x"
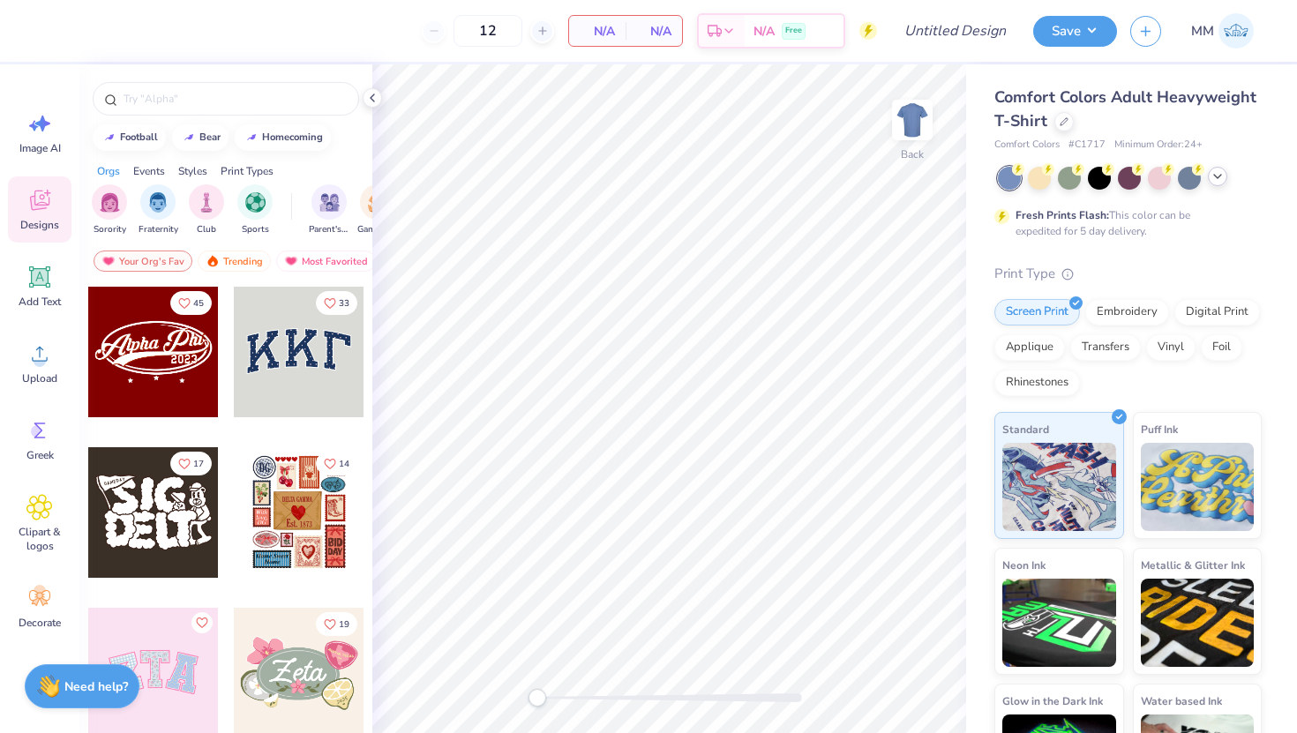
click at [1214, 169] on icon at bounding box center [1217, 176] width 14 height 14
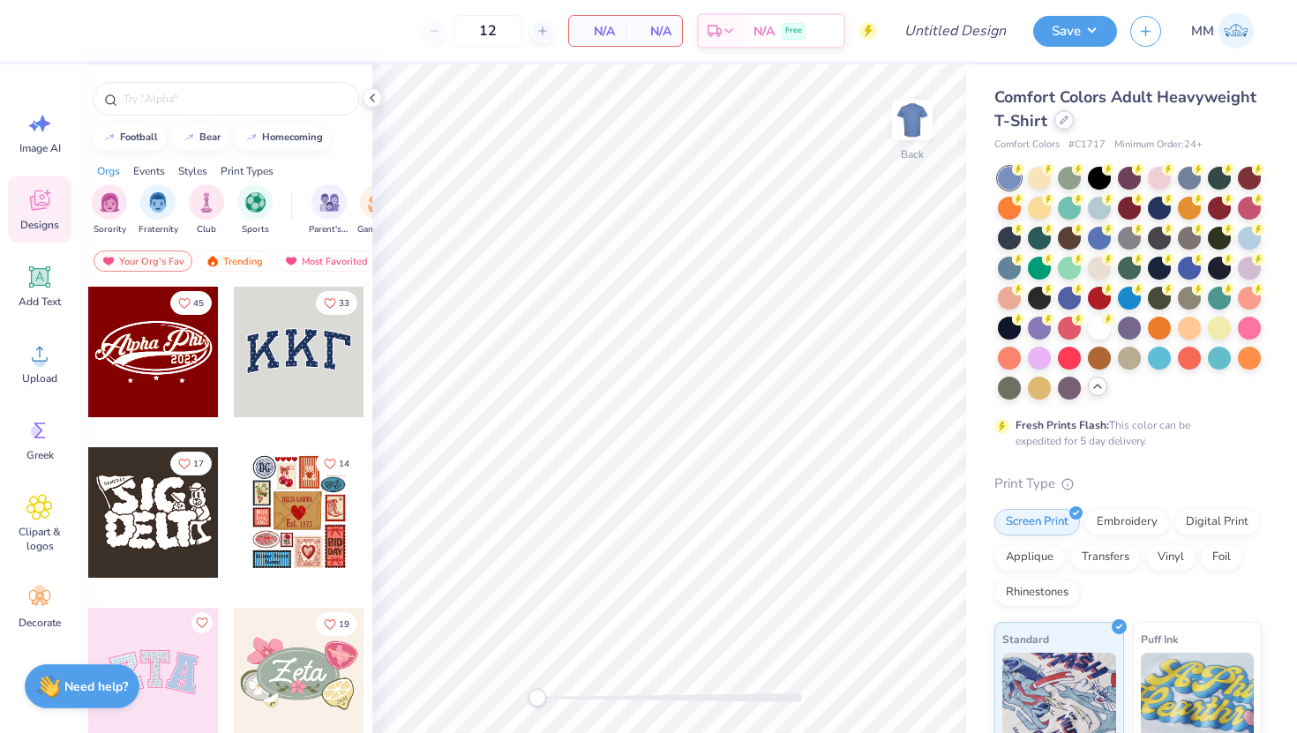
click at [1057, 120] on div at bounding box center [1063, 119] width 19 height 19
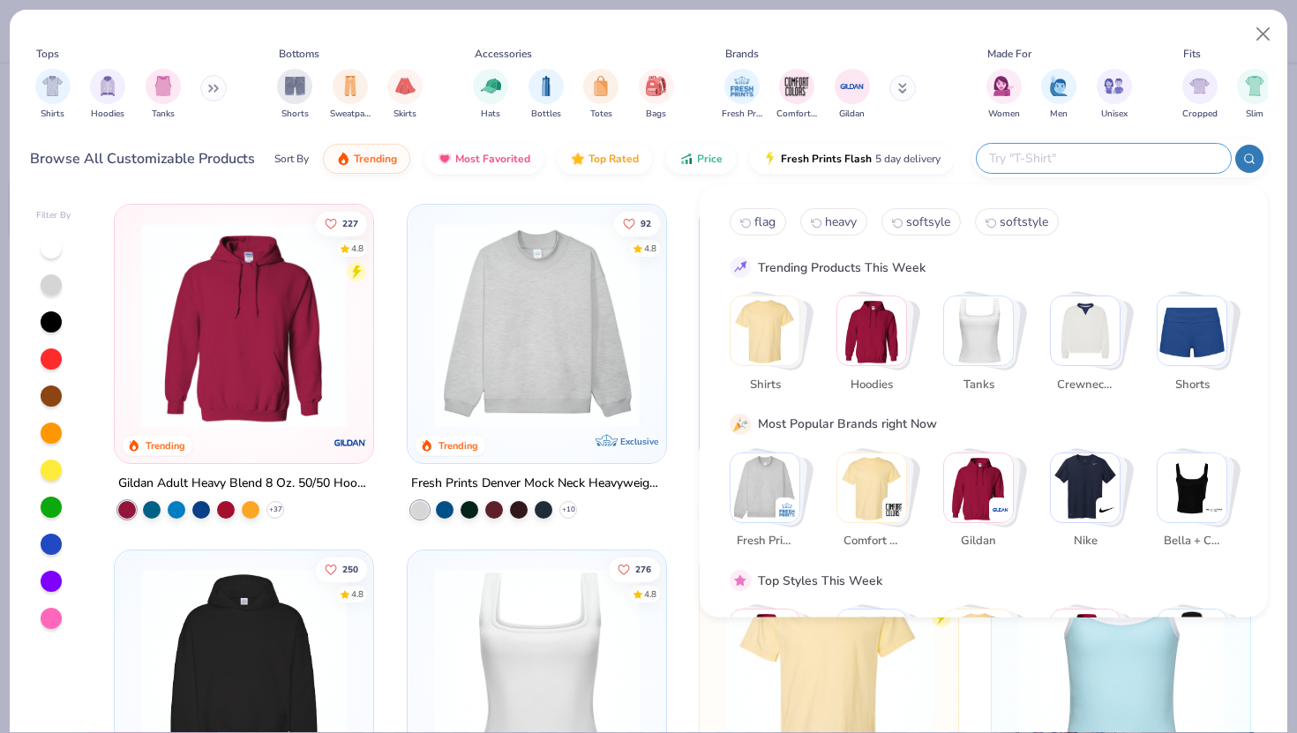
click at [1116, 153] on input "text" at bounding box center [1102, 158] width 231 height 20
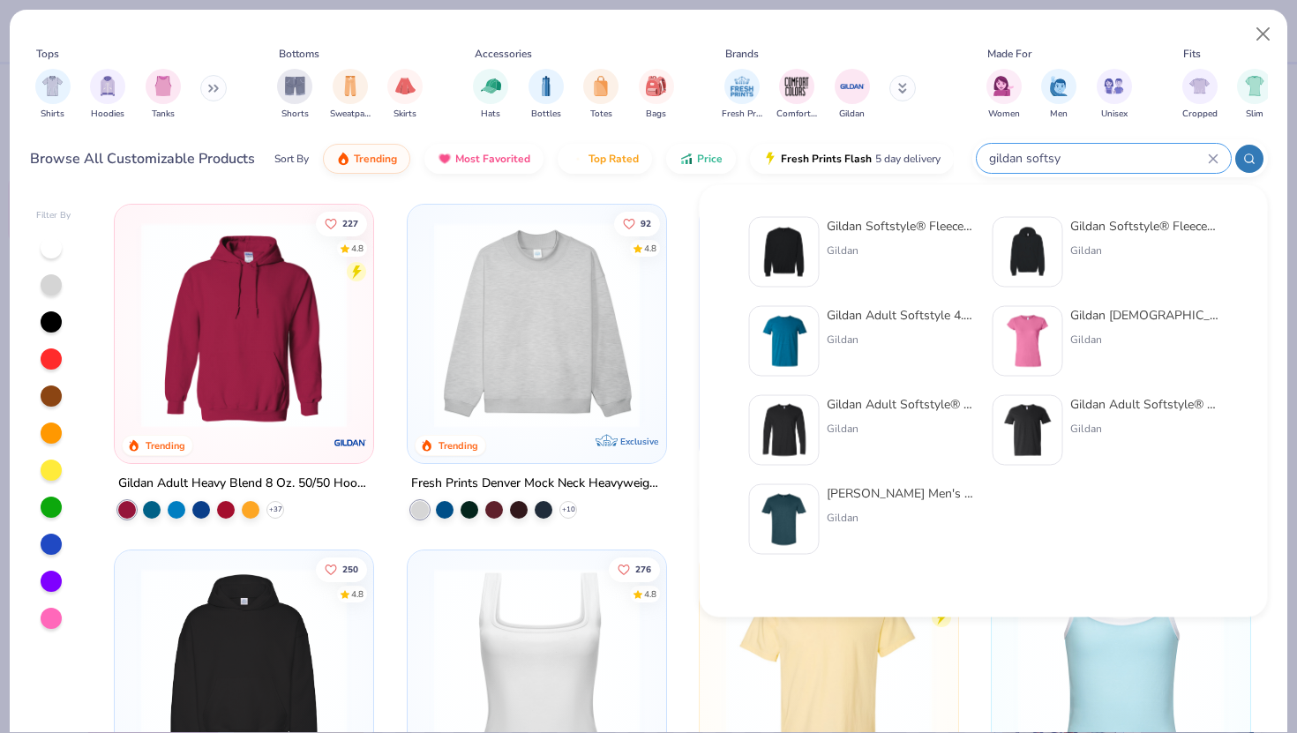
type input "gildan softsy"
click at [873, 325] on div "Gildan Adult Softstyle 4.5 Oz. T-Shirt Gildan" at bounding box center [901, 341] width 148 height 71
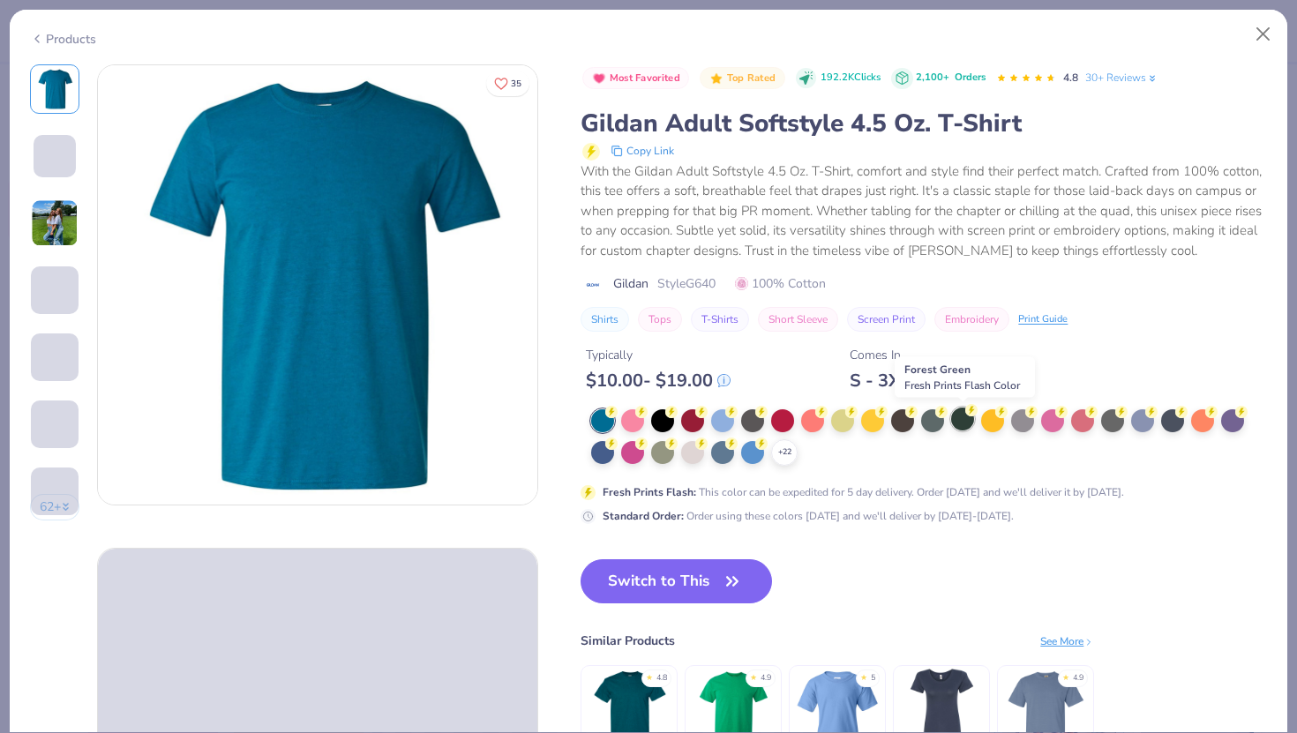
click at [954, 420] on div at bounding box center [962, 419] width 23 height 23
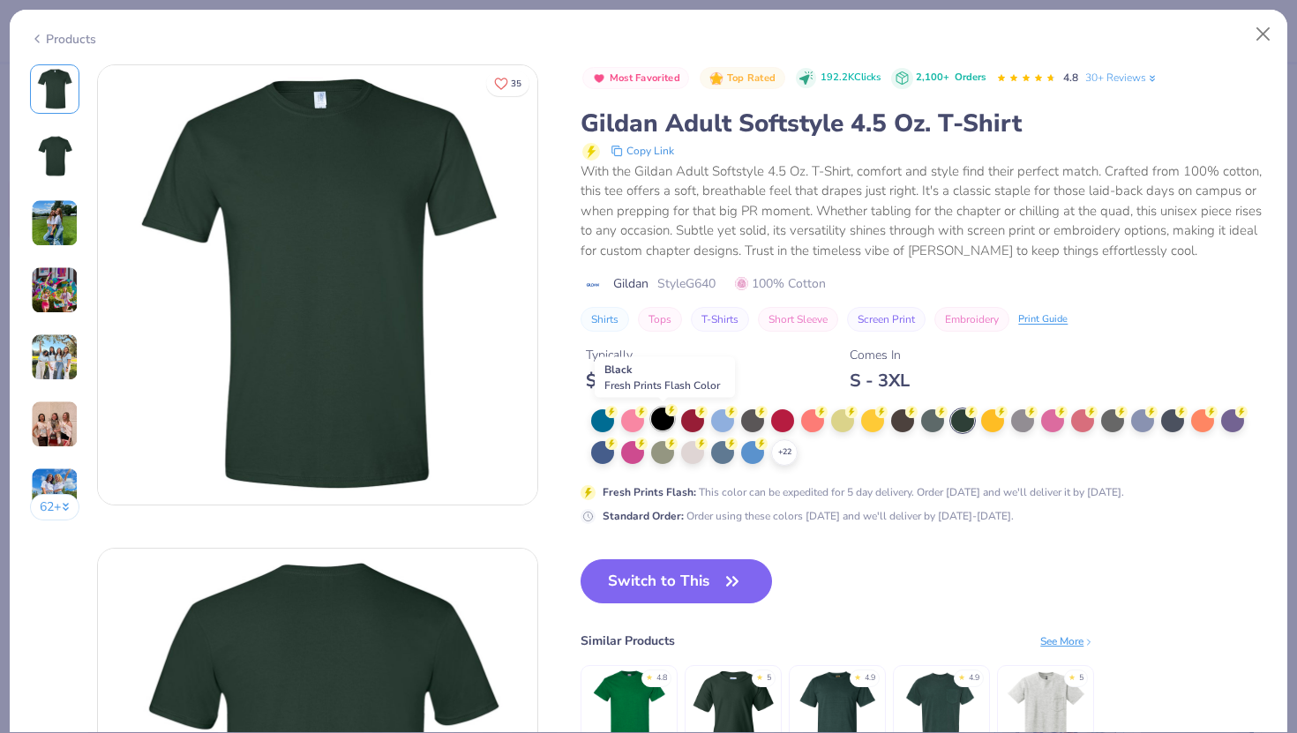
click at [671, 423] on div at bounding box center [662, 419] width 23 height 23
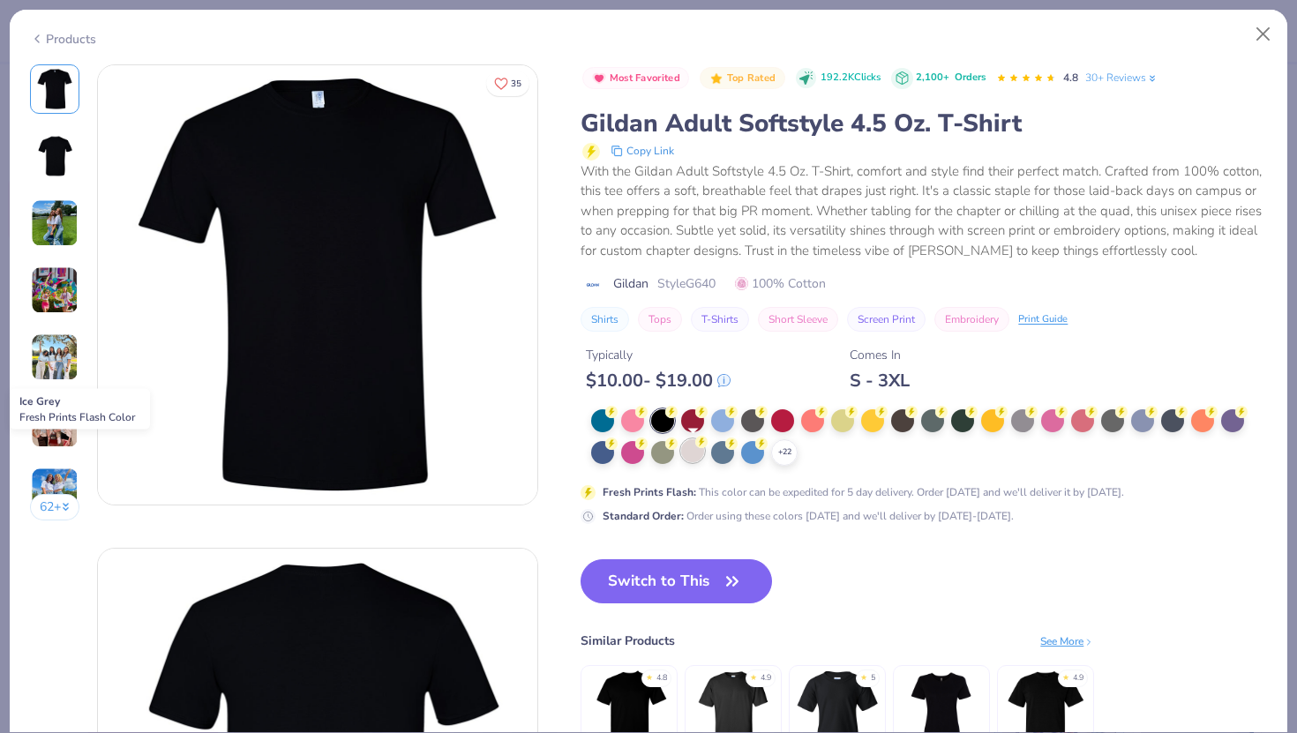
click at [695, 455] on div at bounding box center [692, 450] width 23 height 23
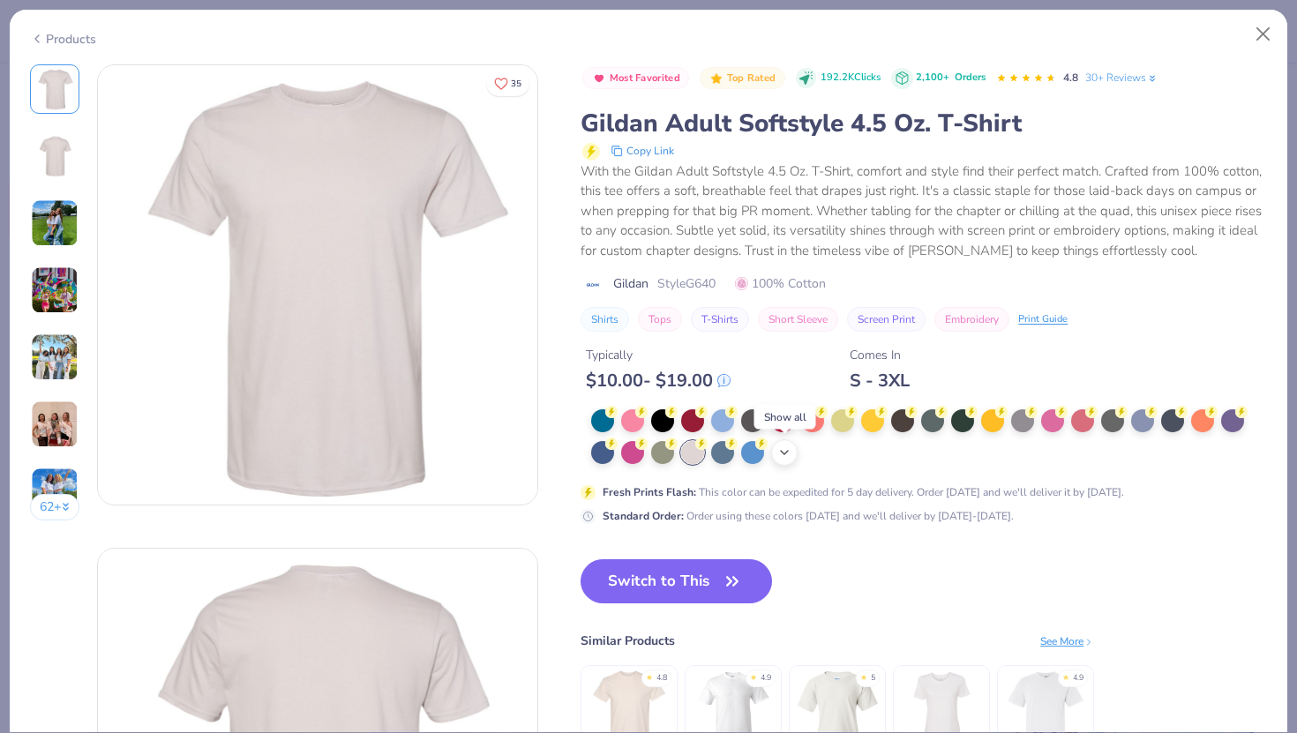
click at [793, 455] on div "+ 22" at bounding box center [784, 452] width 26 height 26
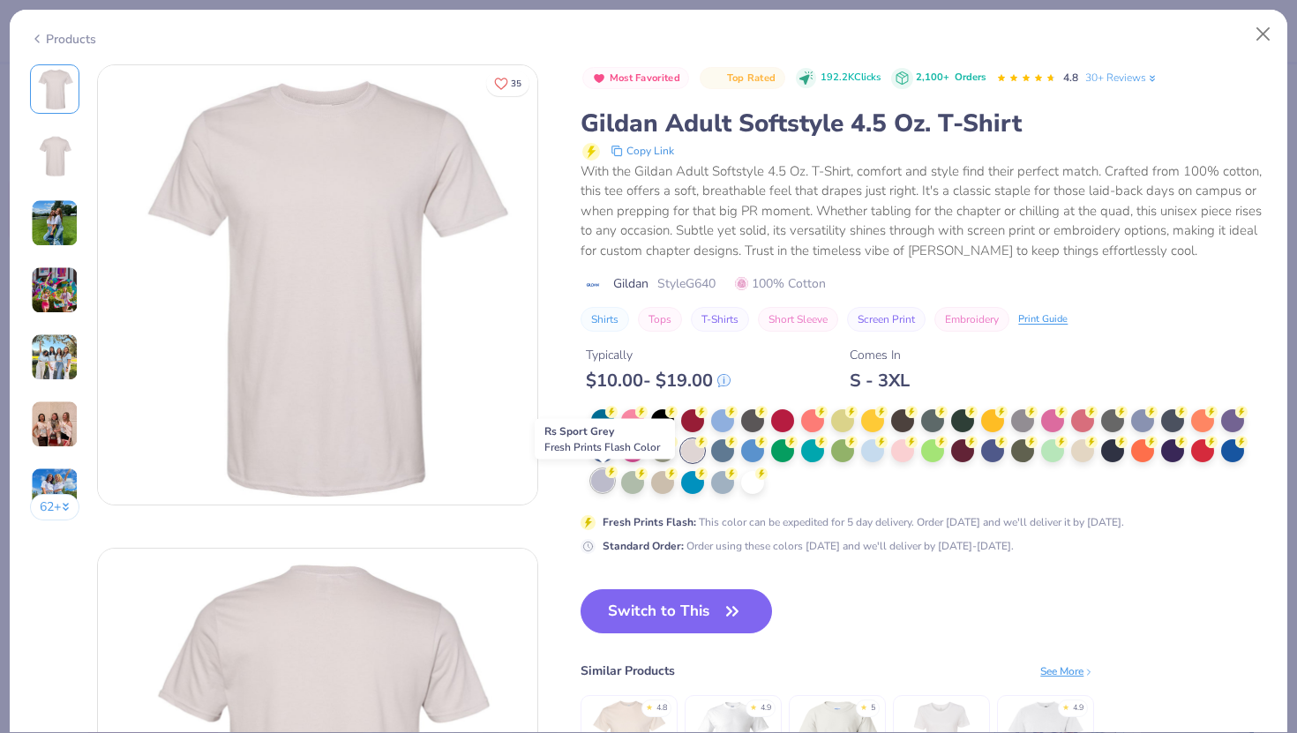
click at [597, 483] on div at bounding box center [602, 480] width 23 height 23
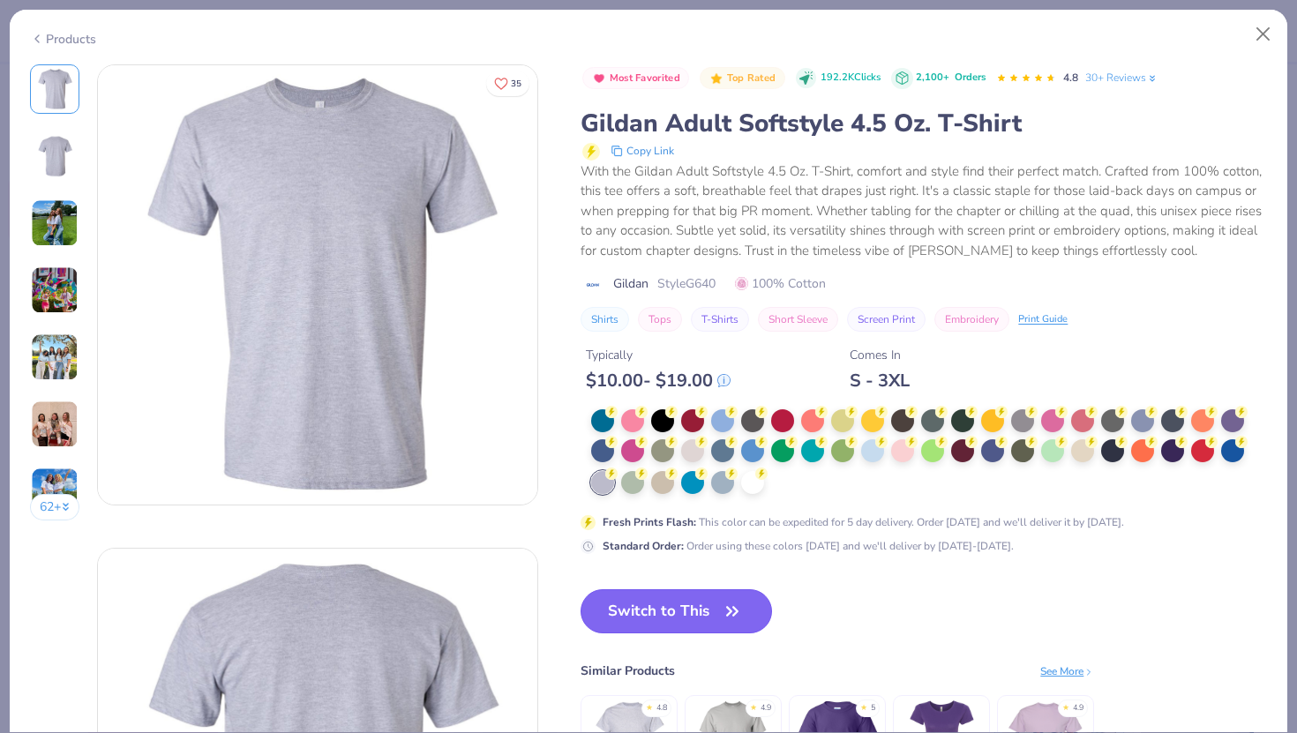
click at [708, 619] on button "Switch to This" at bounding box center [676, 611] width 191 height 44
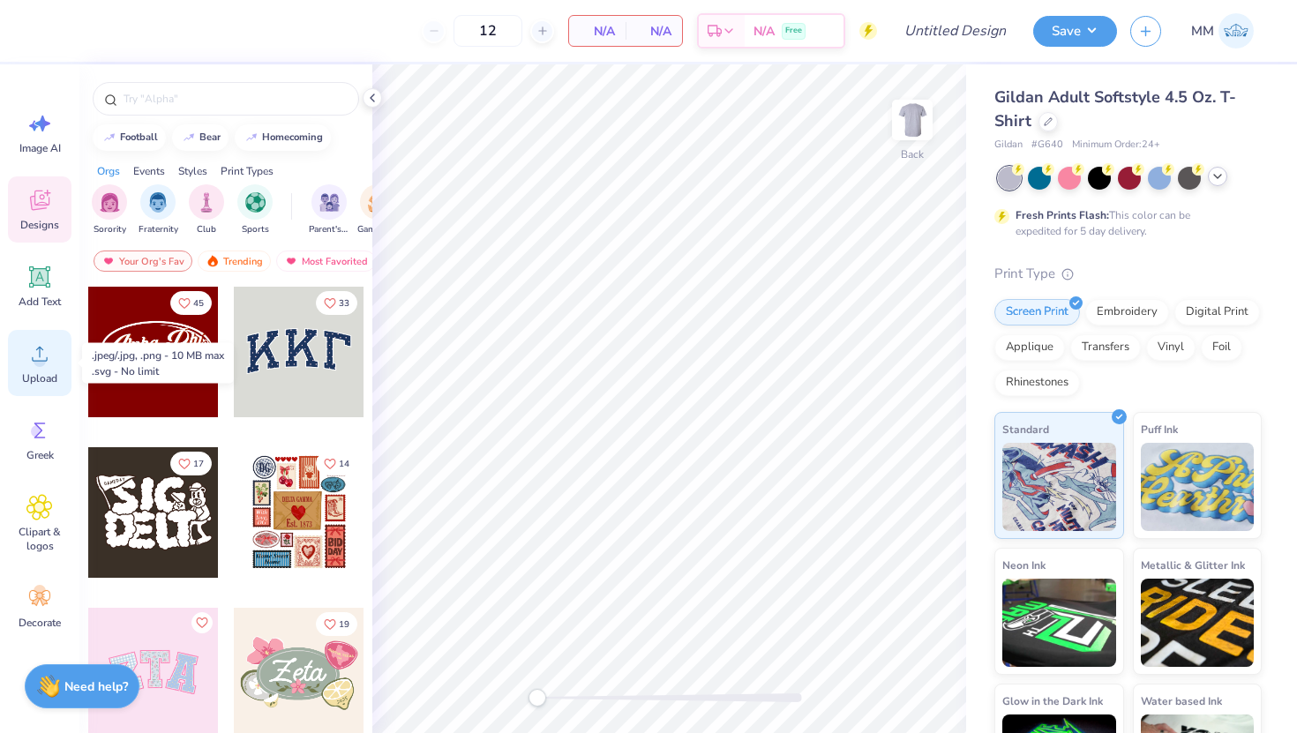
click at [43, 357] on circle at bounding box center [40, 361] width 12 height 12
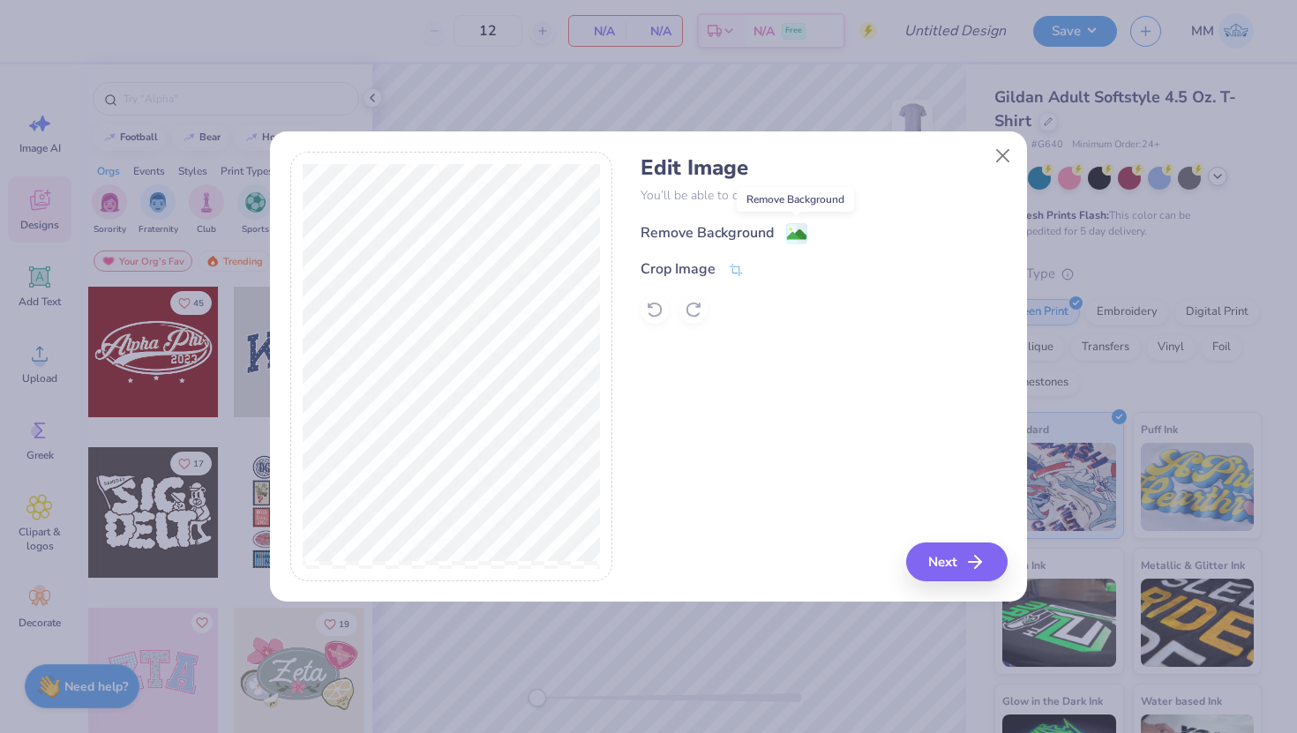
click at [798, 232] on image at bounding box center [796, 234] width 19 height 19
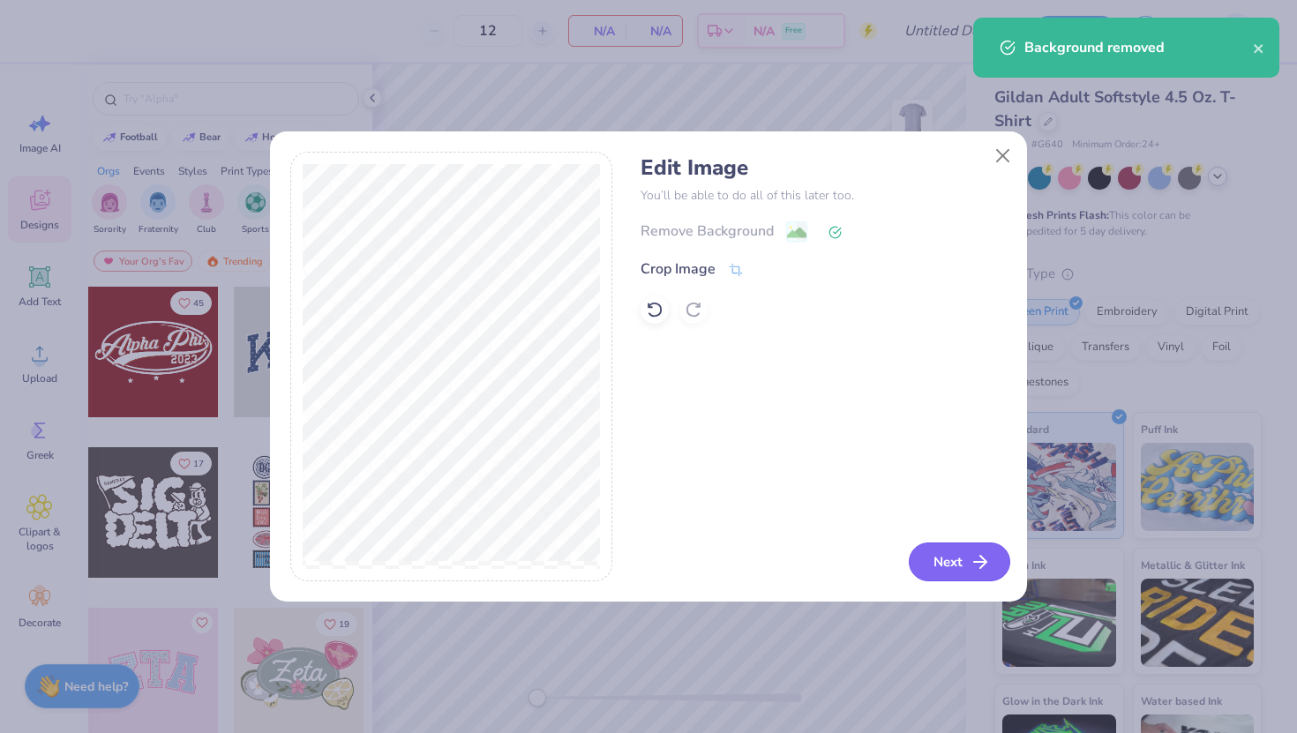
click at [968, 560] on button "Next" at bounding box center [959, 562] width 101 height 39
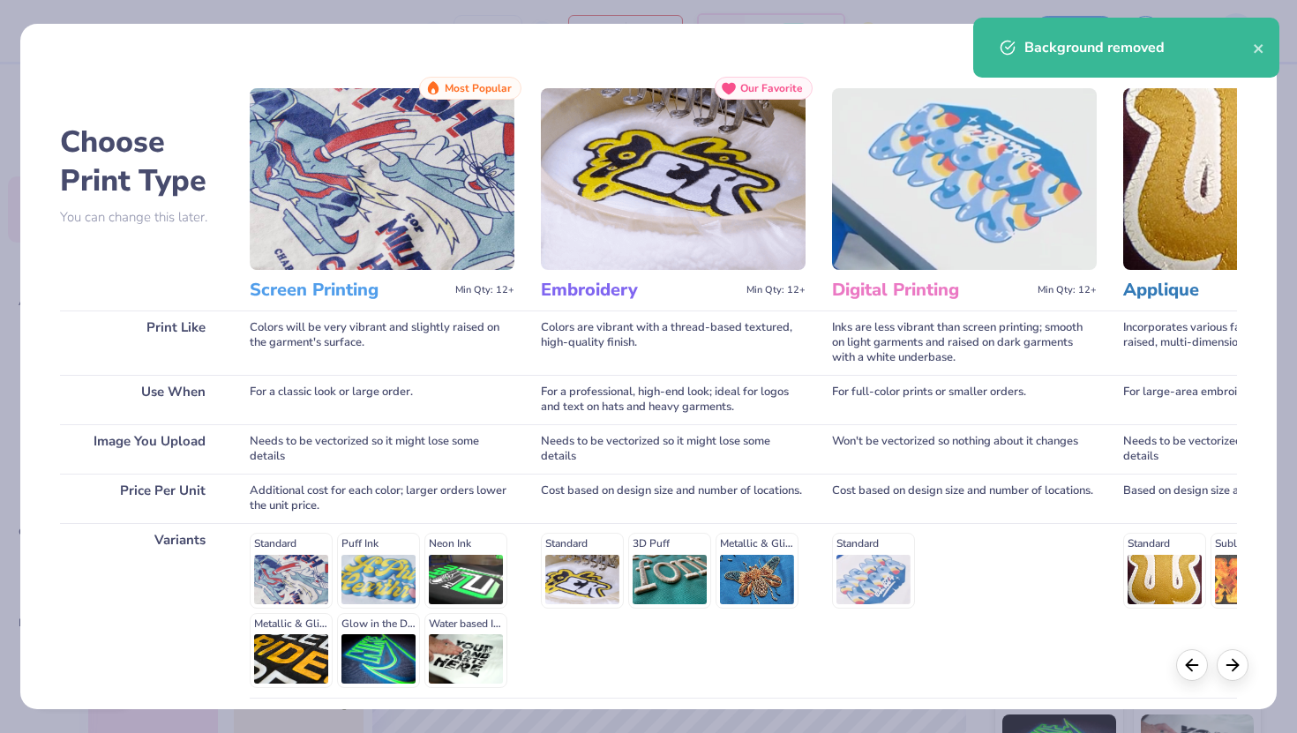
scroll to position [146, 0]
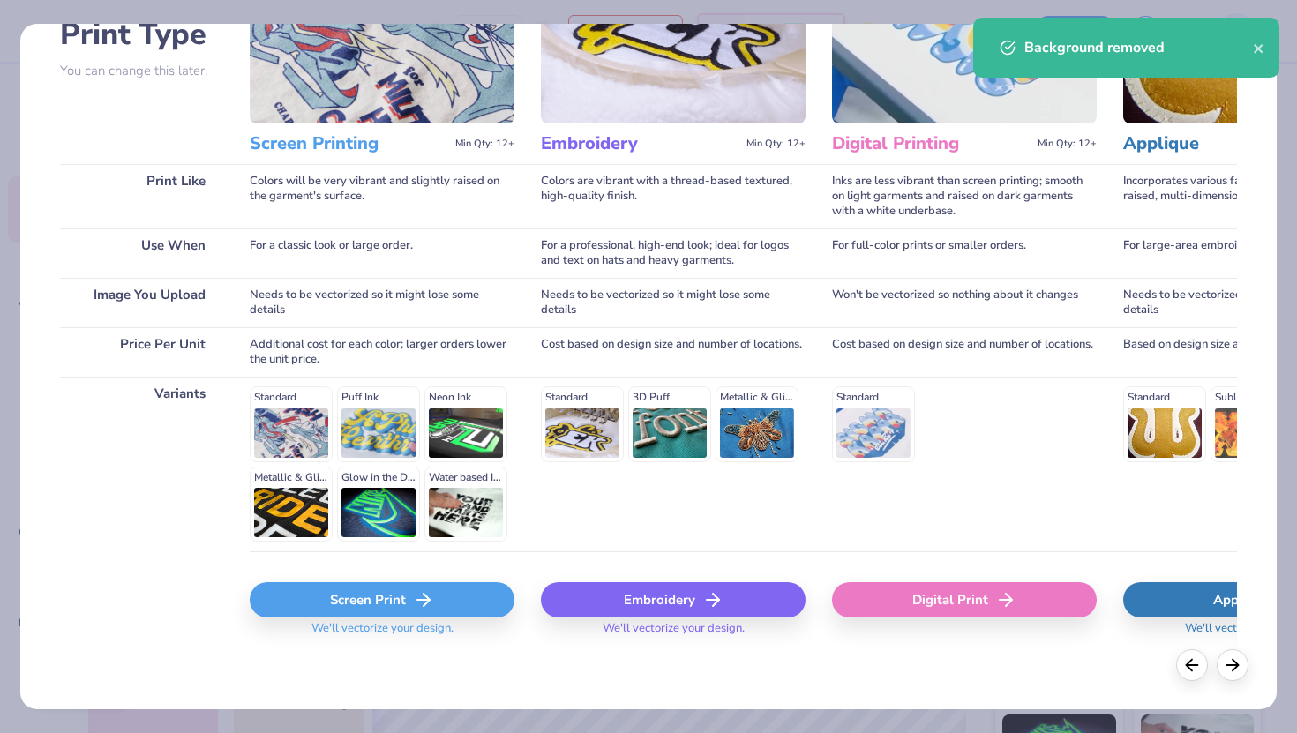
click at [341, 611] on div "Screen Print" at bounding box center [382, 599] width 265 height 35
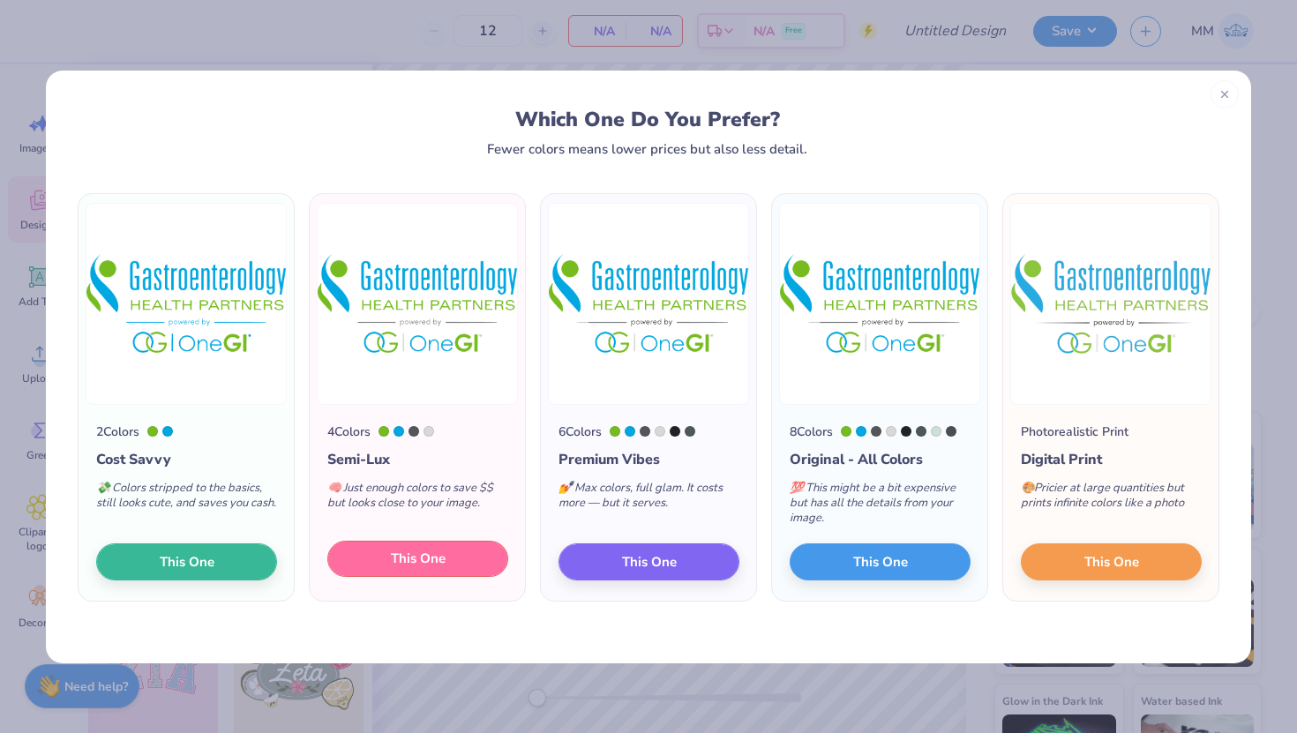
click at [427, 551] on span "This One" at bounding box center [418, 559] width 55 height 20
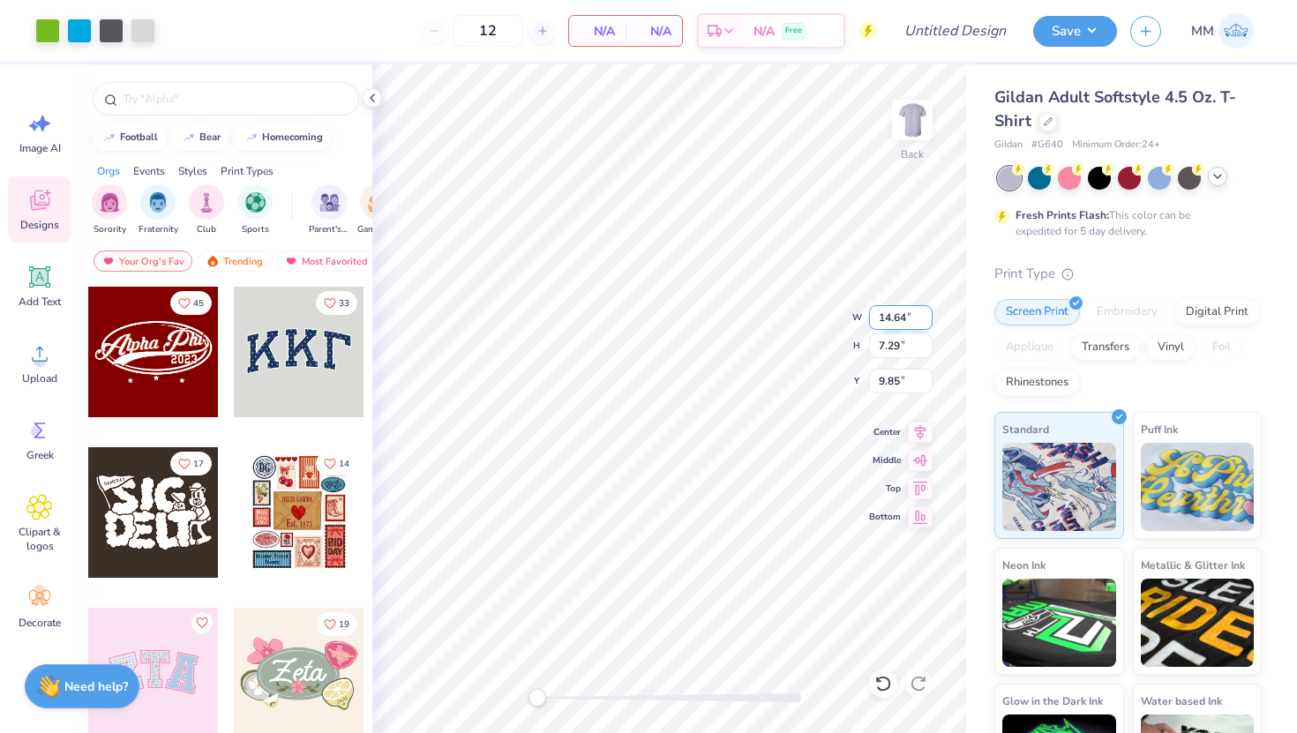
type input "11.78"
type input "5.87"
type input "11.28"
click at [145, 30] on div at bounding box center [143, 29] width 25 height 25
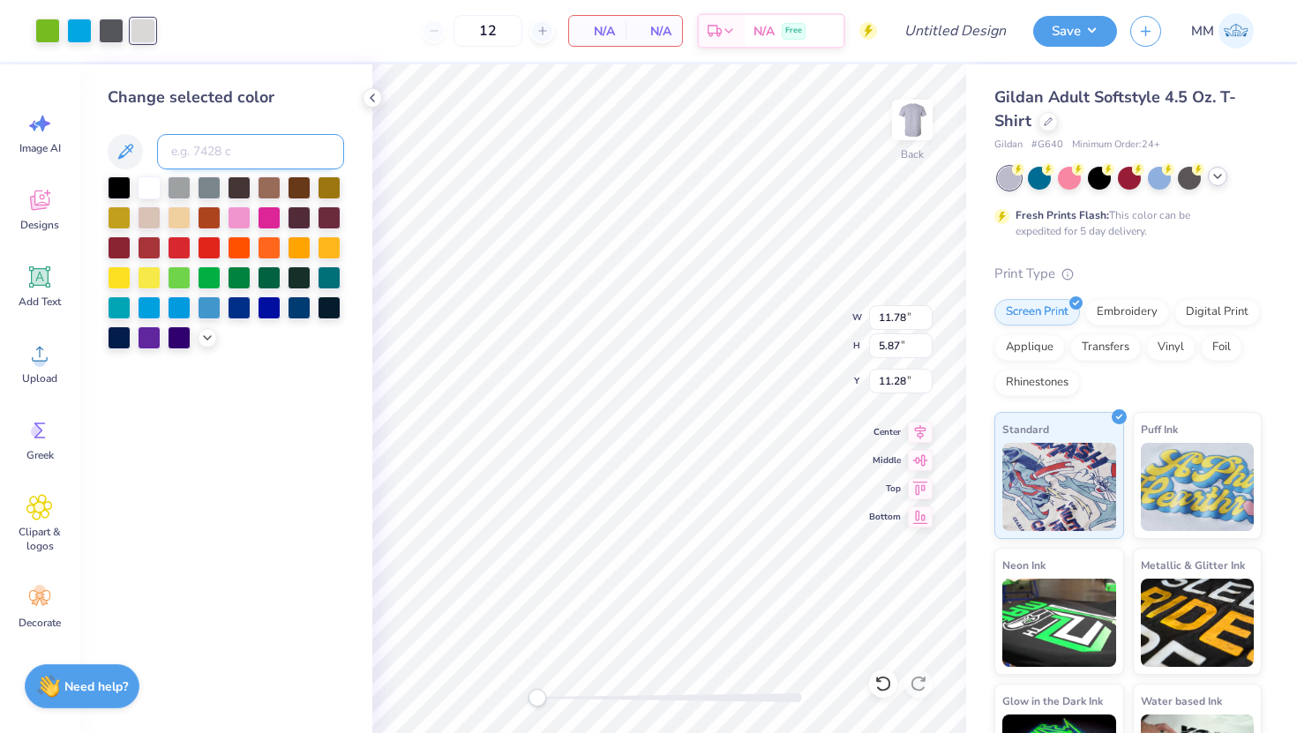
click at [222, 151] on input at bounding box center [250, 151] width 187 height 35
click at [140, 31] on div at bounding box center [143, 31] width 25 height 25
click at [201, 165] on input at bounding box center [250, 151] width 187 height 35
type input "11 c"
click at [287, 443] on div "Change selected color 11 c" at bounding box center [225, 398] width 293 height 669
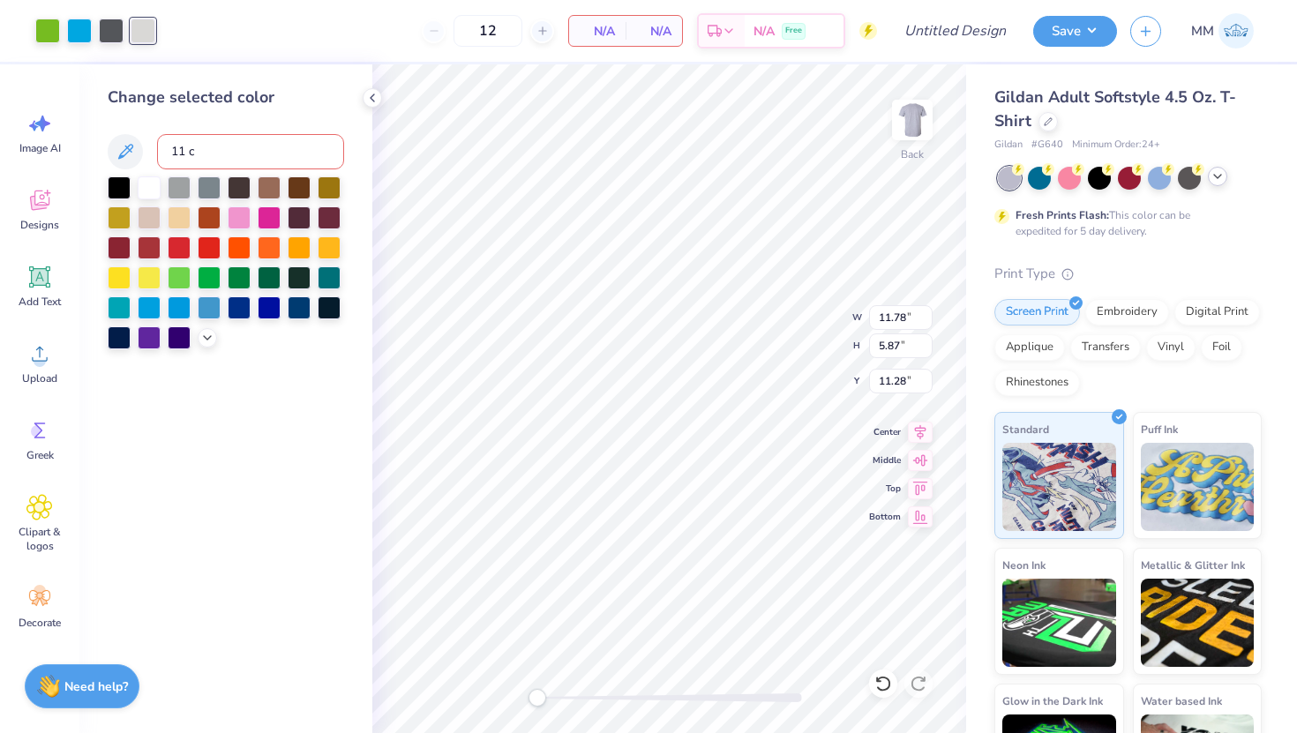
type input "6.84"
type input "3.41"
click at [1210, 183] on div at bounding box center [1130, 178] width 264 height 23
click at [1218, 172] on icon at bounding box center [1217, 176] width 14 height 14
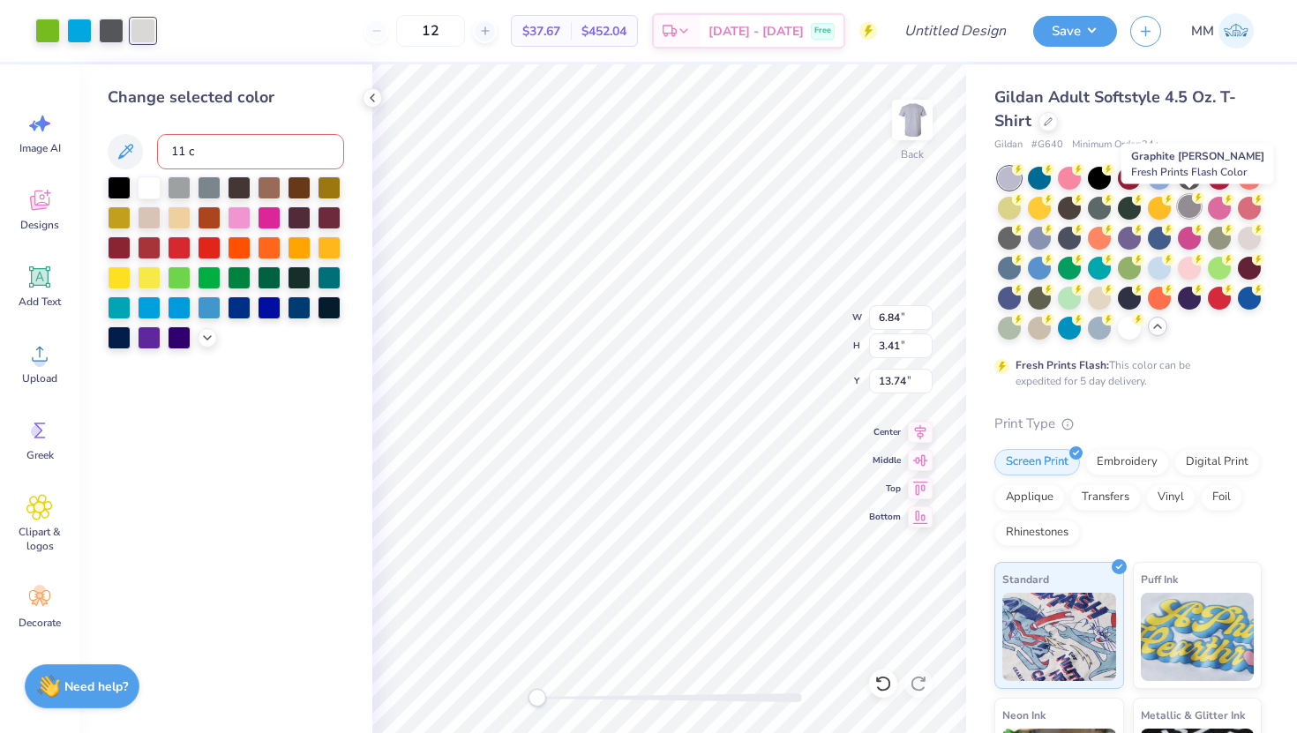
click at [1187, 214] on div at bounding box center [1189, 206] width 23 height 23
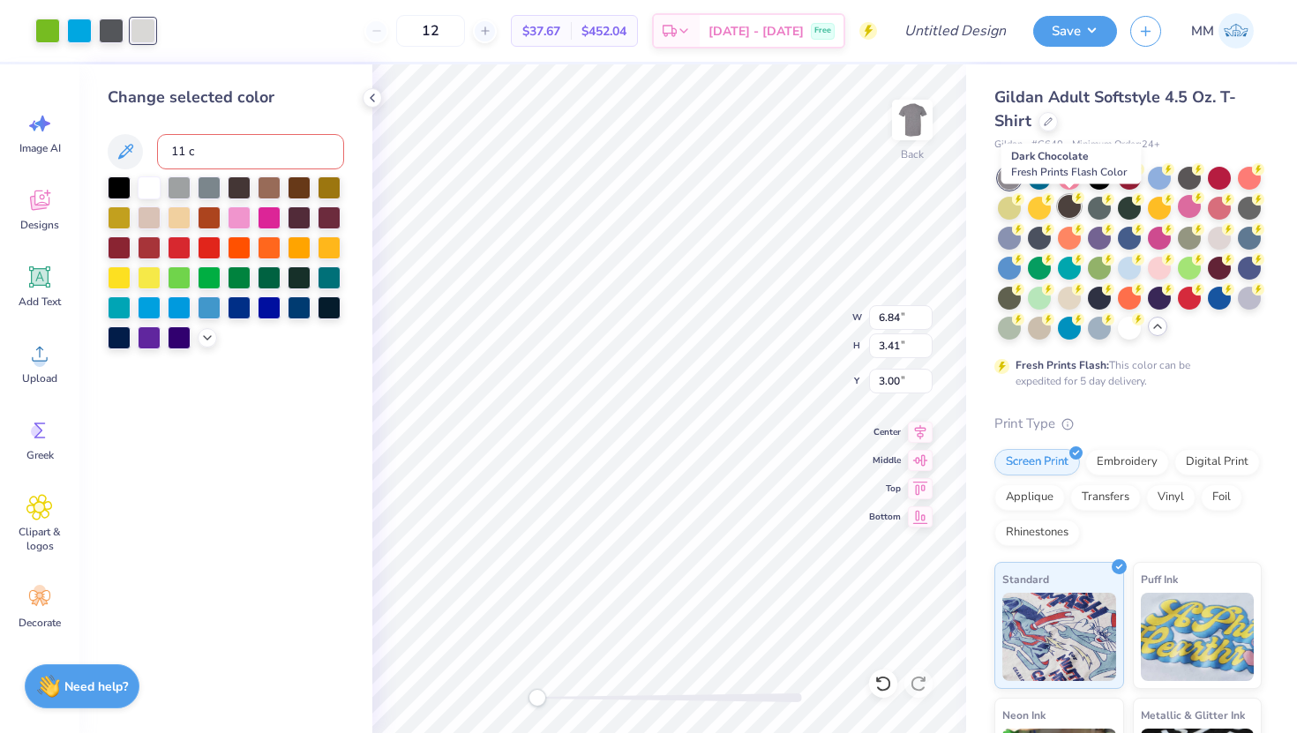
click at [1073, 209] on div at bounding box center [1069, 206] width 23 height 23
type input "3.68"
click at [1250, 236] on div at bounding box center [1249, 236] width 23 height 23
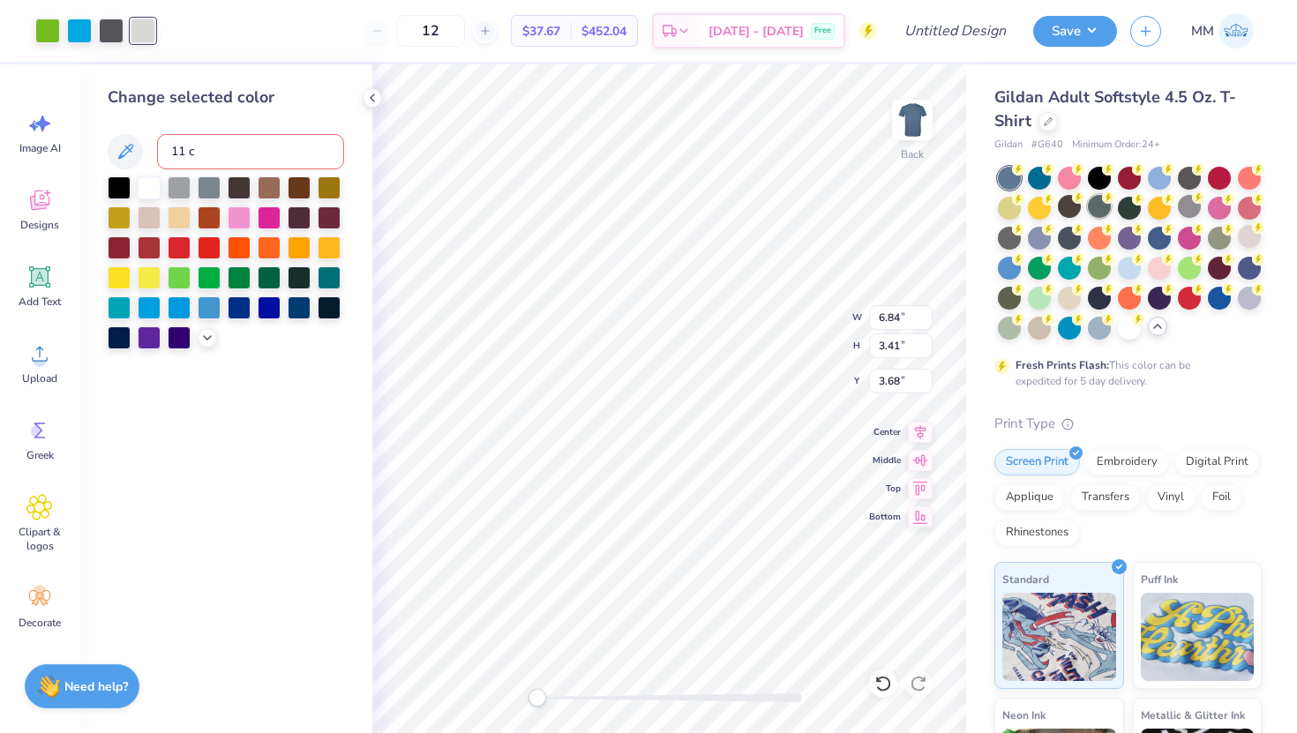
click at [1105, 215] on div at bounding box center [1099, 206] width 23 height 23
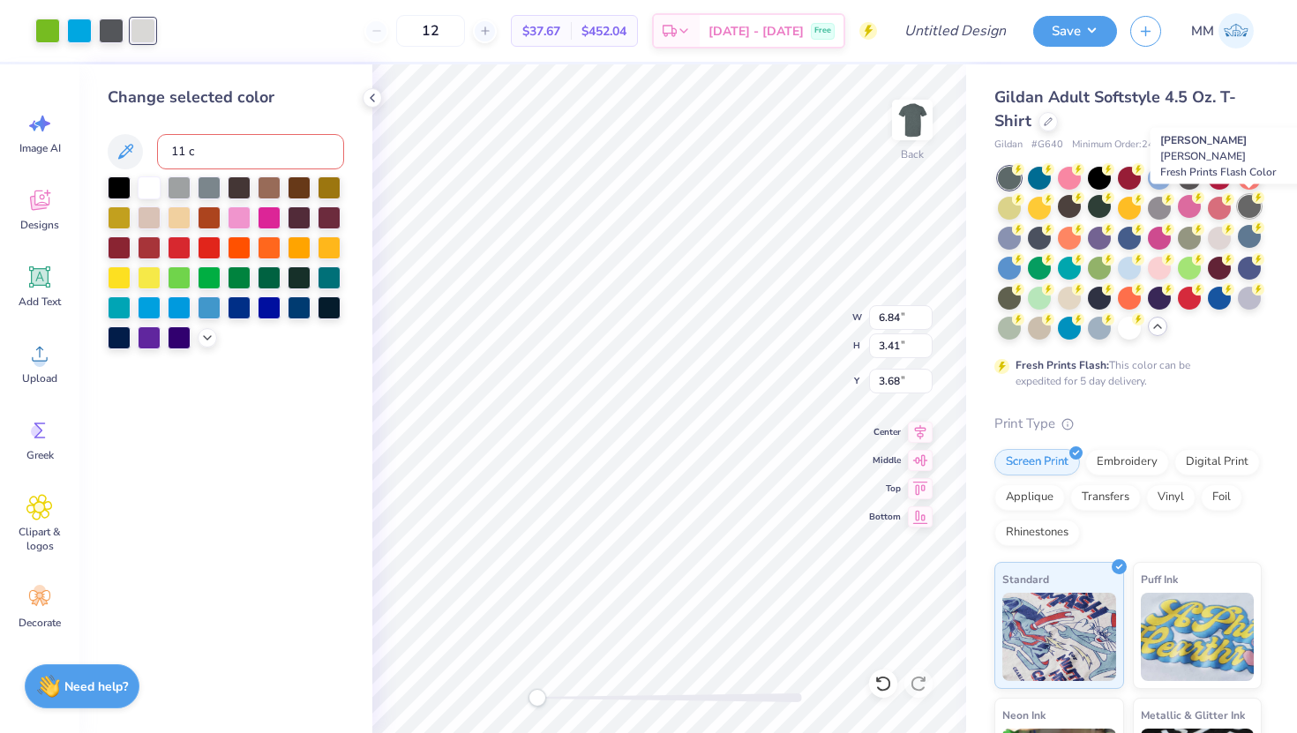
click at [1246, 199] on div at bounding box center [1249, 206] width 23 height 23
click at [213, 154] on input "11 c" at bounding box center [250, 151] width 187 height 35
type input "1"
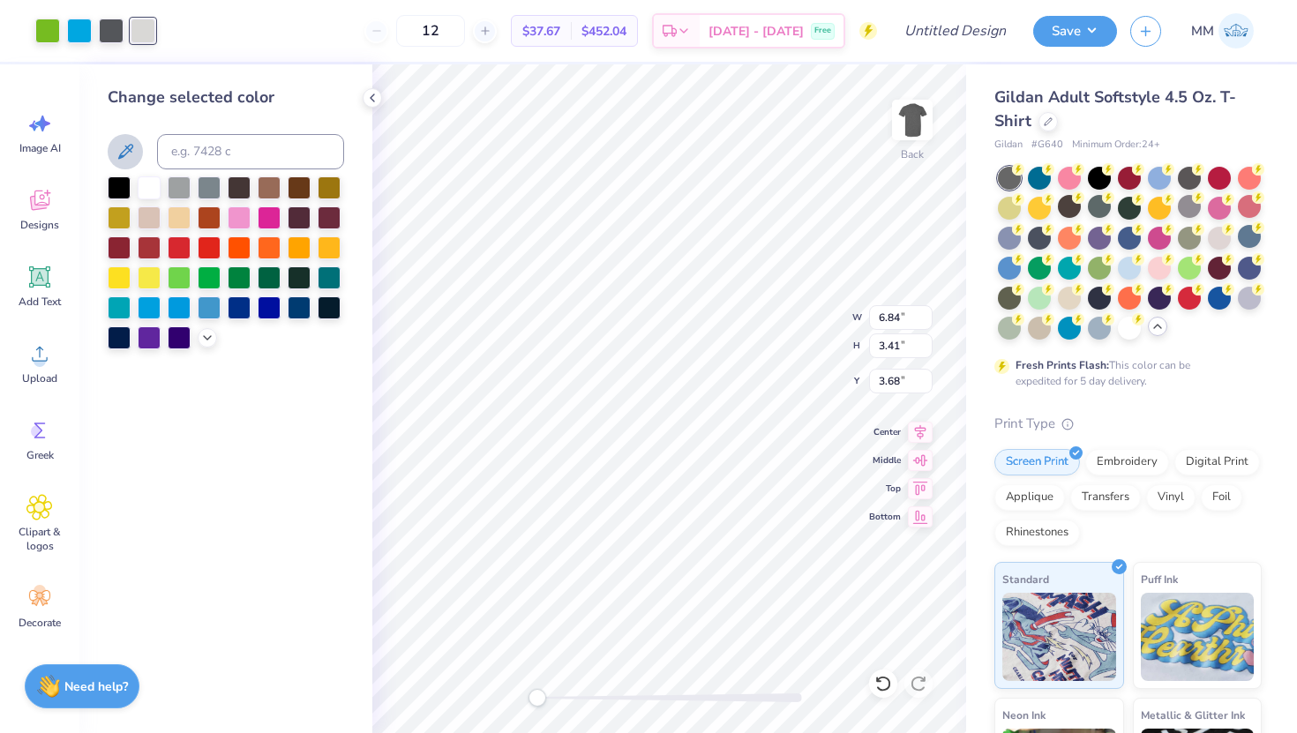
click at [131, 152] on icon at bounding box center [125, 151] width 21 height 21
type input "3.67"
click at [258, 470] on div "Change selected color" at bounding box center [225, 398] width 293 height 669
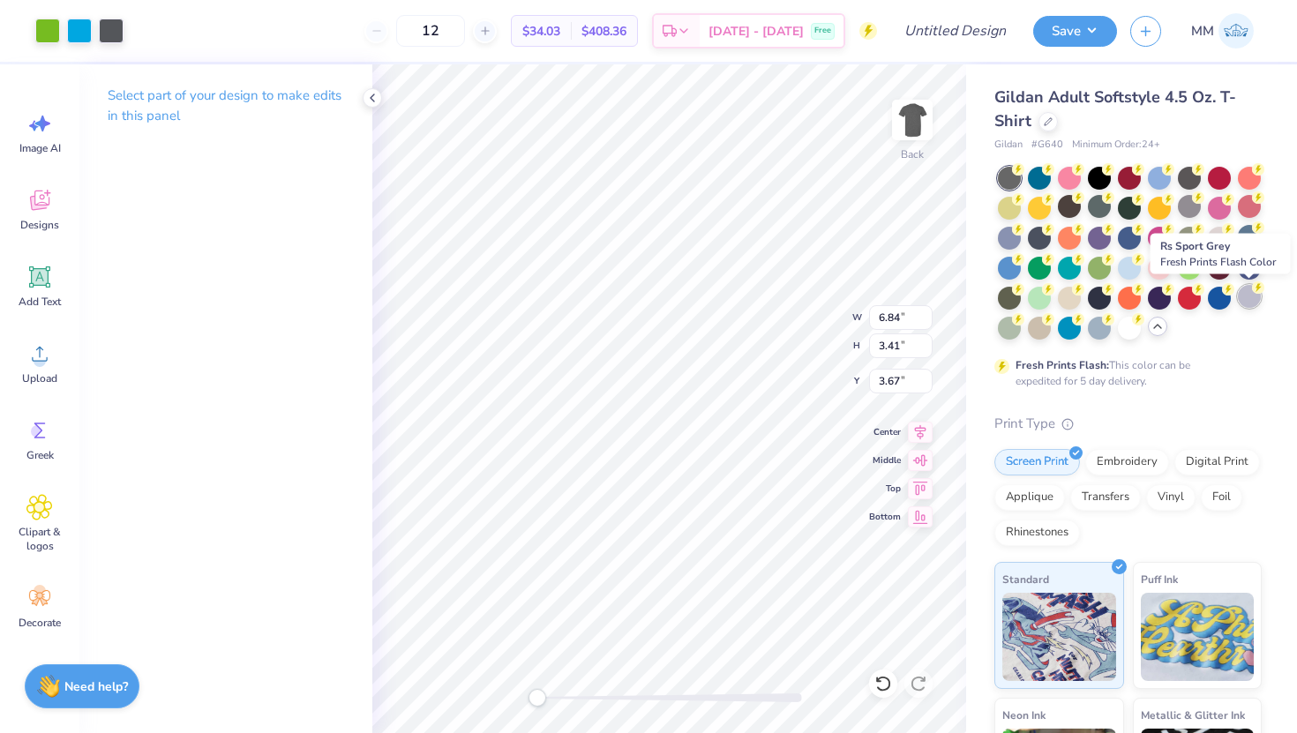
click at [1246, 289] on div at bounding box center [1249, 296] width 23 height 23
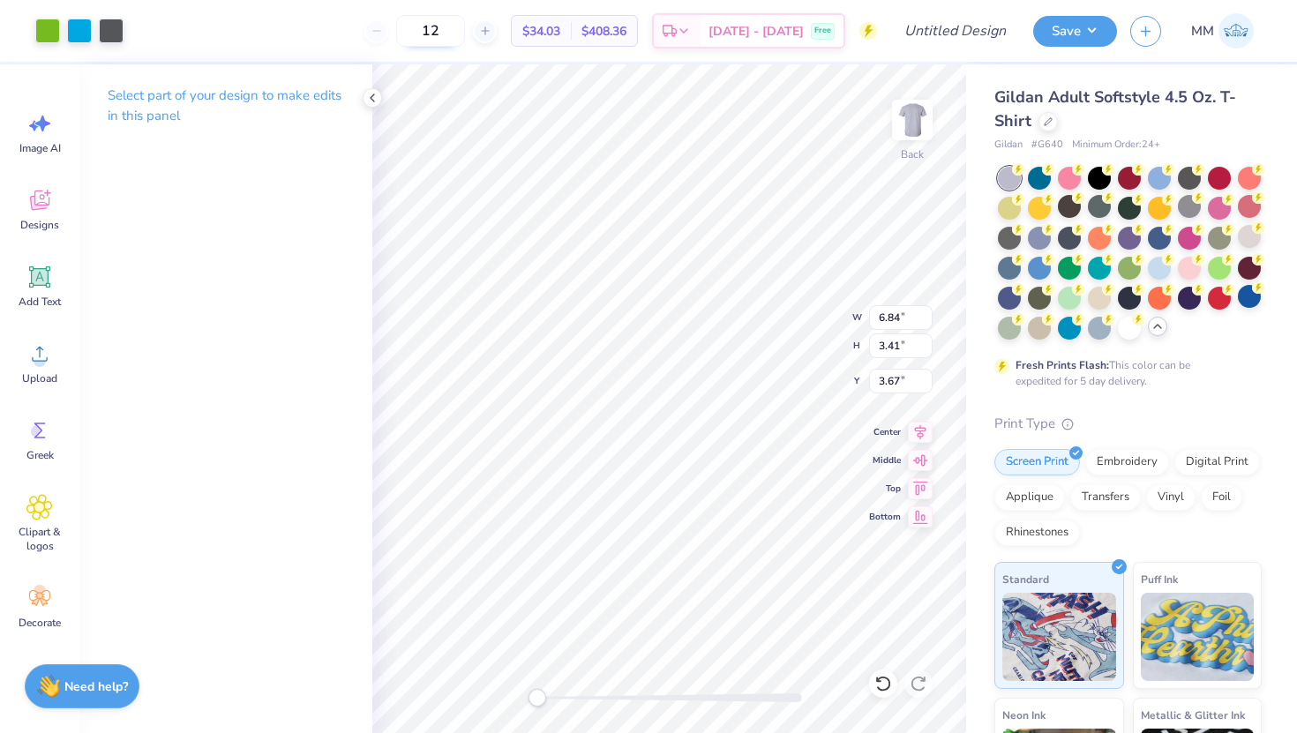
click at [462, 28] on input "12" at bounding box center [430, 31] width 69 height 32
type input "1"
type input "4"
type input "30"
type input "6.57"
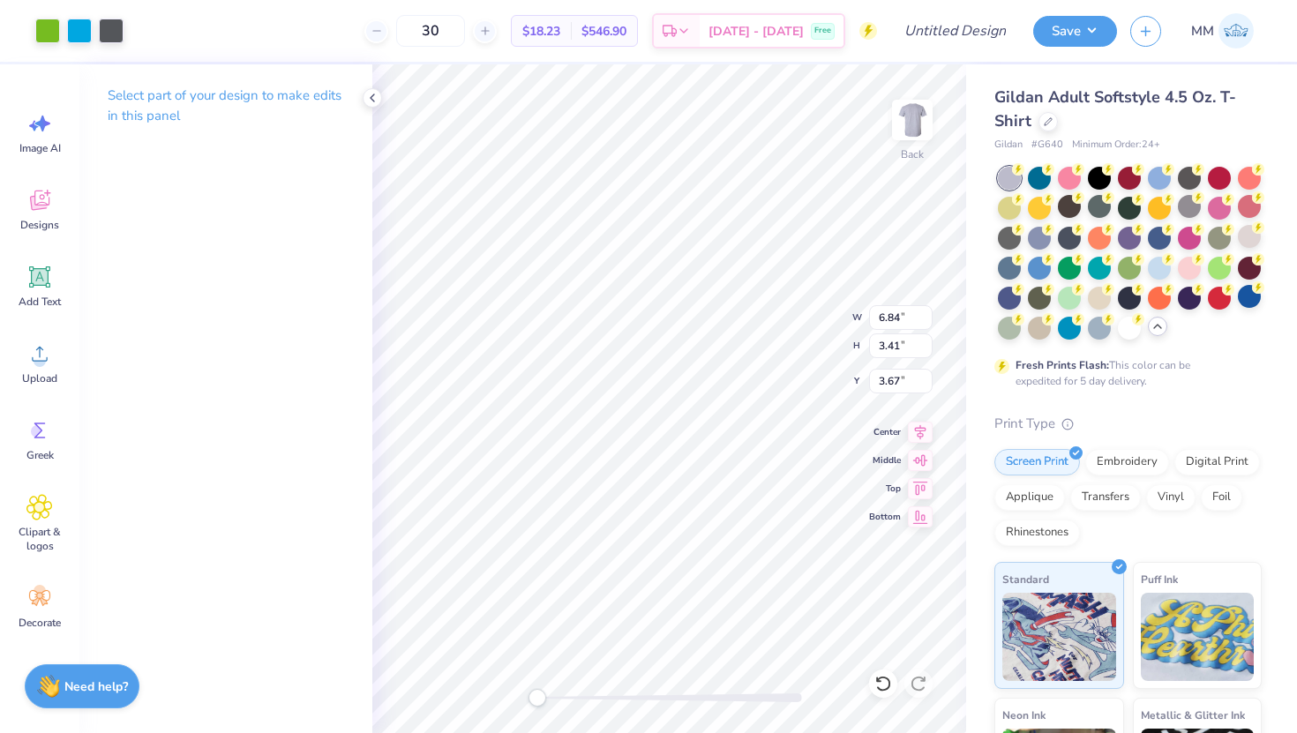
type input "3.27"
type input "3.57"
click at [1095, 177] on div at bounding box center [1099, 176] width 23 height 23
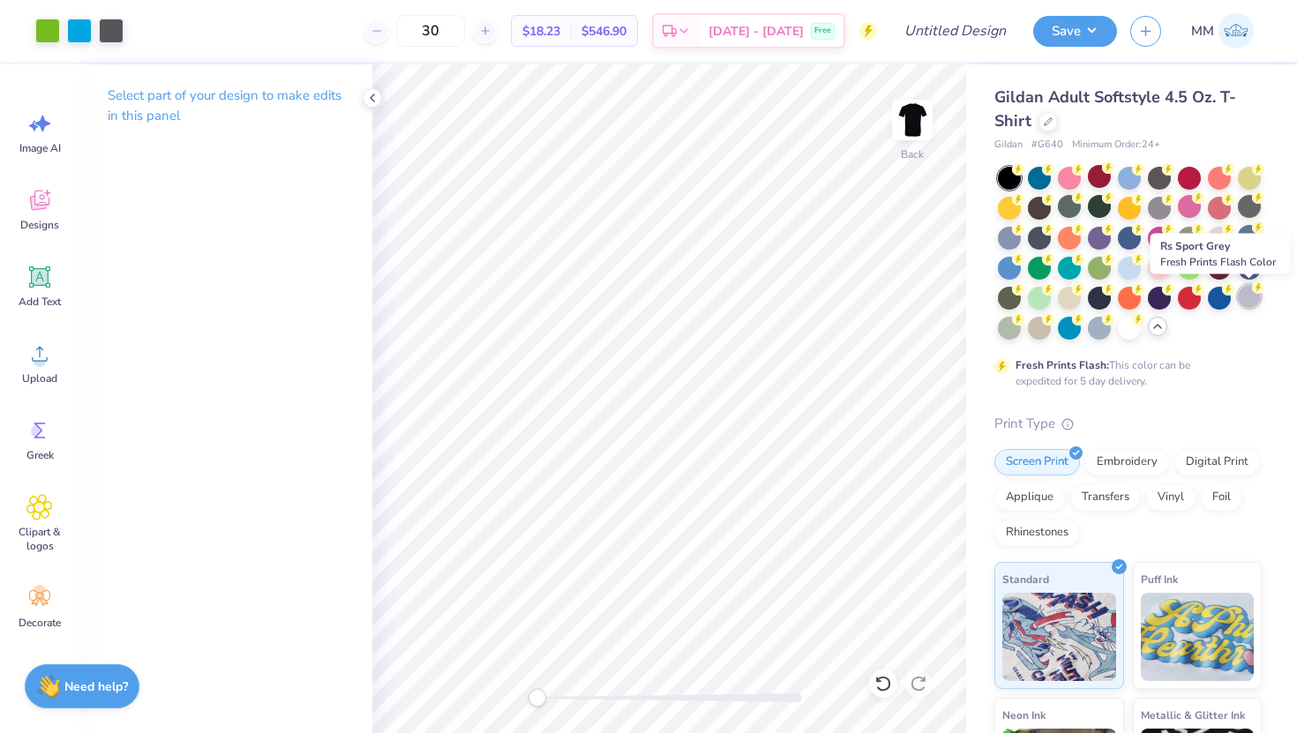
click at [1255, 290] on circle at bounding box center [1258, 287] width 12 height 12
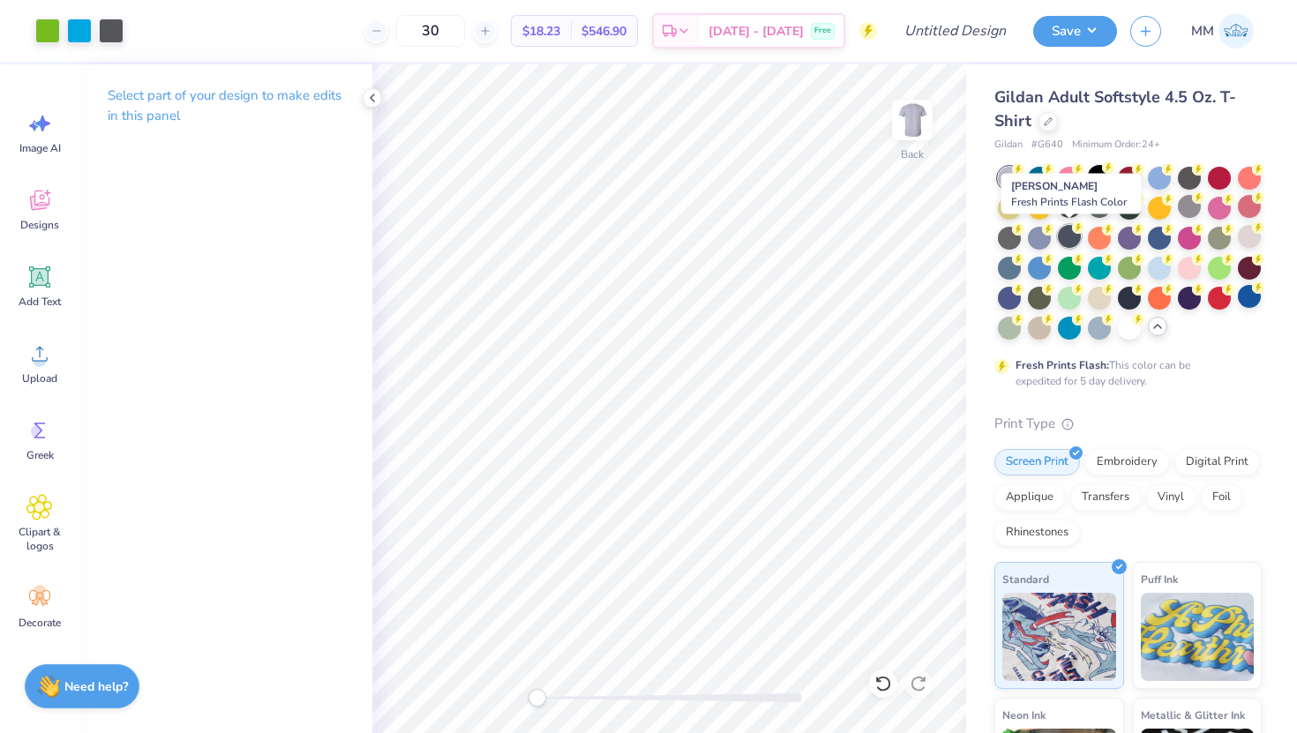
click at [1070, 234] on div at bounding box center [1069, 236] width 23 height 23
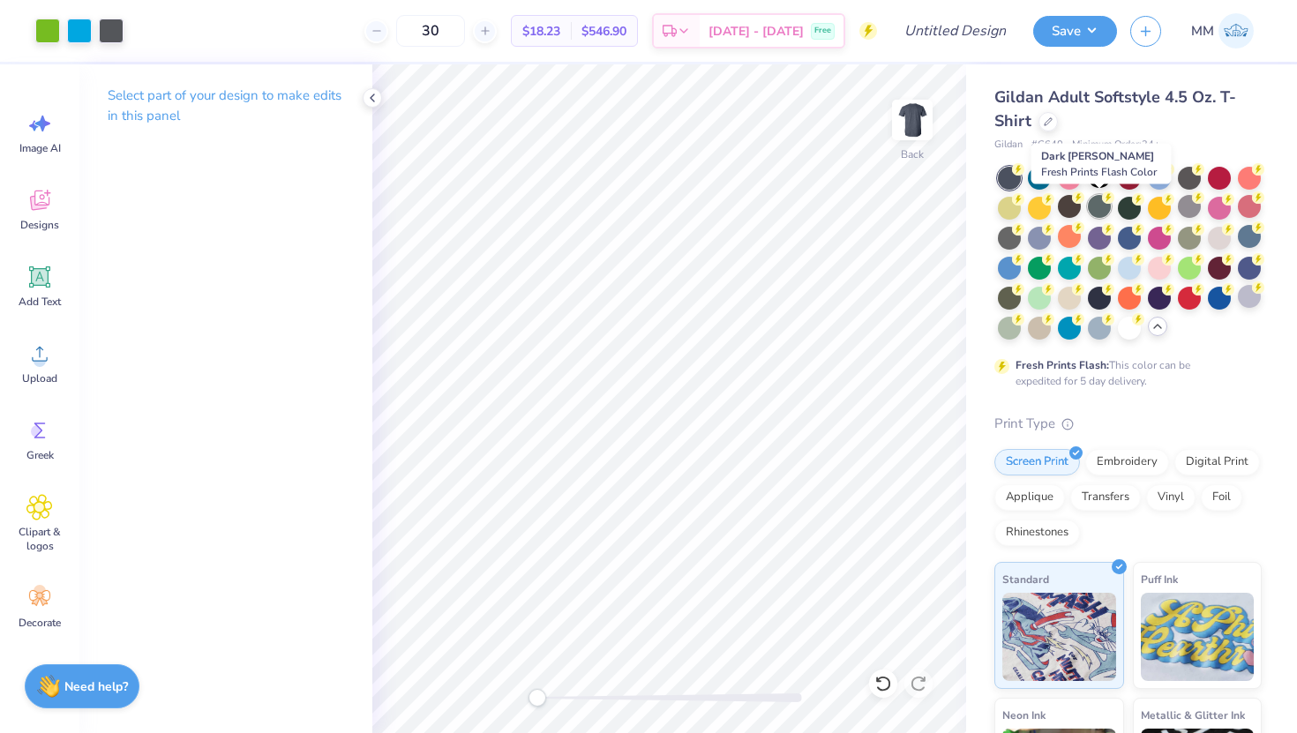
click at [1099, 210] on div at bounding box center [1099, 206] width 23 height 23
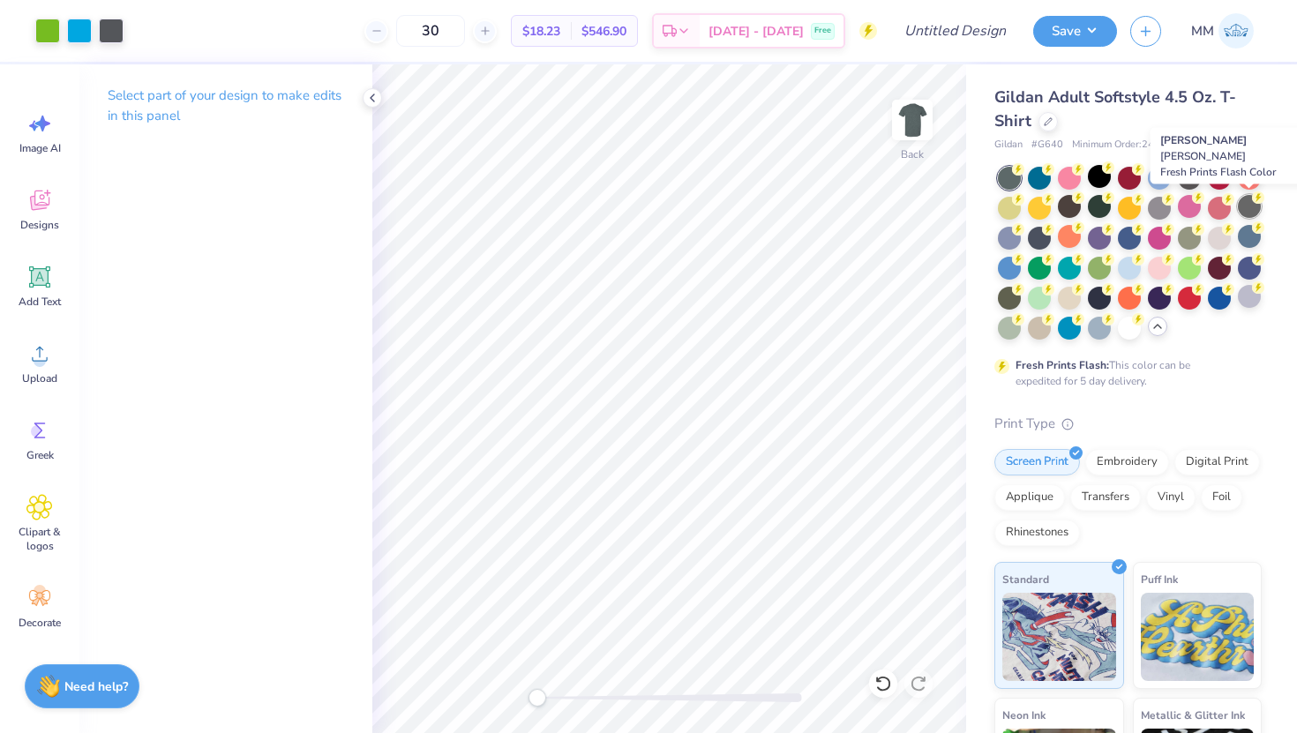
click at [1249, 211] on div at bounding box center [1249, 206] width 23 height 23
click at [1187, 206] on div at bounding box center [1189, 206] width 23 height 23
click at [1185, 177] on div at bounding box center [1189, 176] width 23 height 23
click at [1155, 204] on div at bounding box center [1159, 206] width 23 height 23
click at [1255, 206] on div at bounding box center [1249, 206] width 23 height 23
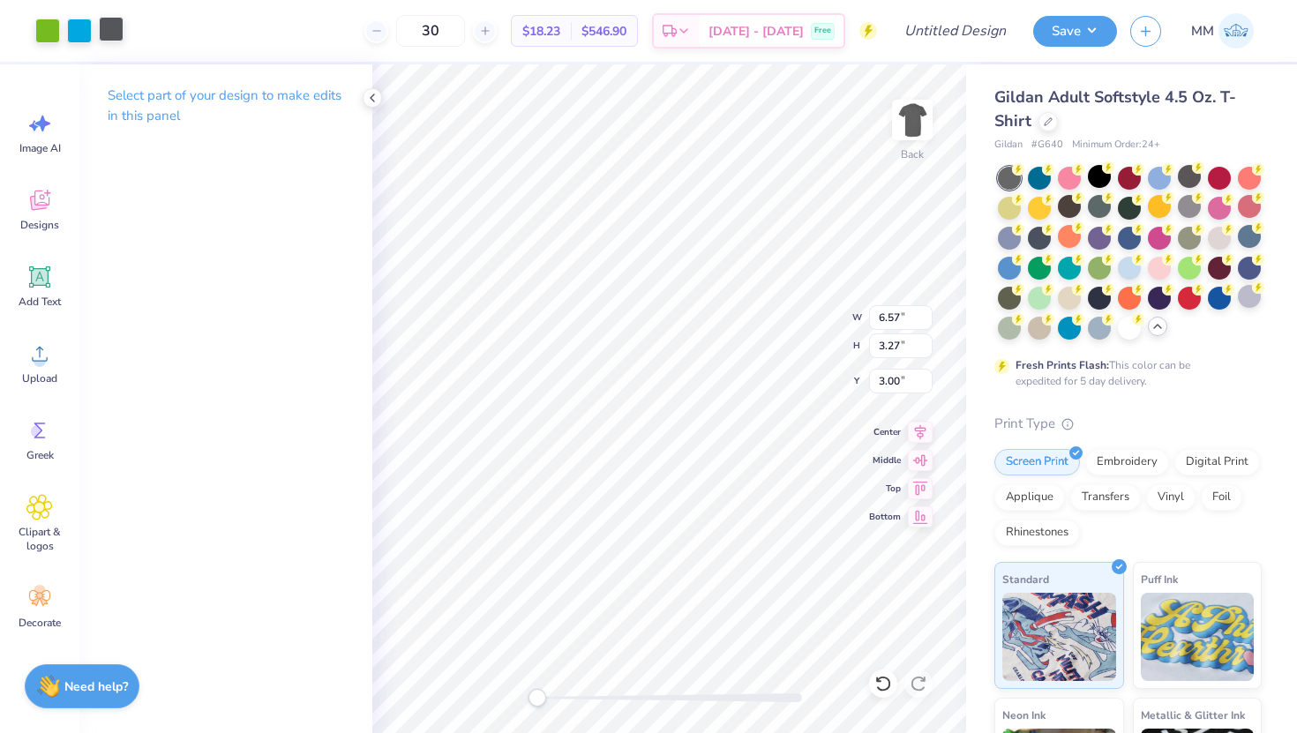
click at [104, 26] on div at bounding box center [111, 29] width 25 height 25
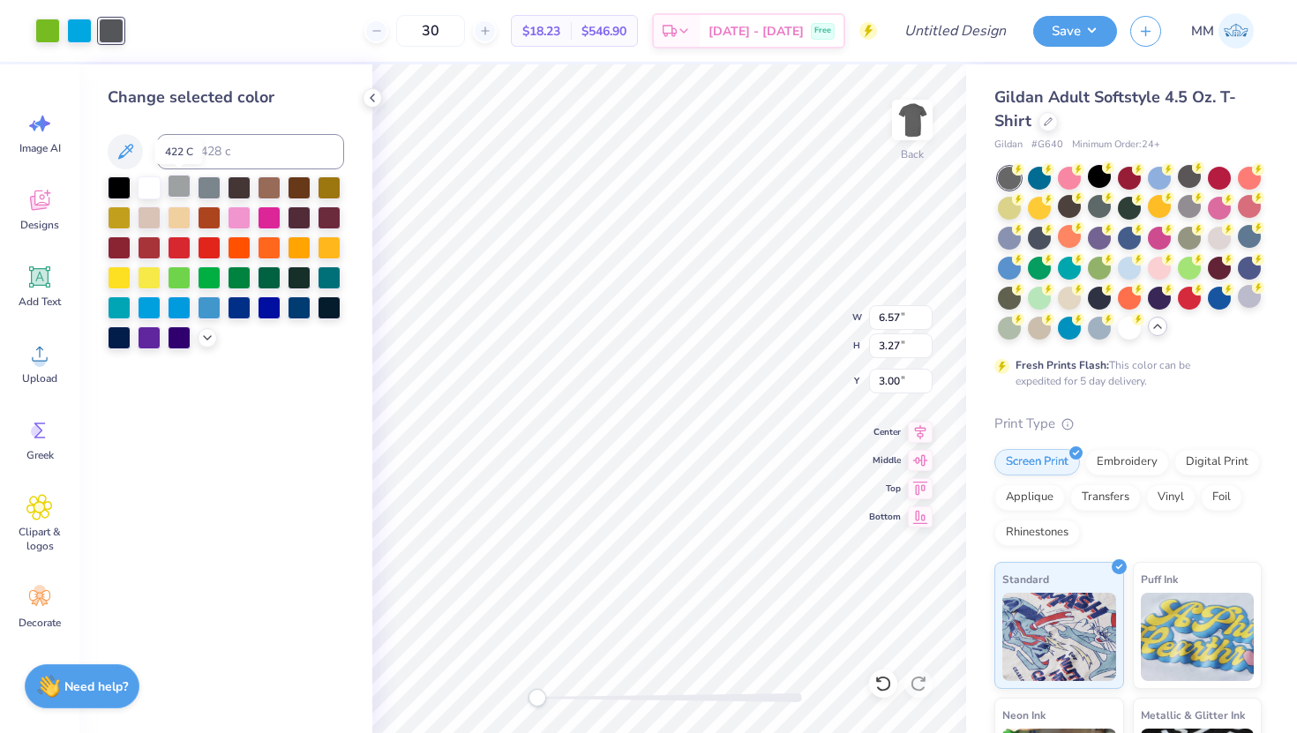
click at [185, 193] on div at bounding box center [179, 186] width 23 height 23
click at [115, 35] on div at bounding box center [111, 29] width 25 height 25
click at [177, 186] on div at bounding box center [179, 186] width 23 height 23
click at [286, 543] on div "Change selected color" at bounding box center [225, 398] width 293 height 669
click at [878, 675] on icon at bounding box center [883, 684] width 18 height 18
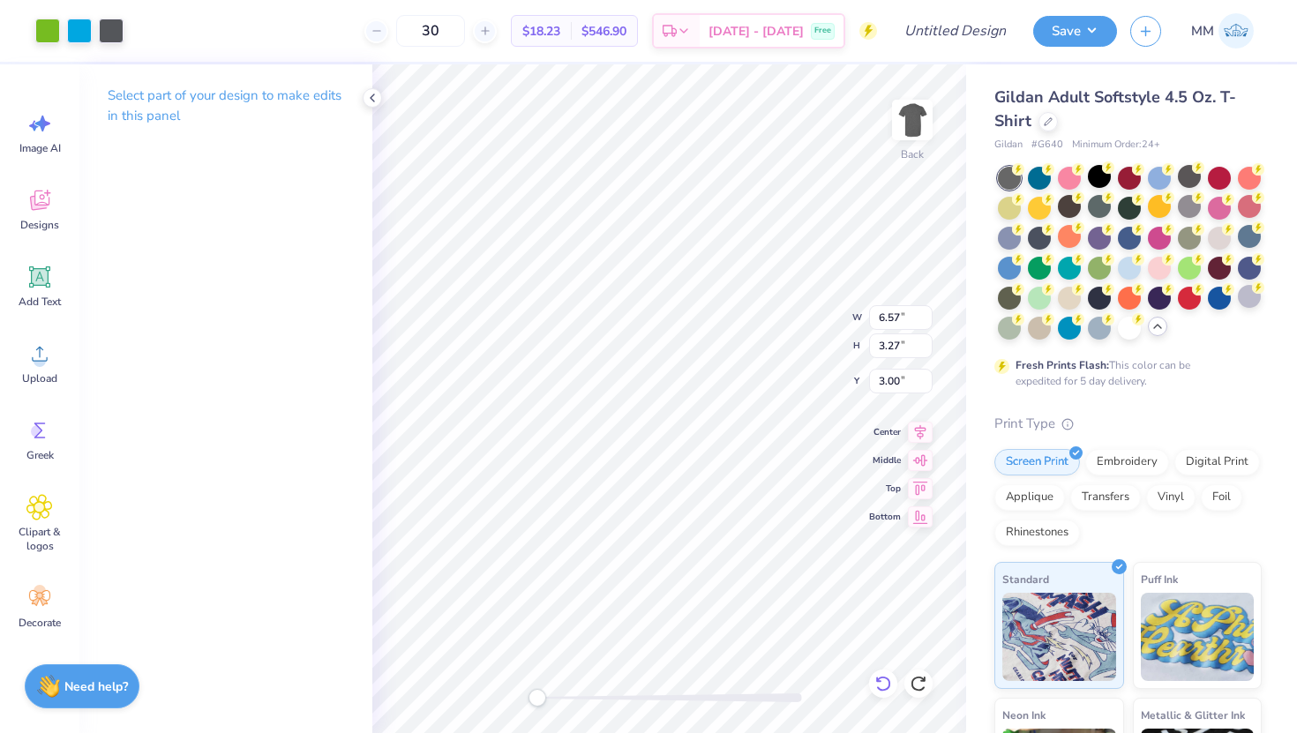
type input "12.47"
type input "6.21"
type input "6.57"
type input "3.27"
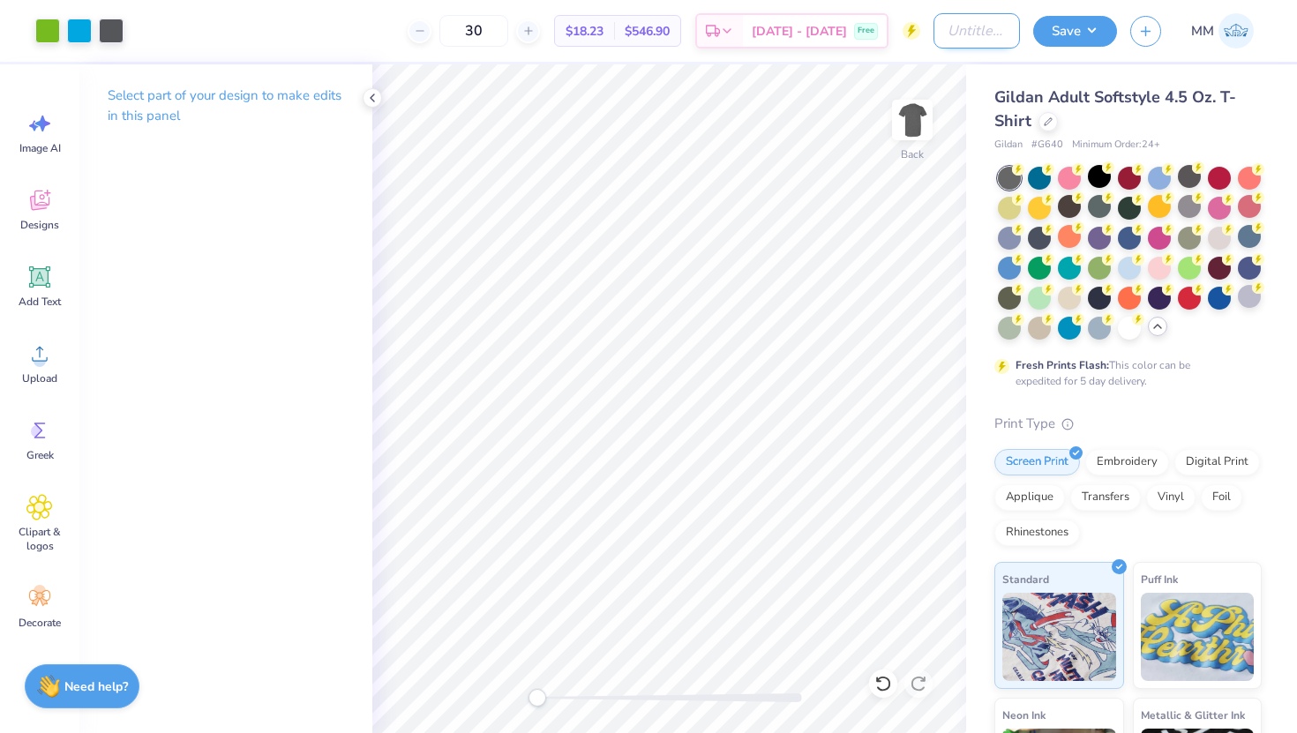
click at [960, 25] on input "Design Title" at bounding box center [976, 30] width 86 height 35
type input "OneGI 1.1"
click at [1083, 34] on button "Save" at bounding box center [1075, 28] width 84 height 31
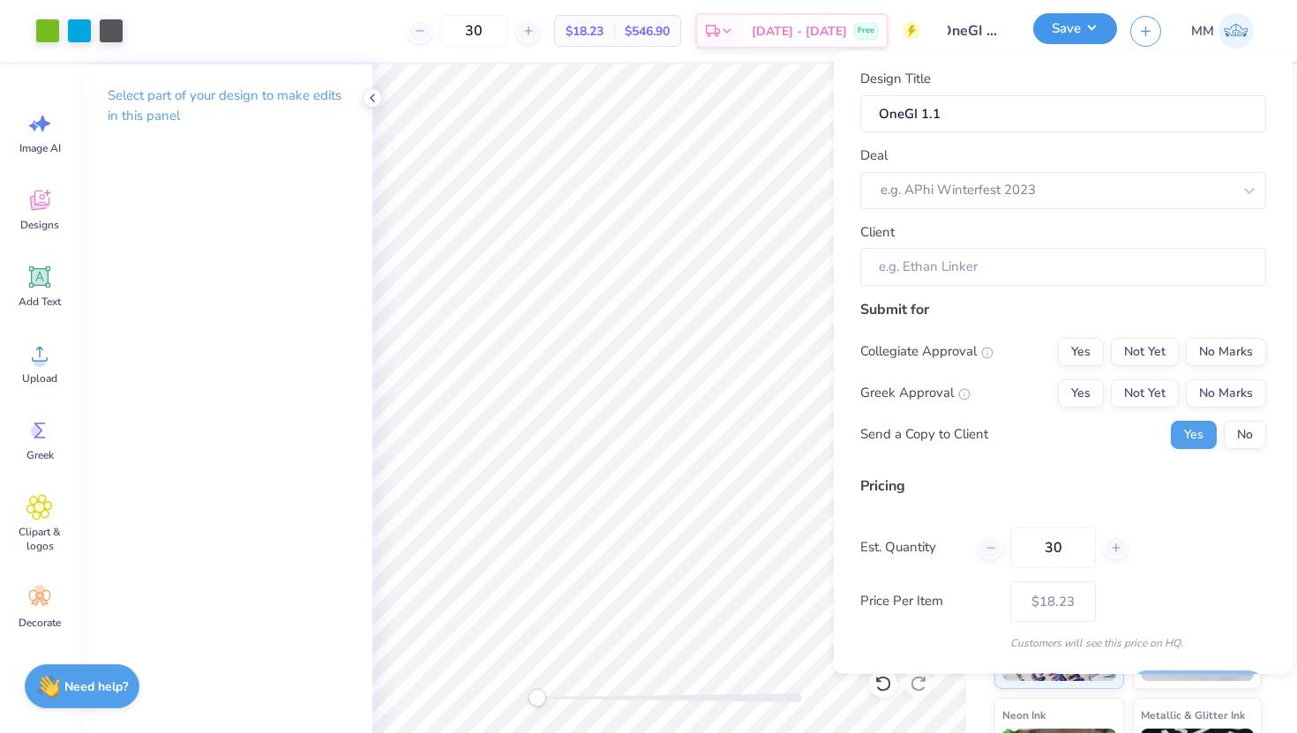
scroll to position [0, 0]
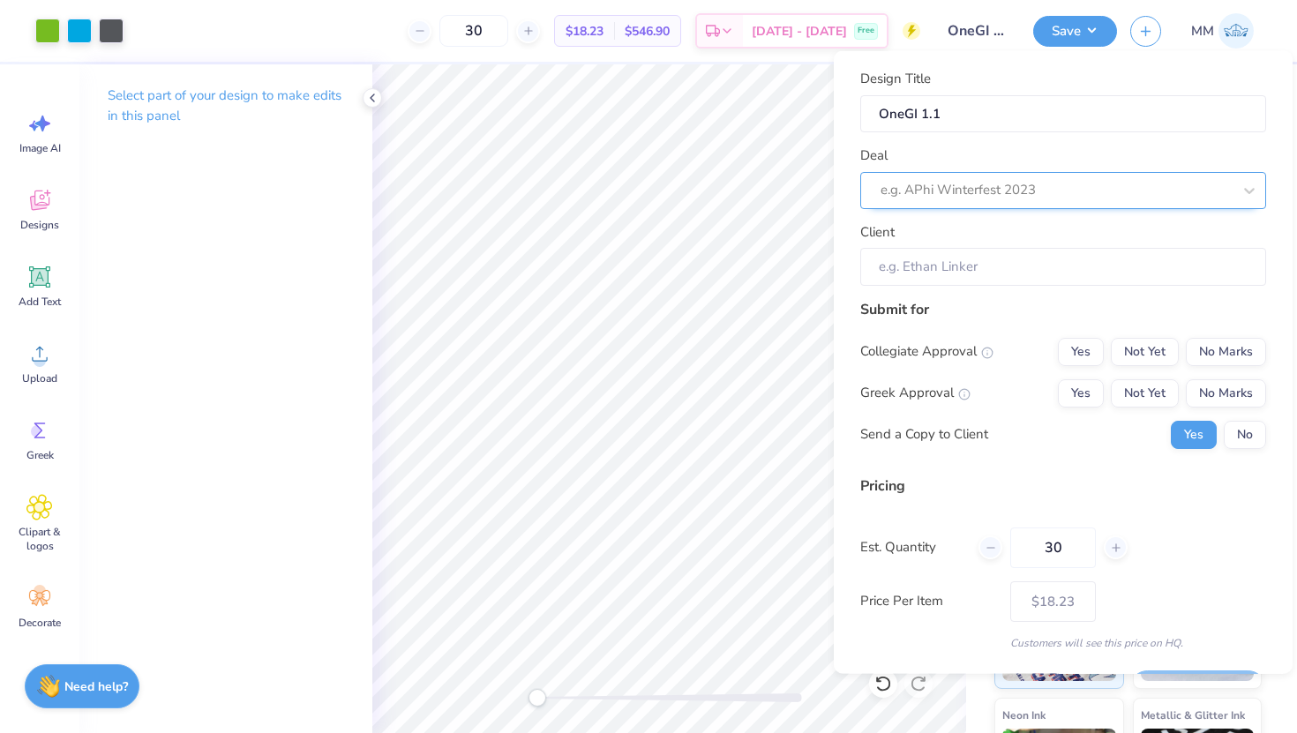
click at [1002, 187] on div at bounding box center [1055, 190] width 351 height 24
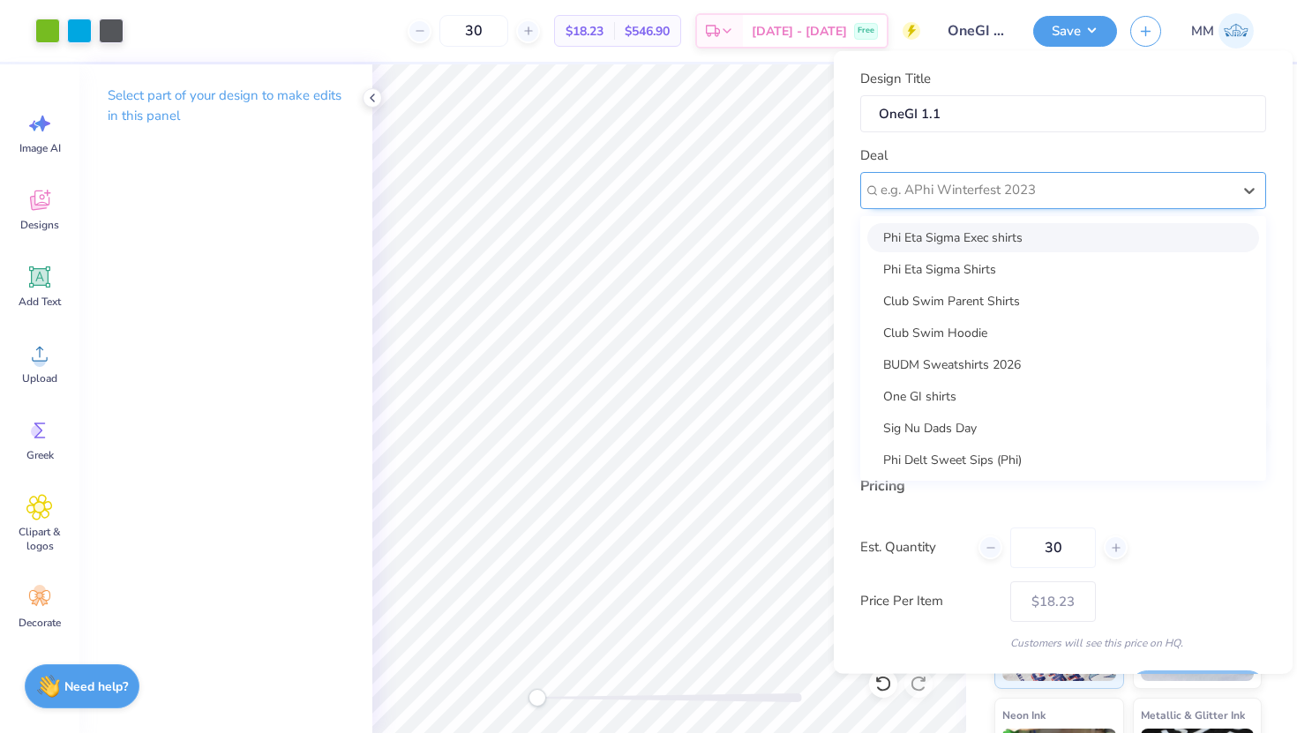
type input "i"
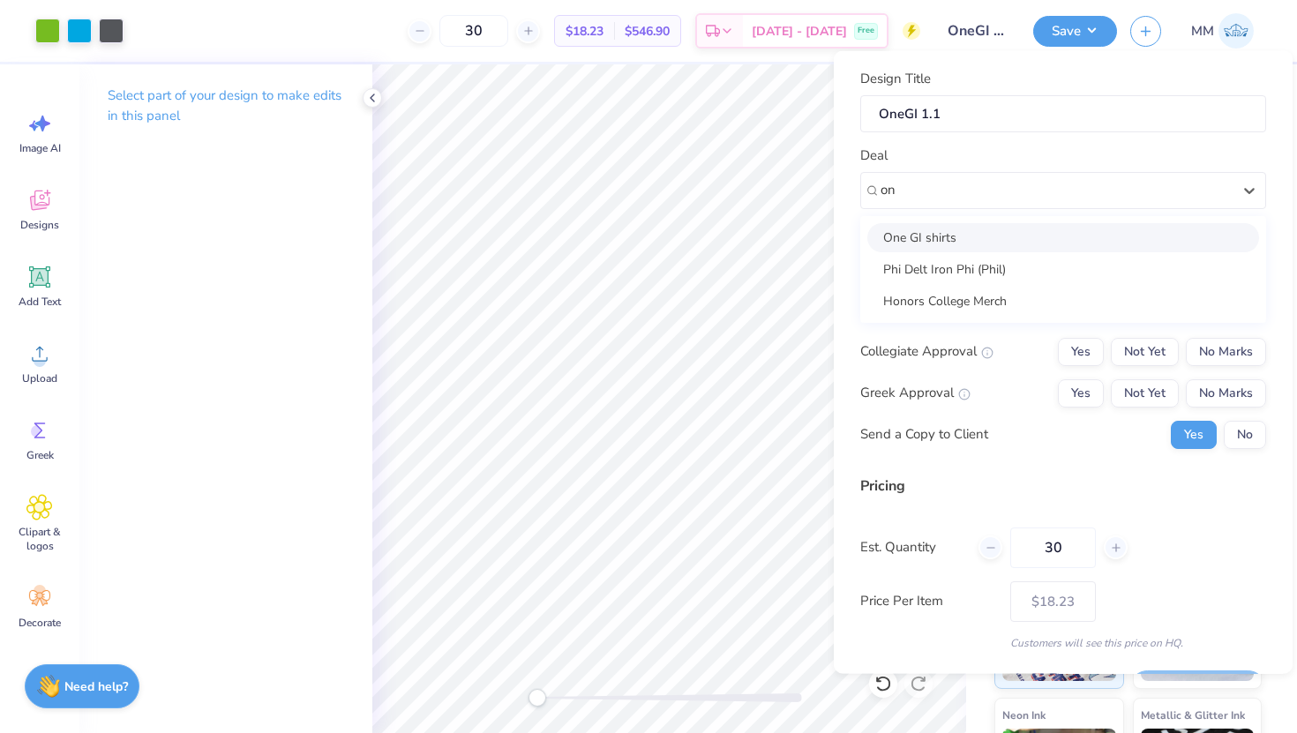
click at [993, 226] on div "One GI shirts" at bounding box center [1063, 236] width 392 height 29
type input "on"
type input "[PERSON_NAME]"
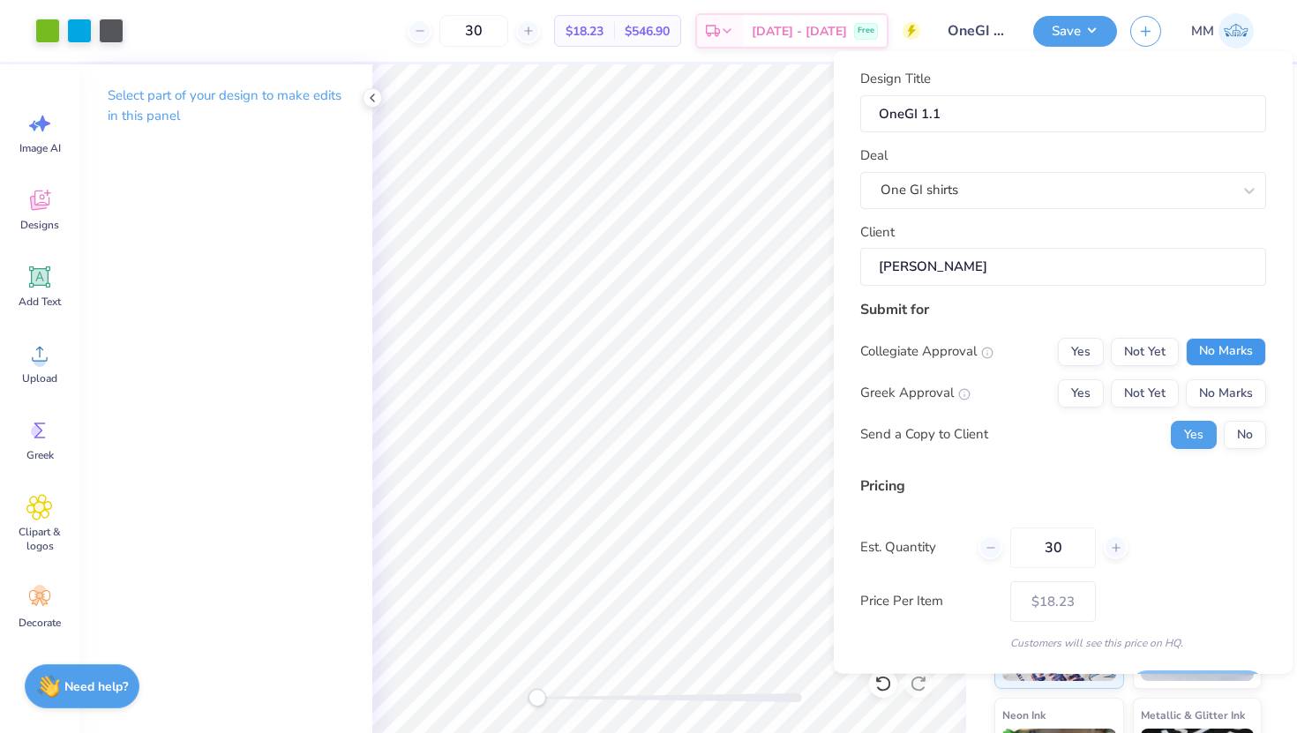
click at [1211, 353] on button "No Marks" at bounding box center [1226, 351] width 80 height 28
click at [1210, 386] on button "No Marks" at bounding box center [1226, 392] width 80 height 28
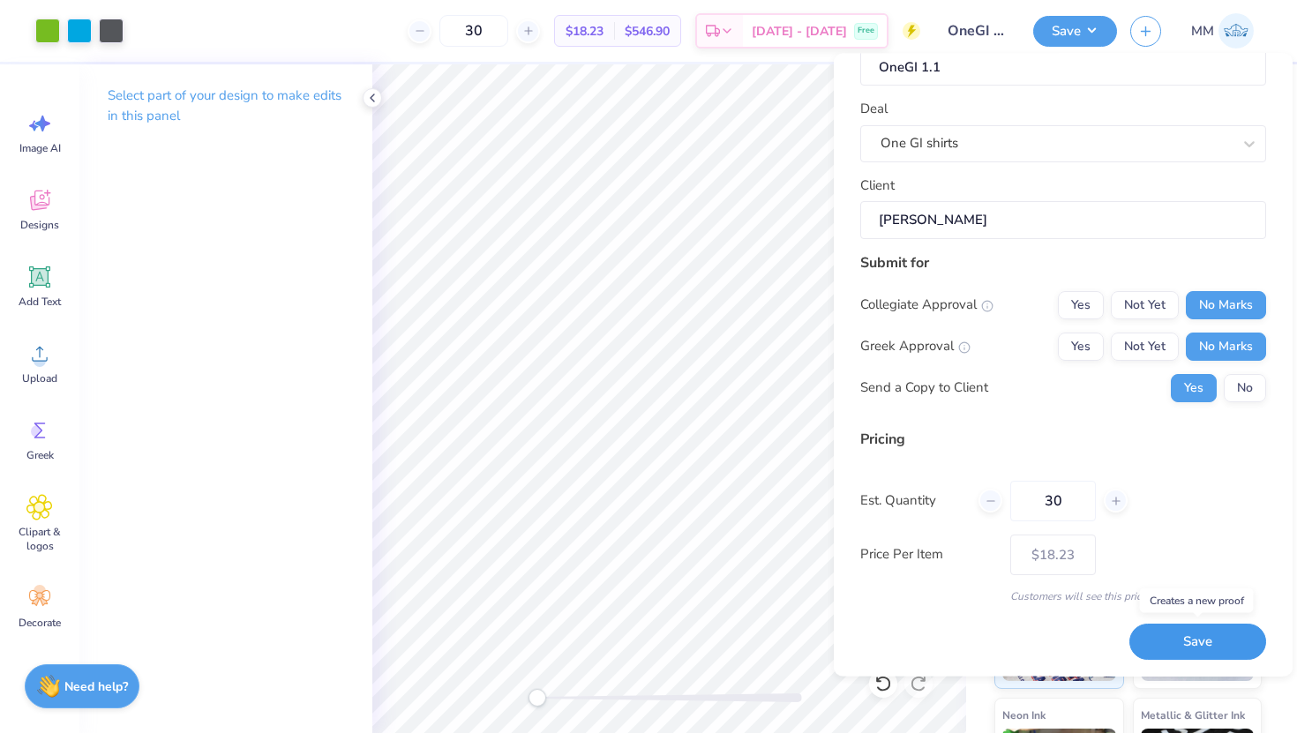
click at [1185, 634] on button "Save" at bounding box center [1197, 642] width 137 height 36
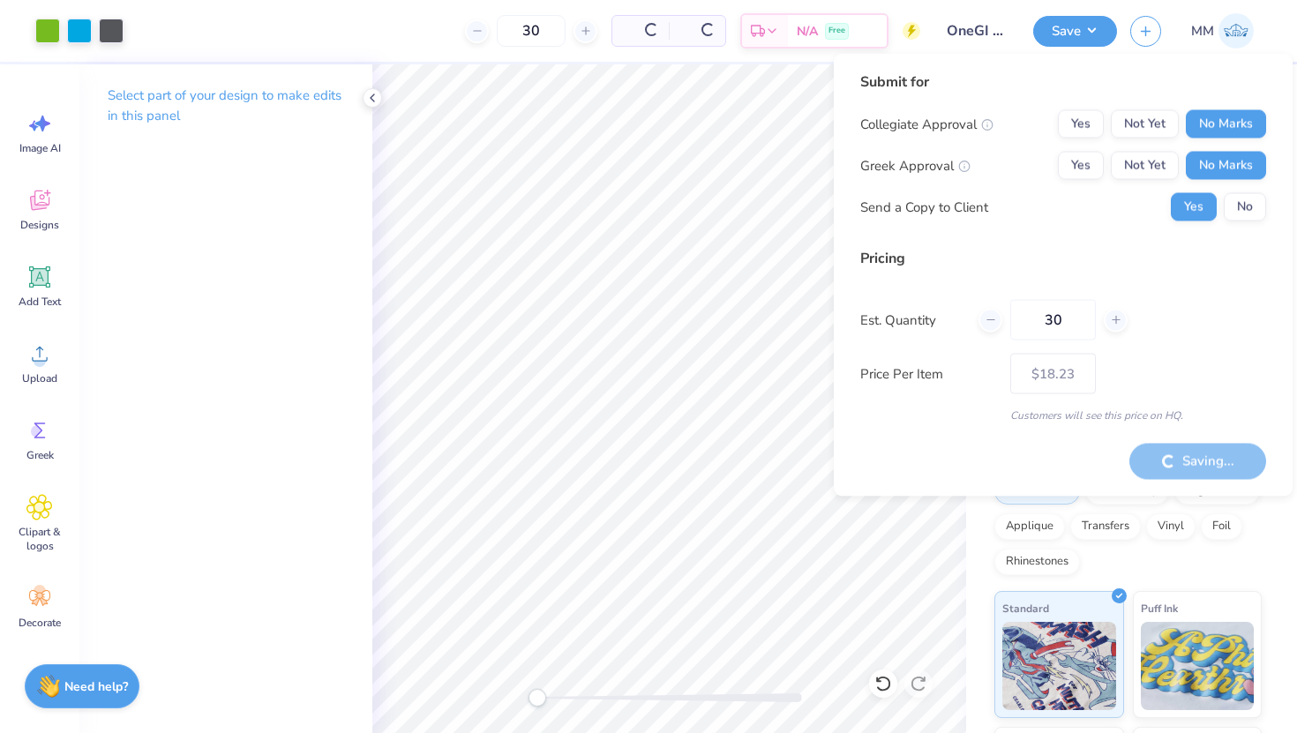
type input "– –"
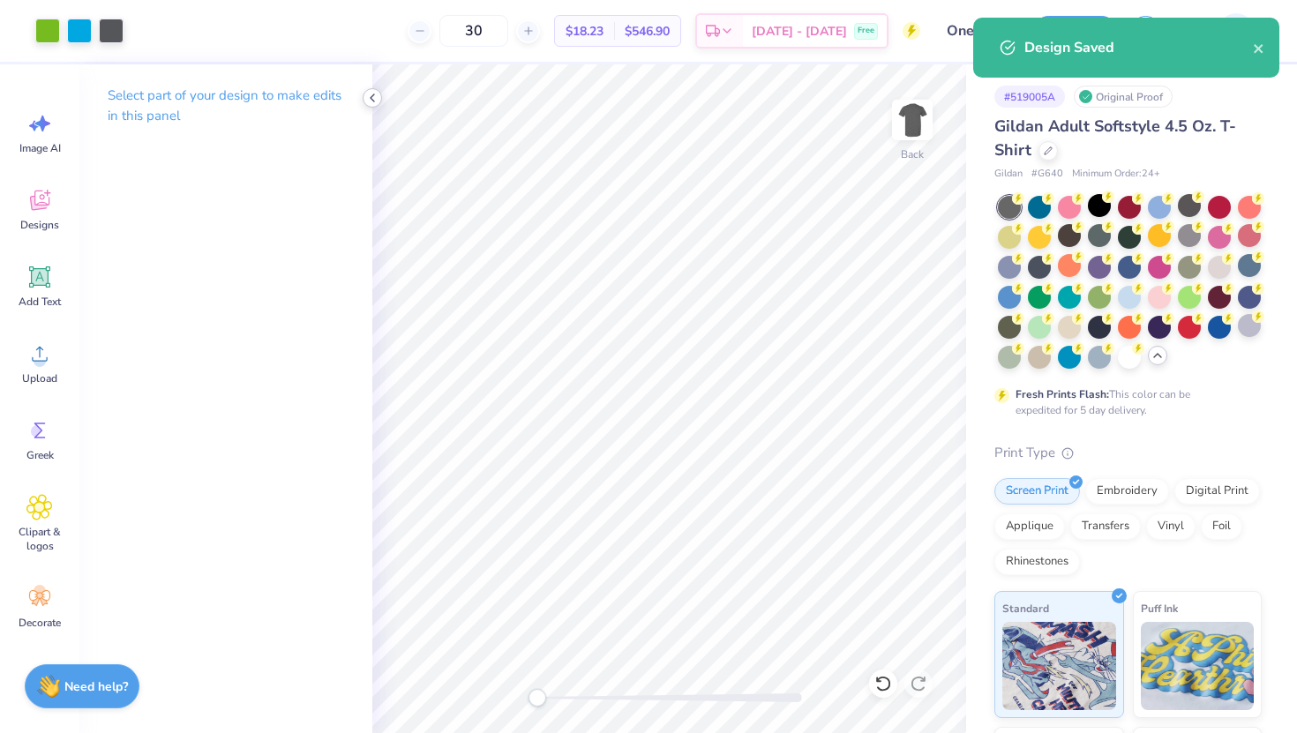
click at [369, 98] on icon at bounding box center [372, 98] width 14 height 14
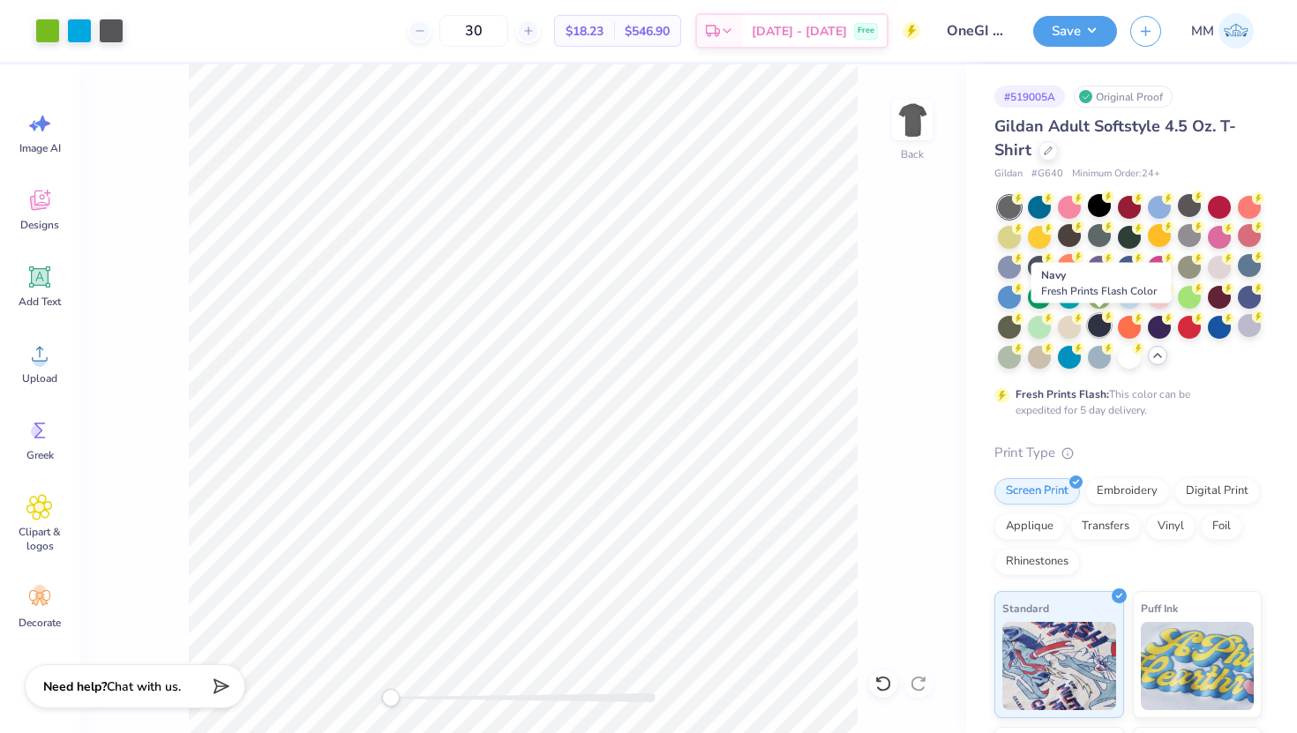
click at [1109, 326] on div at bounding box center [1099, 325] width 23 height 23
